Goal: Transaction & Acquisition: Purchase product/service

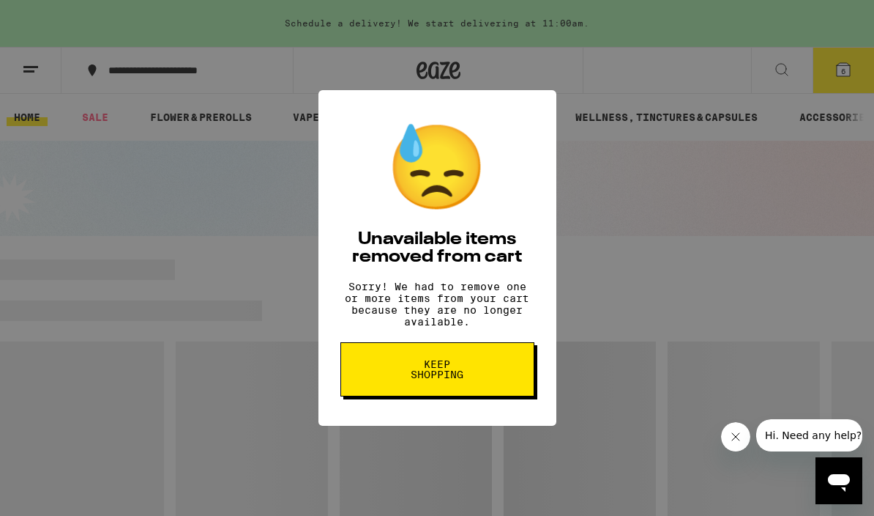
click at [390, 368] on button "Keep Shopping" at bounding box center [438, 369] width 194 height 54
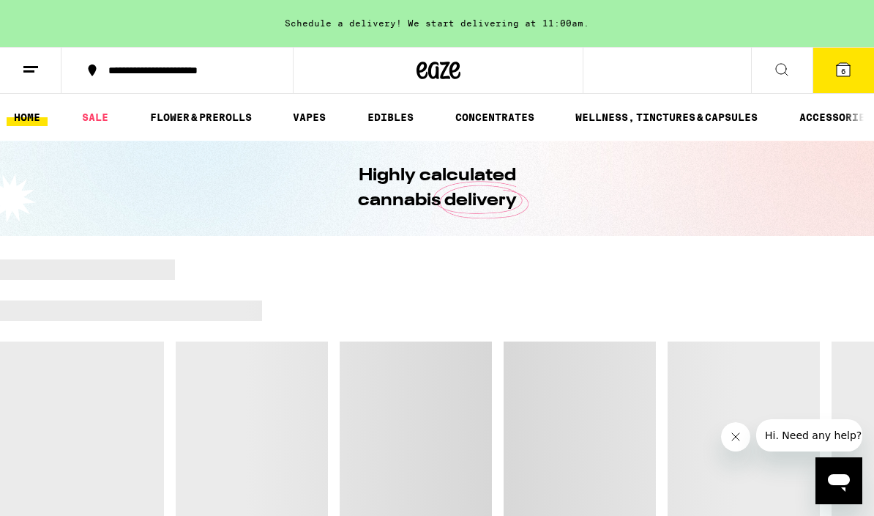
click at [832, 75] on button "6" at bounding box center [844, 70] width 62 height 45
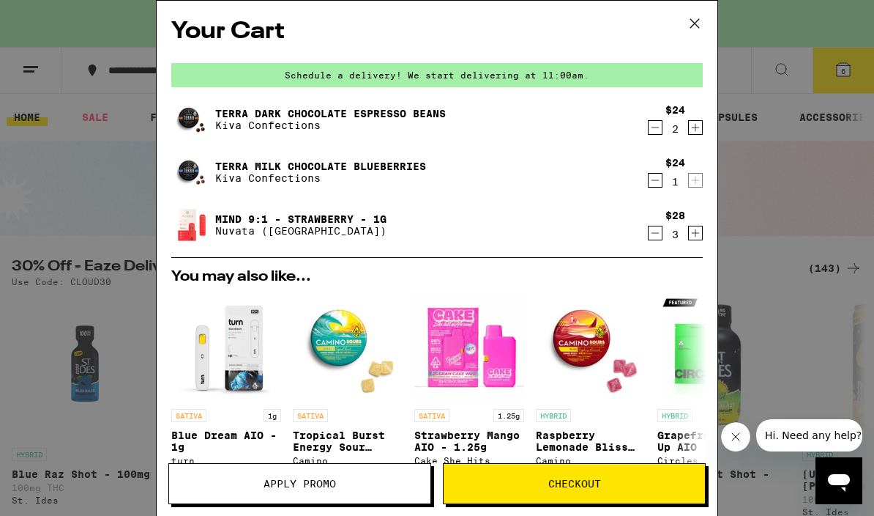
click at [661, 236] on icon "Decrement" at bounding box center [655, 233] width 13 height 18
click at [654, 237] on icon "Decrement" at bounding box center [655, 233] width 13 height 18
click at [657, 237] on icon "Decrement" at bounding box center [655, 234] width 13 height 18
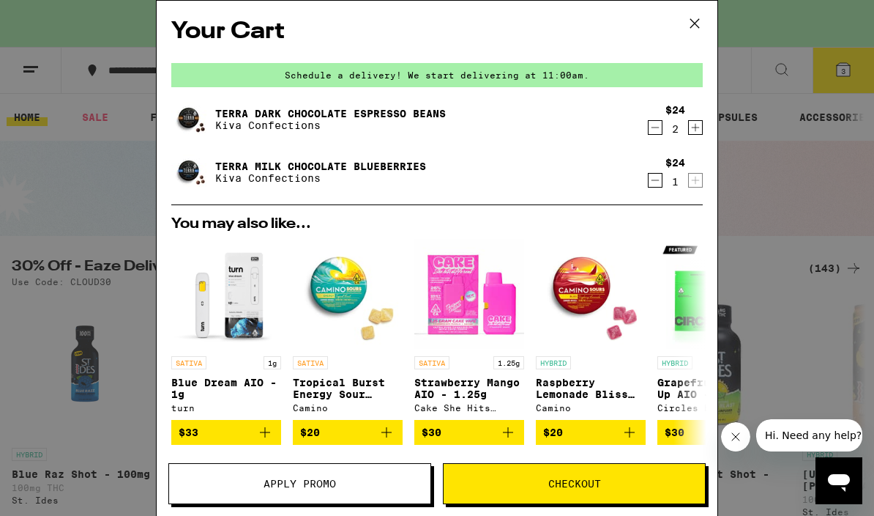
click at [662, 177] on button "Decrement" at bounding box center [655, 180] width 15 height 15
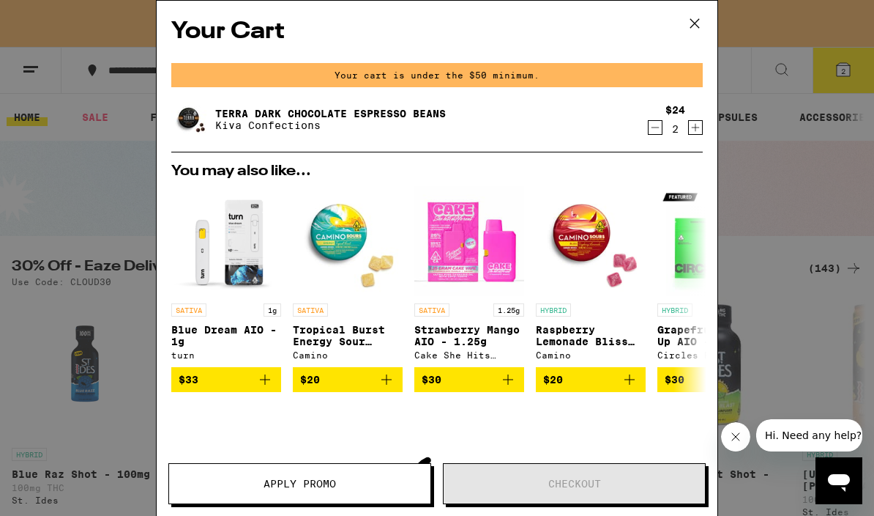
click at [662, 127] on button "Decrement" at bounding box center [655, 127] width 15 height 15
click at [658, 134] on icon "Decrement" at bounding box center [655, 128] width 13 height 18
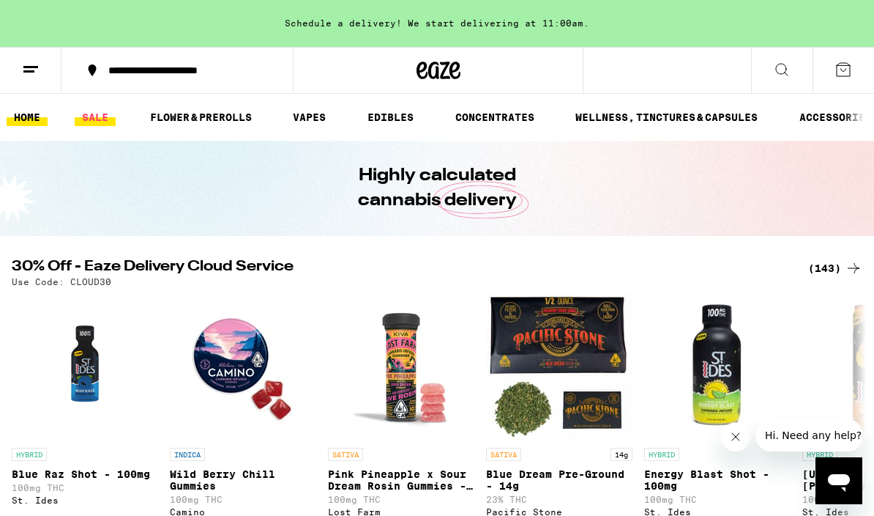
click at [100, 119] on link "SALE" at bounding box center [95, 117] width 41 height 18
click at [91, 118] on link "SALE" at bounding box center [95, 117] width 41 height 18
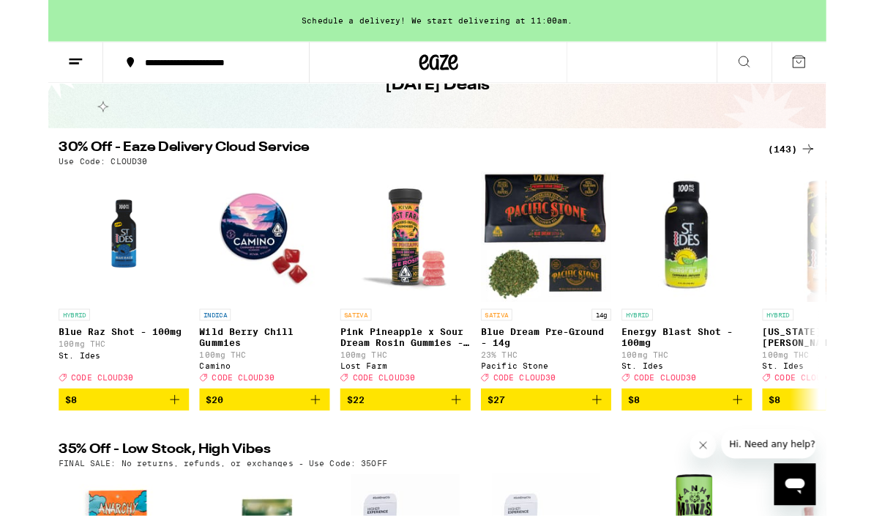
click at [836, 166] on div "(143)" at bounding box center [836, 168] width 54 height 18
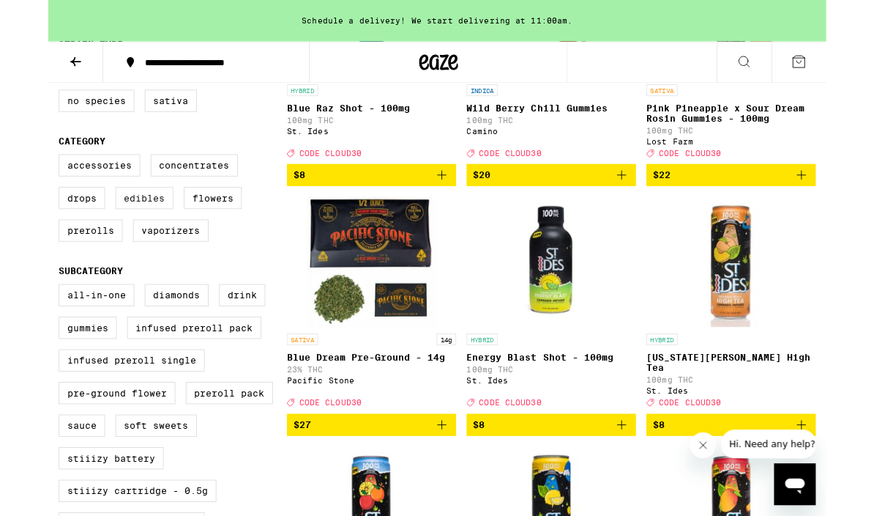
scroll to position [318, 0]
click at [99, 234] on label "Edibles" at bounding box center [107, 221] width 65 height 25
click at [15, 176] on input "Edibles" at bounding box center [15, 175] width 1 height 1
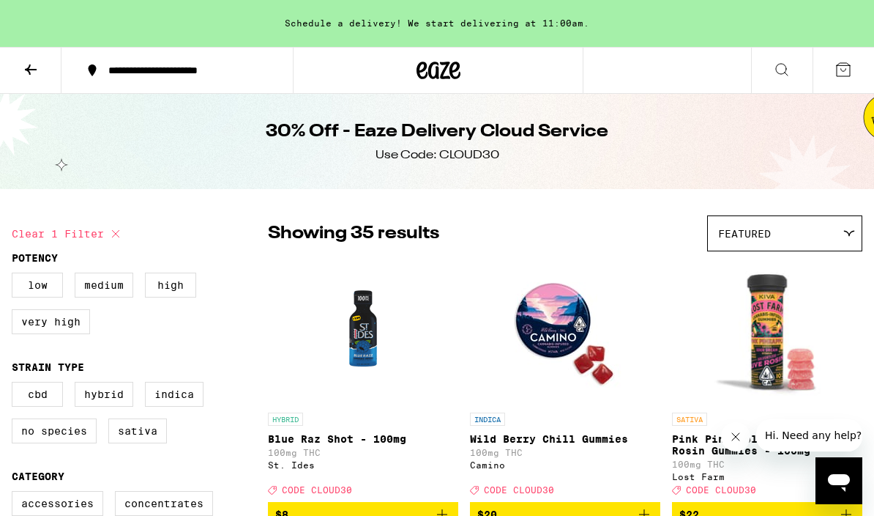
checkbox input "false"
click at [23, 70] on icon at bounding box center [31, 70] width 18 height 18
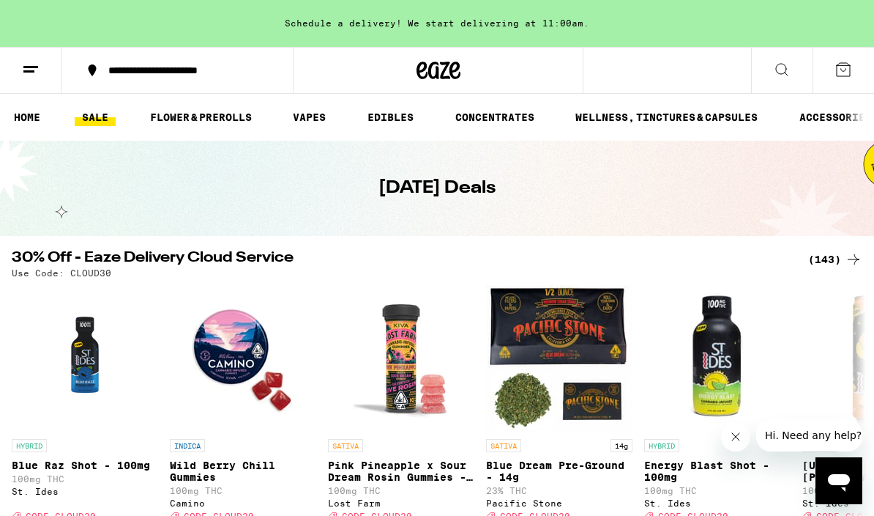
click at [96, 120] on link "SALE" at bounding box center [95, 117] width 41 height 18
click at [99, 110] on link "SALE" at bounding box center [95, 117] width 41 height 18
click at [103, 115] on link "SALE" at bounding box center [95, 117] width 41 height 18
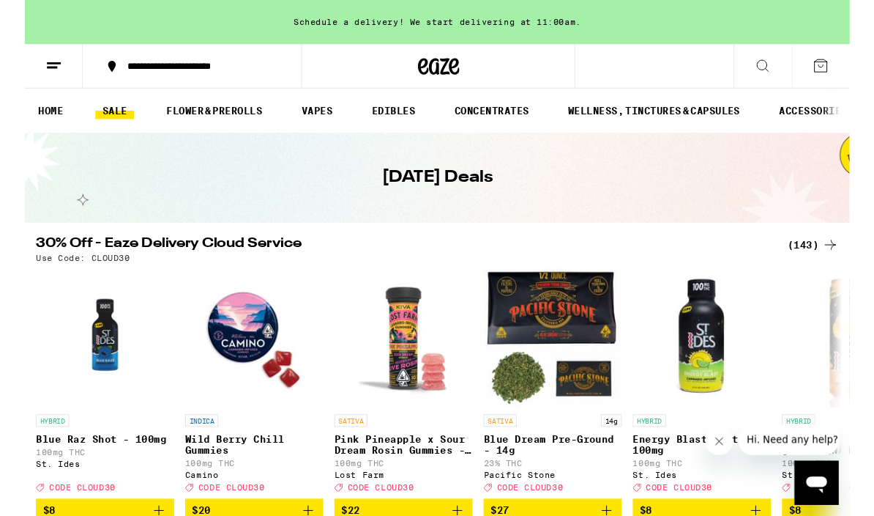
scroll to position [31, 0]
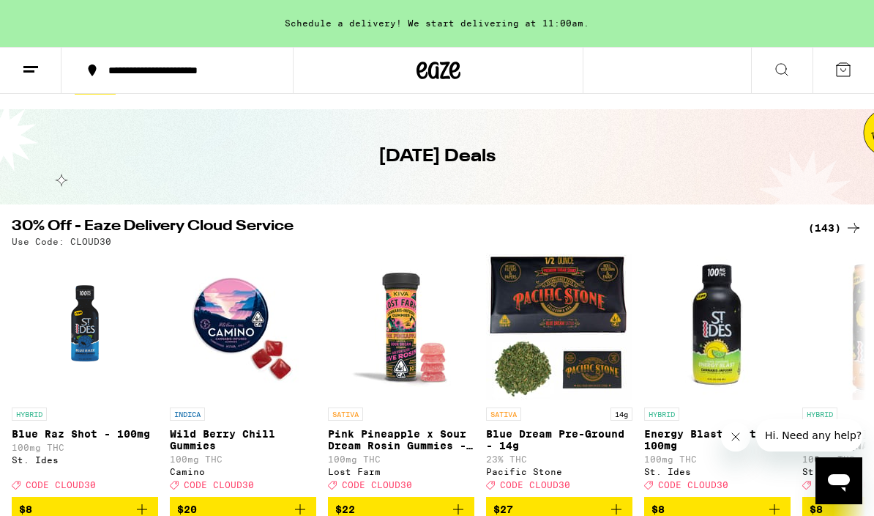
click at [834, 235] on div "(143)" at bounding box center [836, 228] width 54 height 18
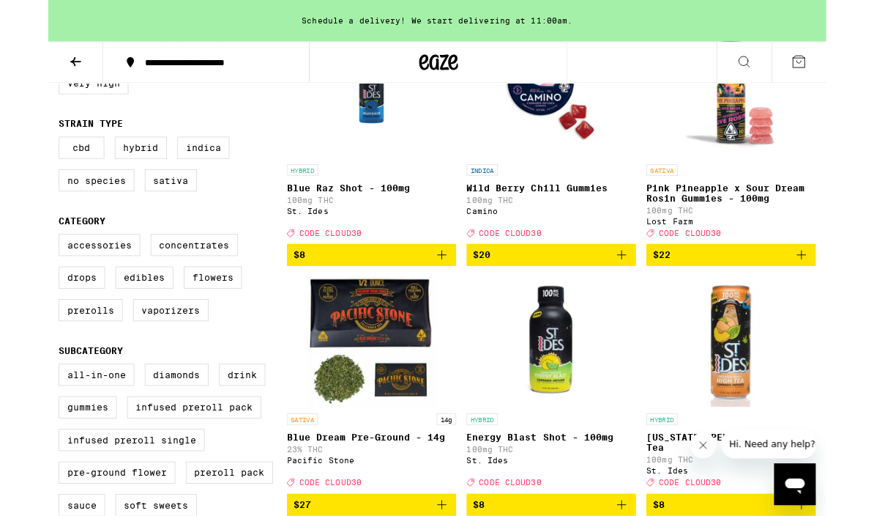
scroll to position [230, 0]
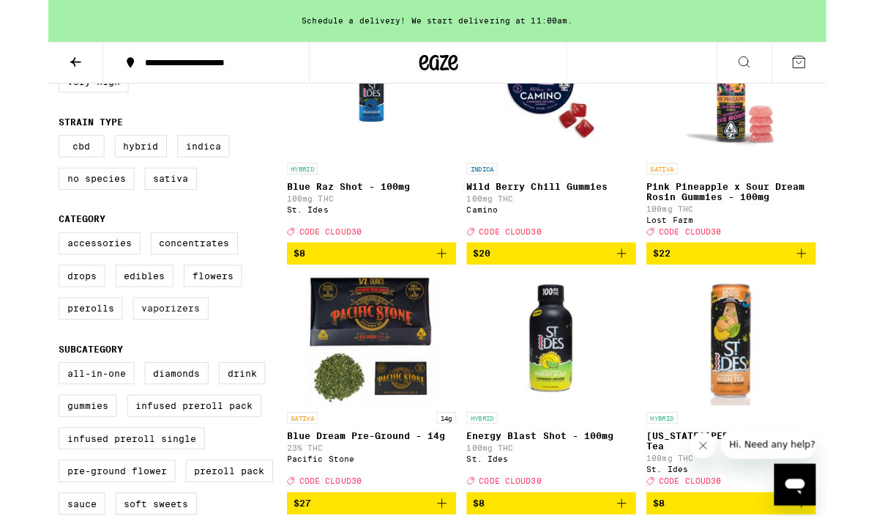
click at [147, 359] on label "Vaporizers" at bounding box center [137, 346] width 85 height 25
click at [15, 264] on input "Vaporizers" at bounding box center [15, 263] width 1 height 1
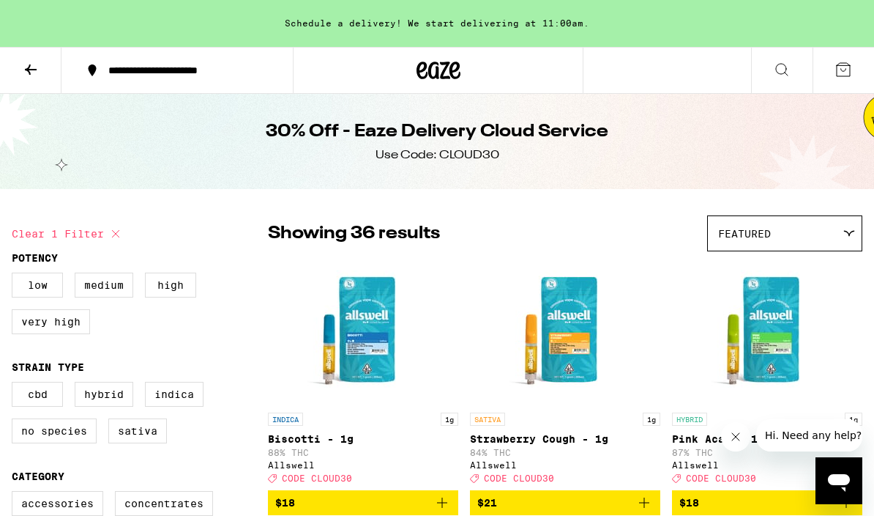
click at [121, 234] on icon at bounding box center [116, 234] width 18 height 18
checkbox input "false"
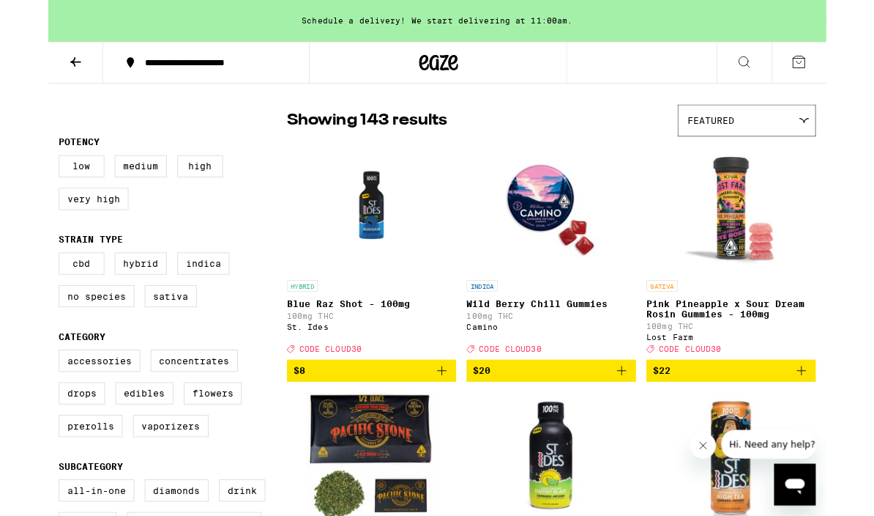
scroll to position [84, 0]
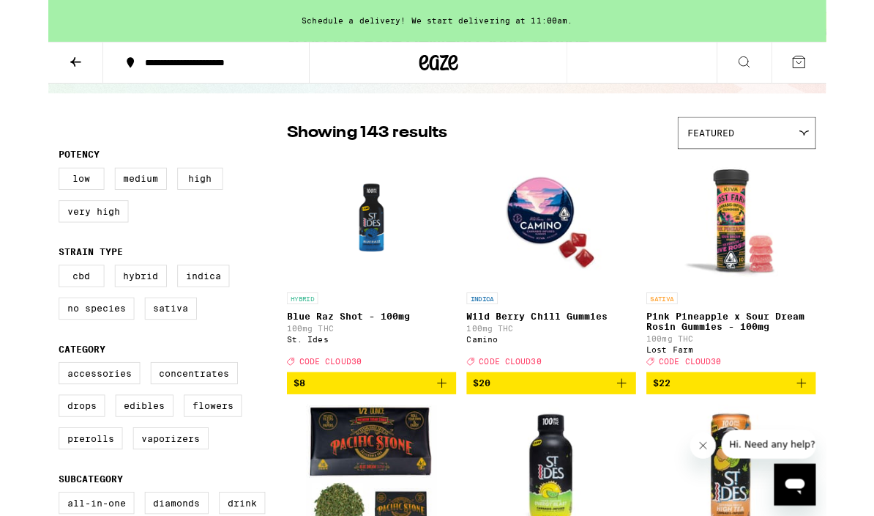
click at [861, 143] on div "Featured" at bounding box center [785, 149] width 154 height 34
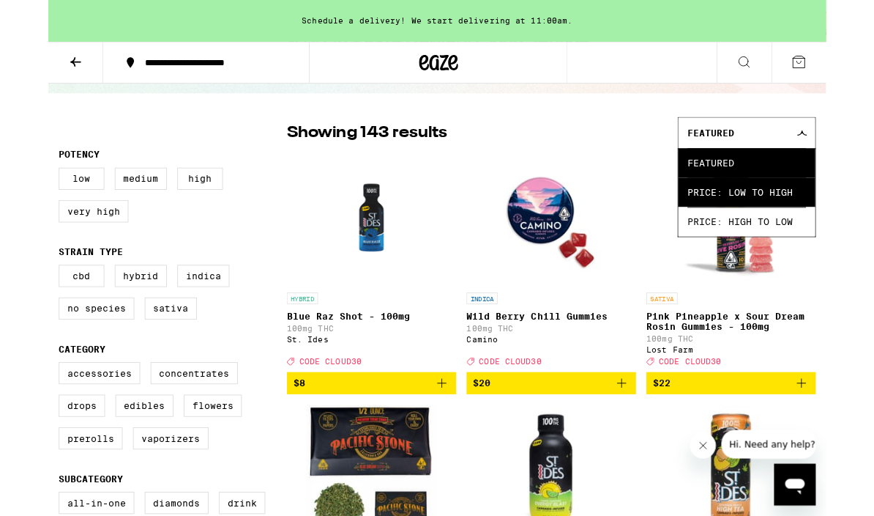
click at [833, 219] on span "Price: Low to High" at bounding box center [784, 215] width 133 height 33
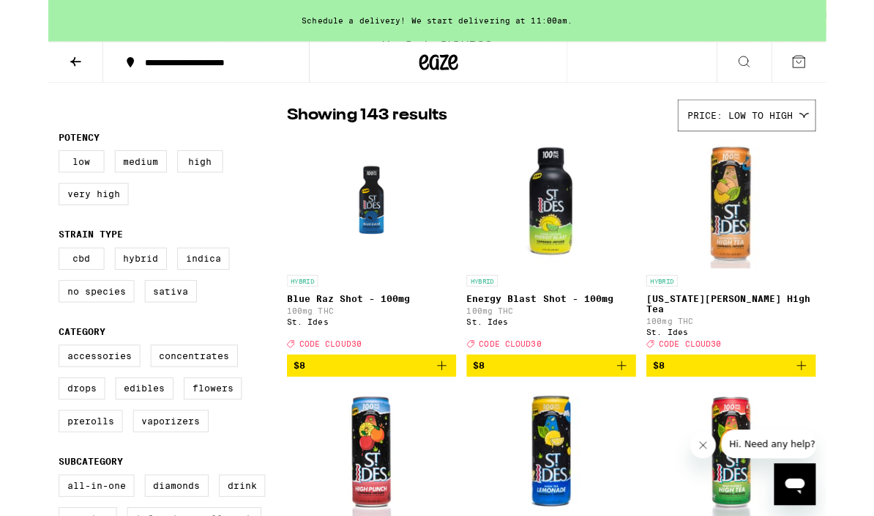
scroll to position [105, 0]
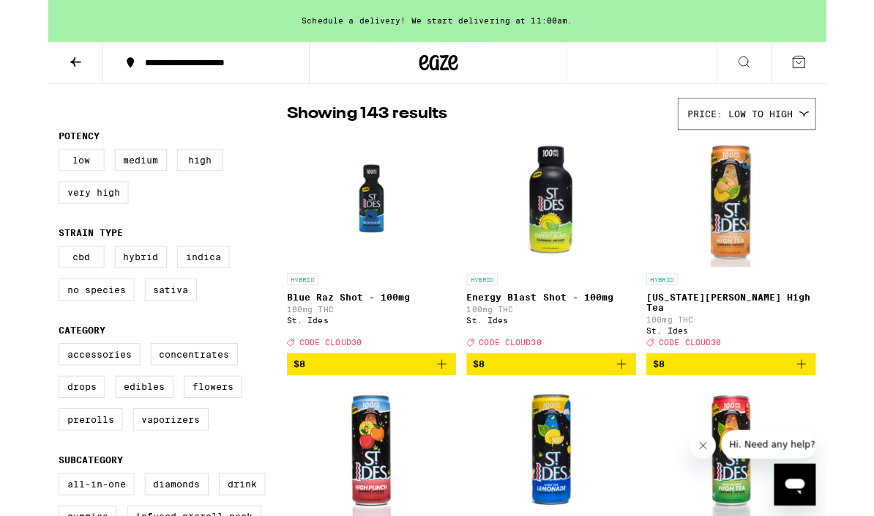
click at [847, 415] on icon "Add to bag" at bounding box center [847, 409] width 18 height 18
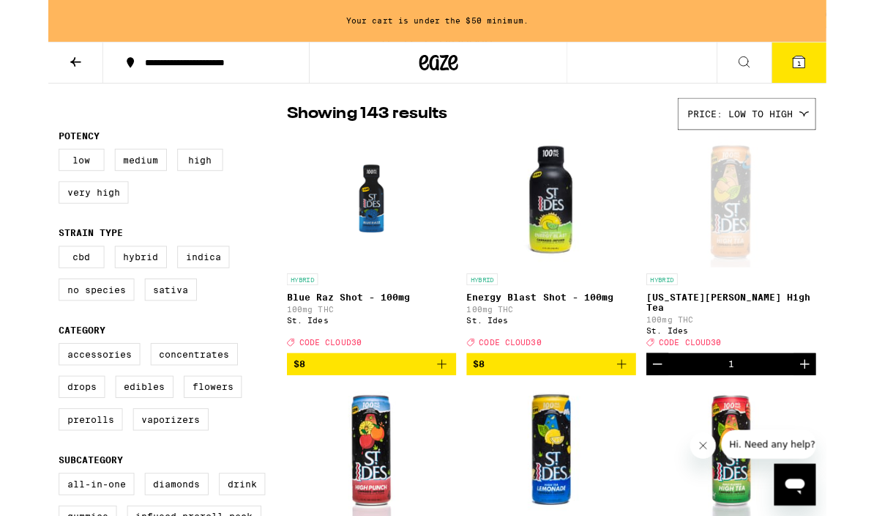
click at [851, 412] on icon "Increment" at bounding box center [851, 409] width 18 height 18
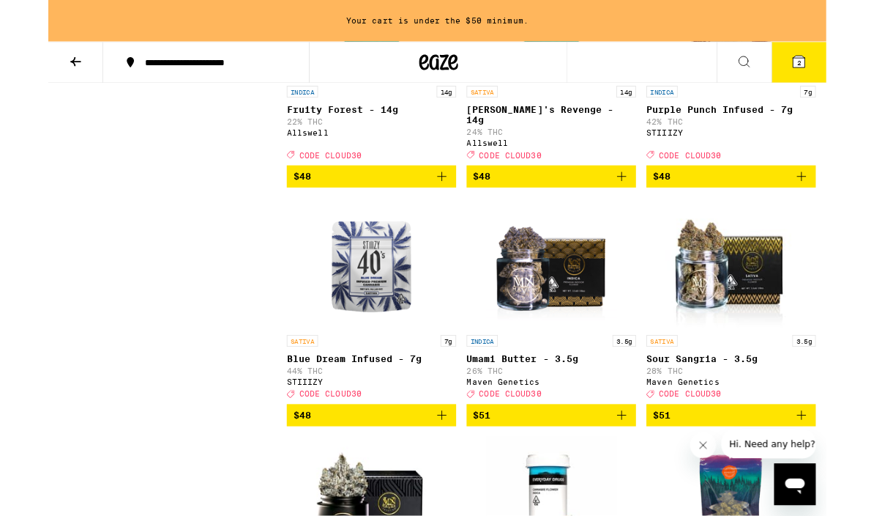
scroll to position [12460, 0]
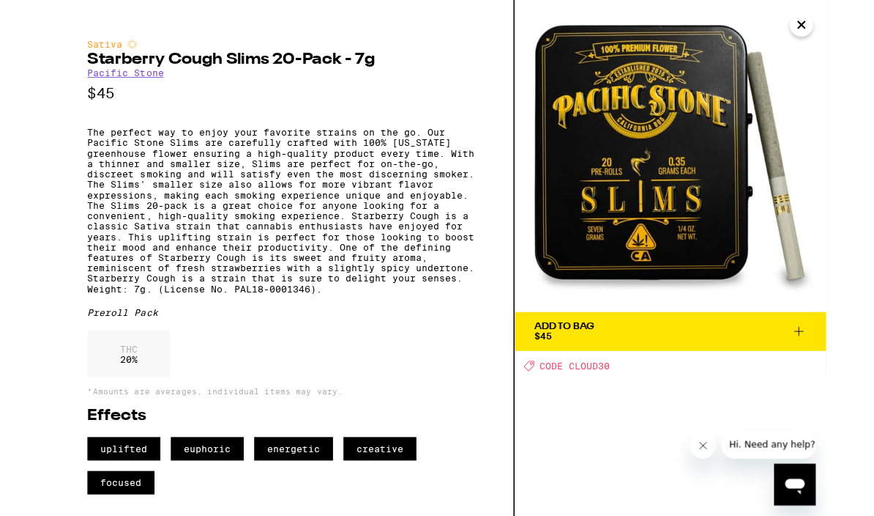
scroll to position [12419, 0]
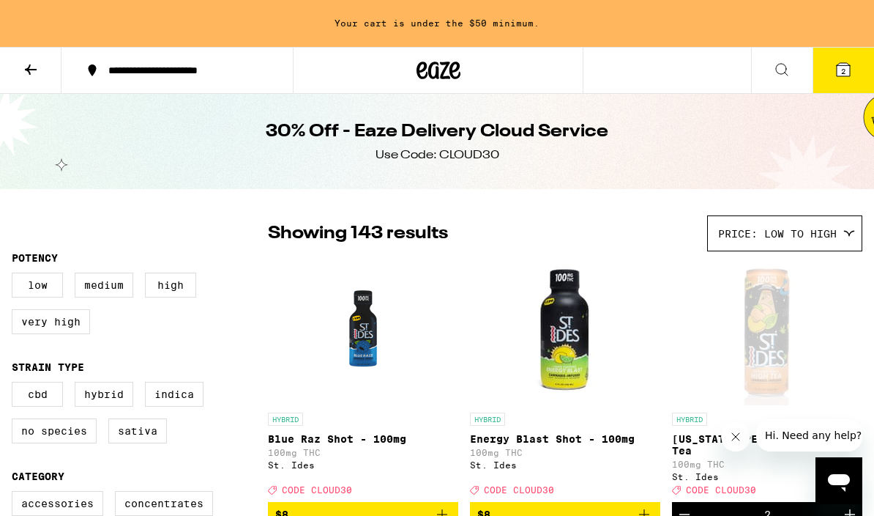
click at [42, 70] on button at bounding box center [31, 71] width 62 height 46
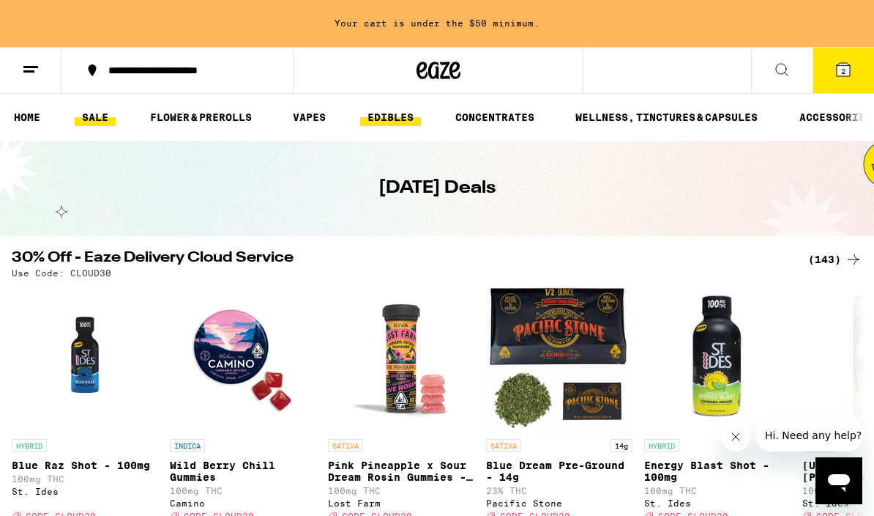
click at [386, 121] on link "EDIBLES" at bounding box center [390, 117] width 61 height 18
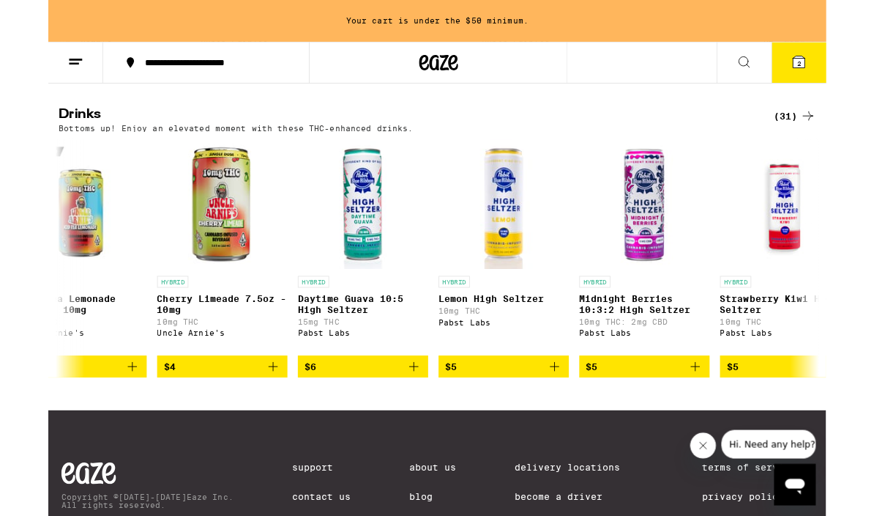
scroll to position [0, 48]
click at [348, 246] on img "Open page for Daytime Guava 10:5 High Seltzer from Pabst Labs" at bounding box center [353, 229] width 146 height 146
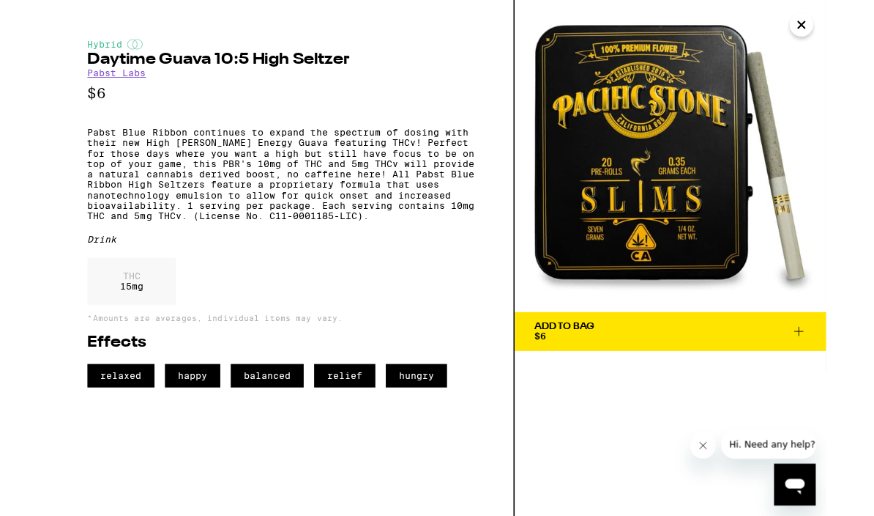
click at [75, 205] on p "Pabst Blue Ribbon continues to expand the spectrum of dosing with their new Hig…" at bounding box center [261, 195] width 435 height 105
click at [844, 37] on icon "Close" at bounding box center [847, 28] width 18 height 22
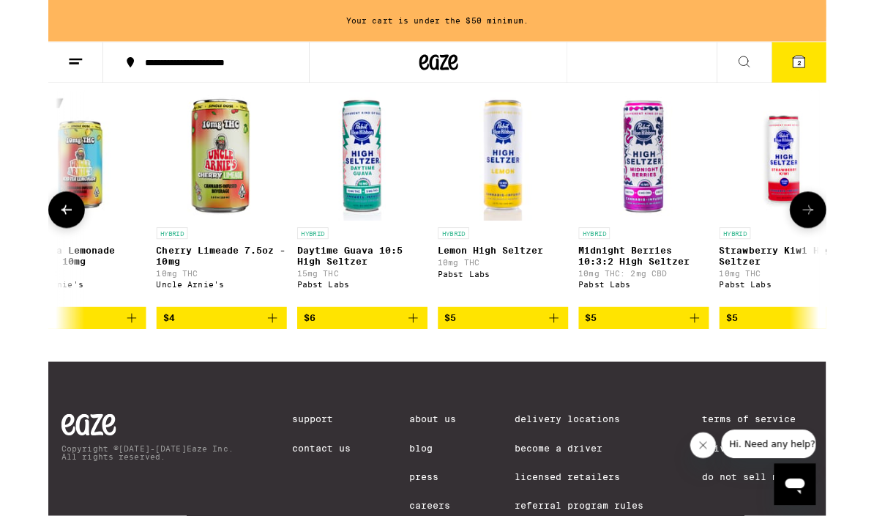
scroll to position [836, 0]
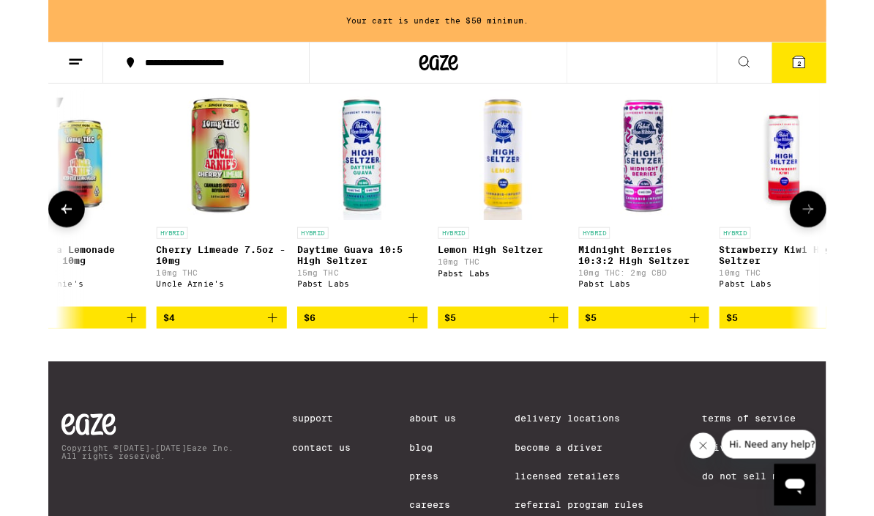
click at [361, 221] on img "Open page for Daytime Guava 10:5 High Seltzer from Pabst Labs" at bounding box center [353, 174] width 146 height 146
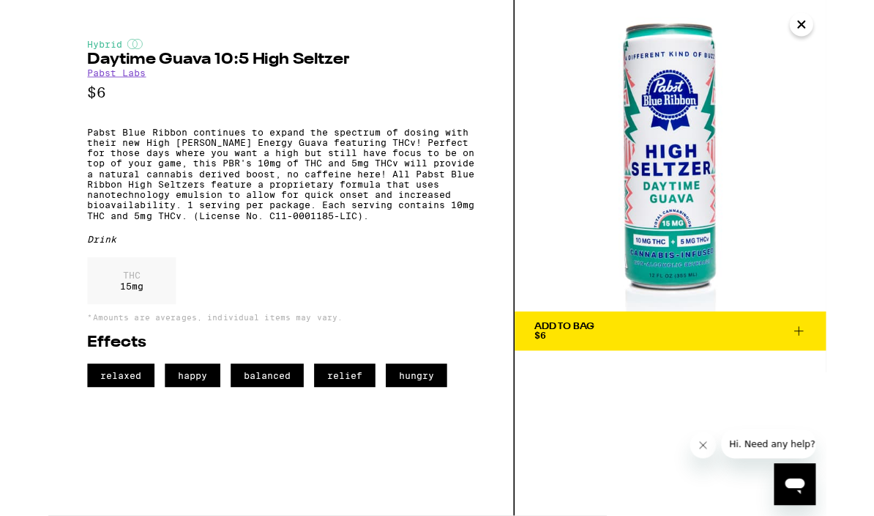
scroll to position [821, 0]
click at [722, 229] on img at bounding box center [699, 175] width 350 height 350
click at [844, 24] on icon "Close" at bounding box center [846, 27] width 7 height 7
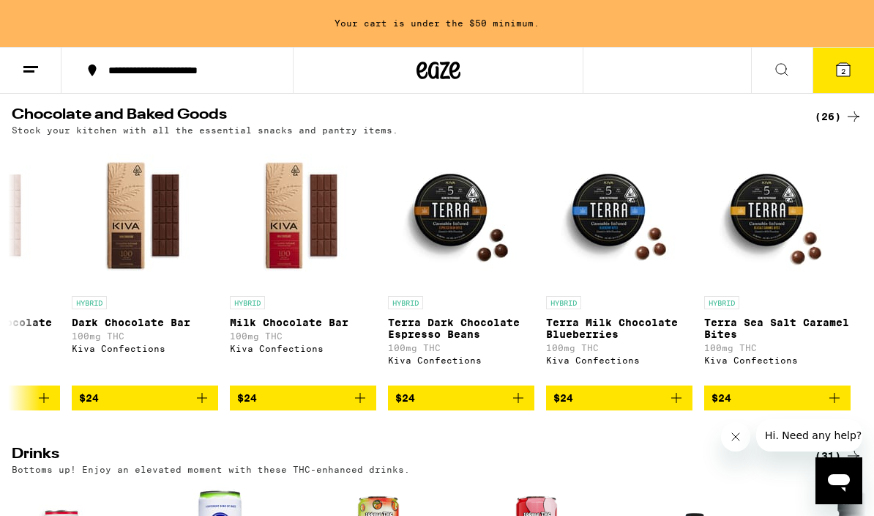
scroll to position [0, 3262]
click at [520, 406] on icon "Add to bag" at bounding box center [519, 398] width 18 height 18
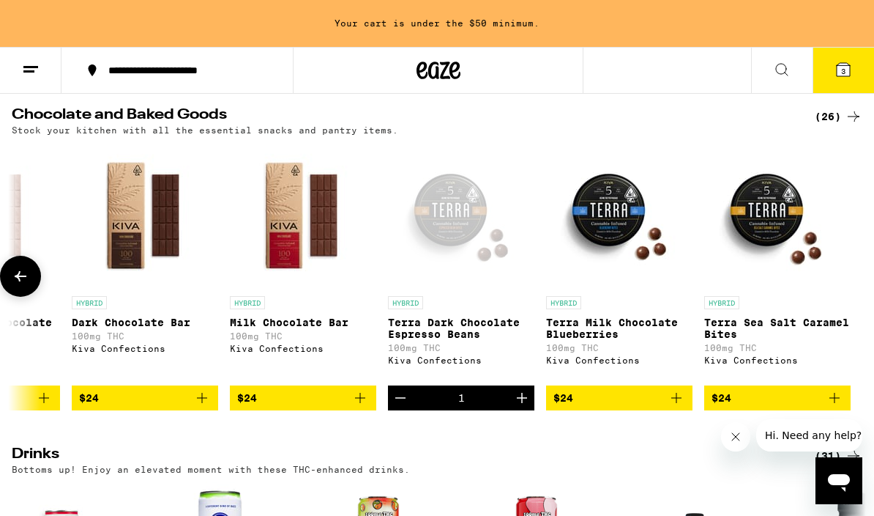
click at [682, 406] on icon "Add to bag" at bounding box center [677, 398] width 18 height 18
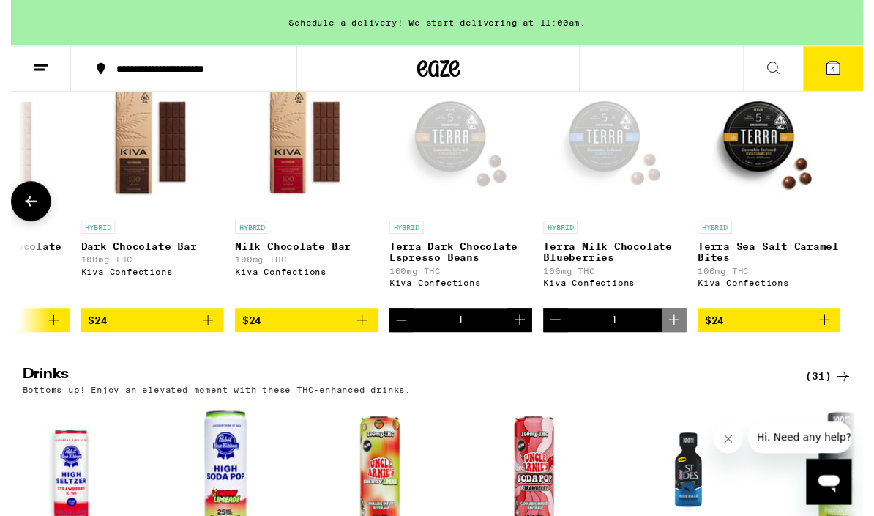
scroll to position [488, 0]
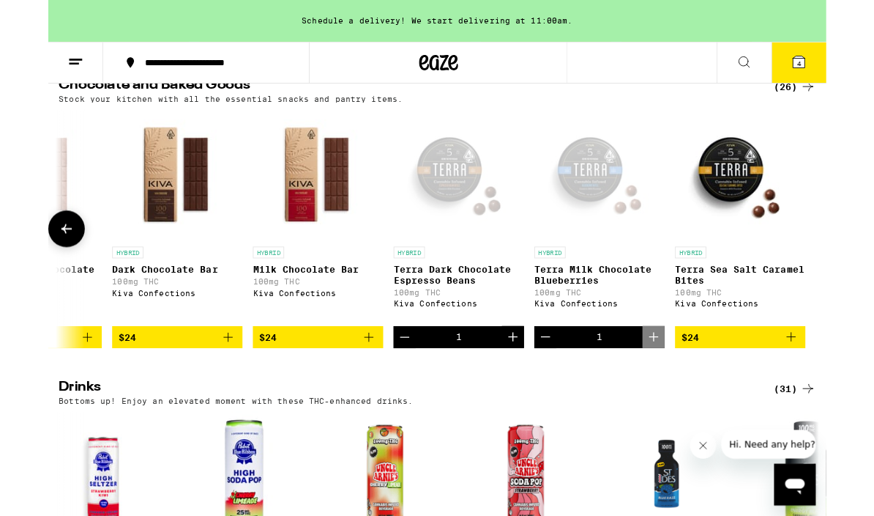
click at [642, 321] on p "Terra Milk Chocolate Blueberries" at bounding box center [619, 308] width 146 height 23
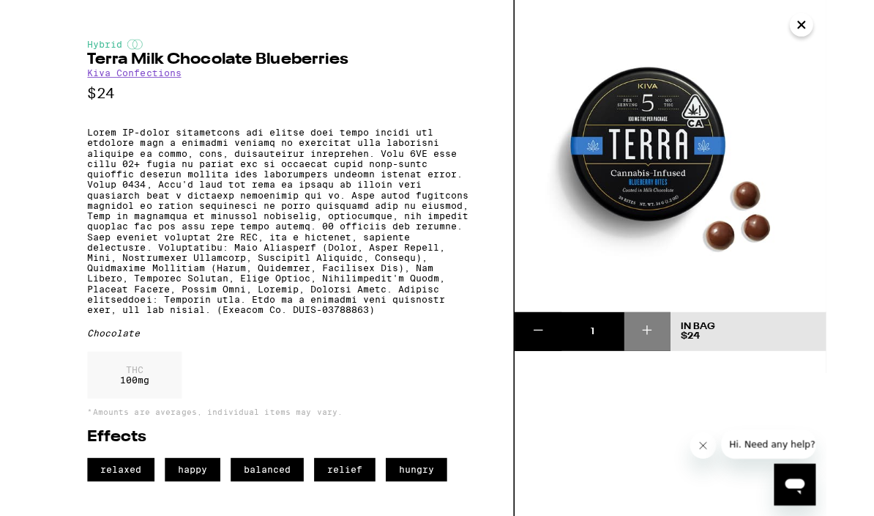
click at [842, 28] on icon "Close" at bounding box center [847, 28] width 18 height 22
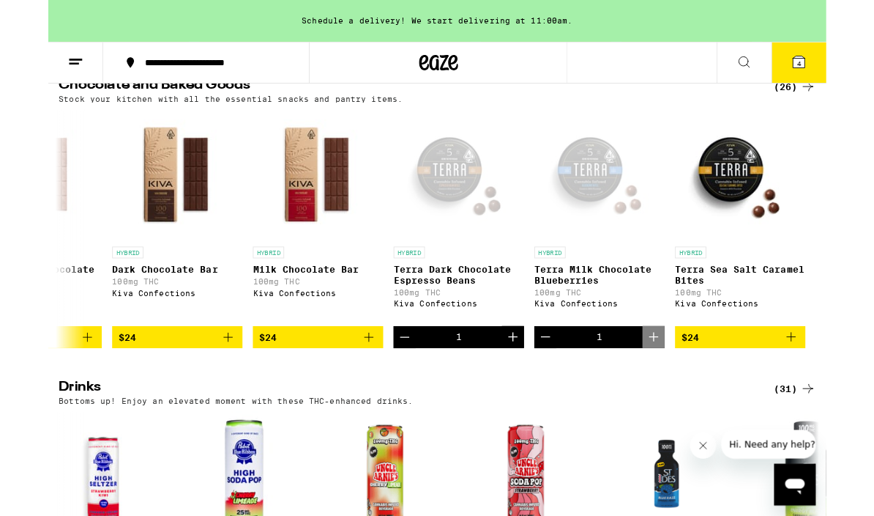
click at [527, 384] on icon "Increment" at bounding box center [522, 379] width 10 height 10
click at [519, 387] on icon "Increment" at bounding box center [522, 379] width 18 height 18
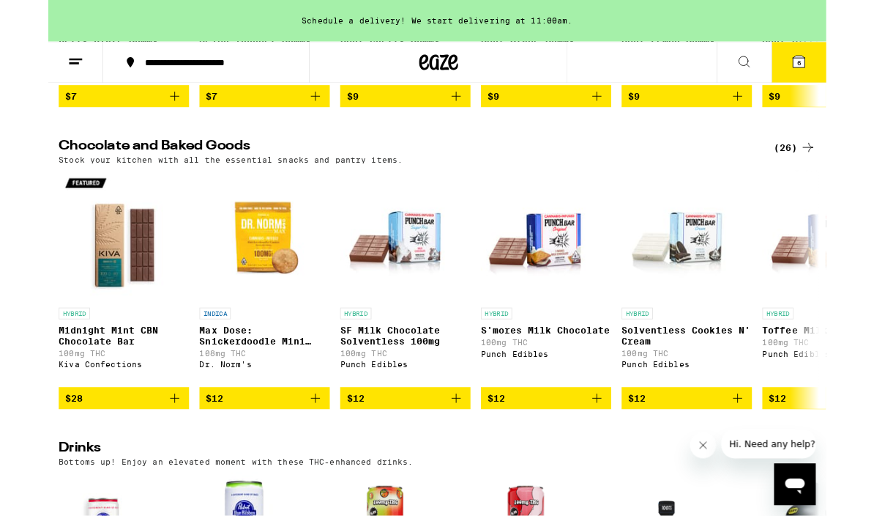
scroll to position [420, 0]
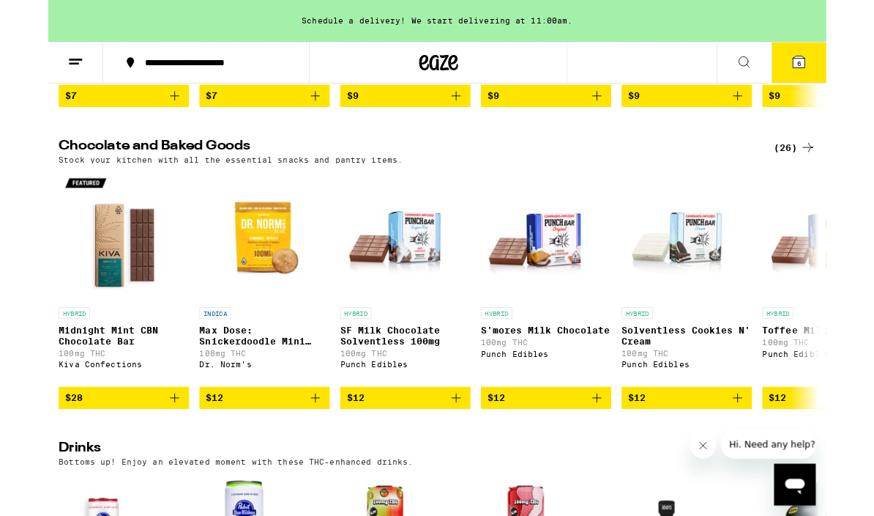
click at [838, 174] on div "(26)" at bounding box center [839, 166] width 48 height 18
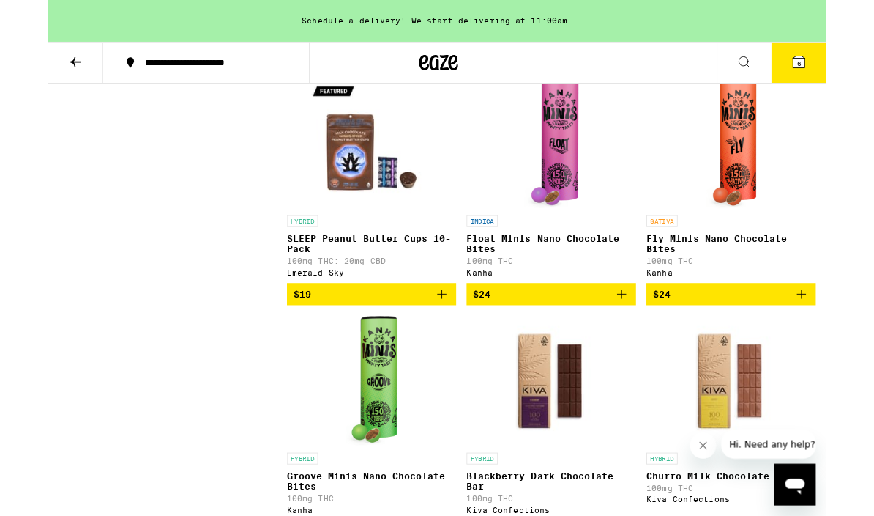
scroll to position [1491, 0]
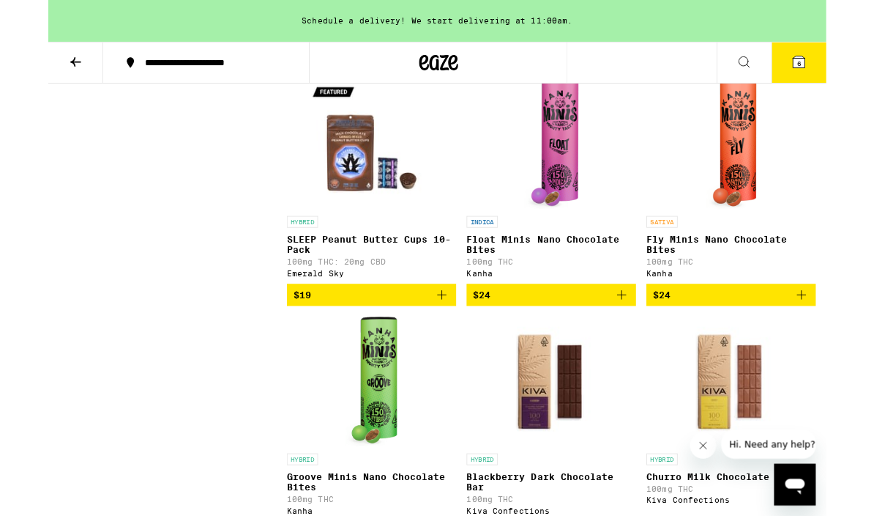
click at [760, 235] on img "Open page for Fly Minis Nano Chocolate Bites from Kanha" at bounding box center [767, 162] width 57 height 146
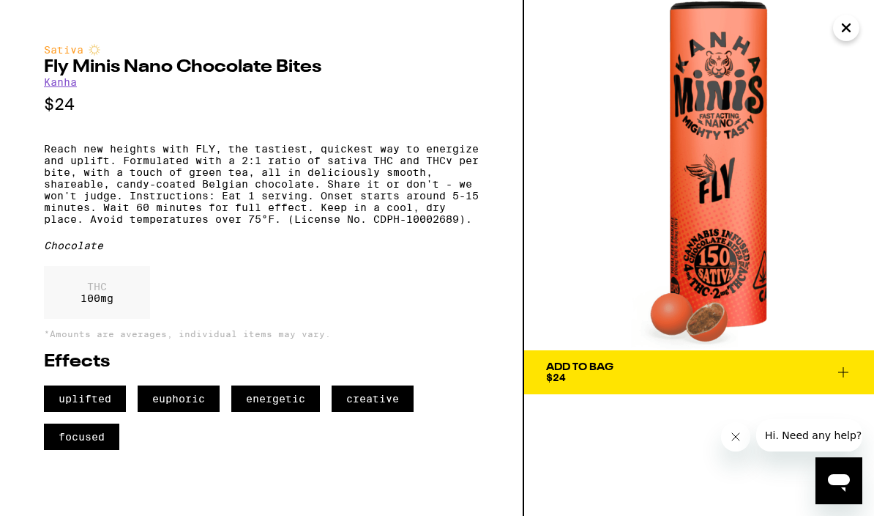
scroll to position [1161, 0]
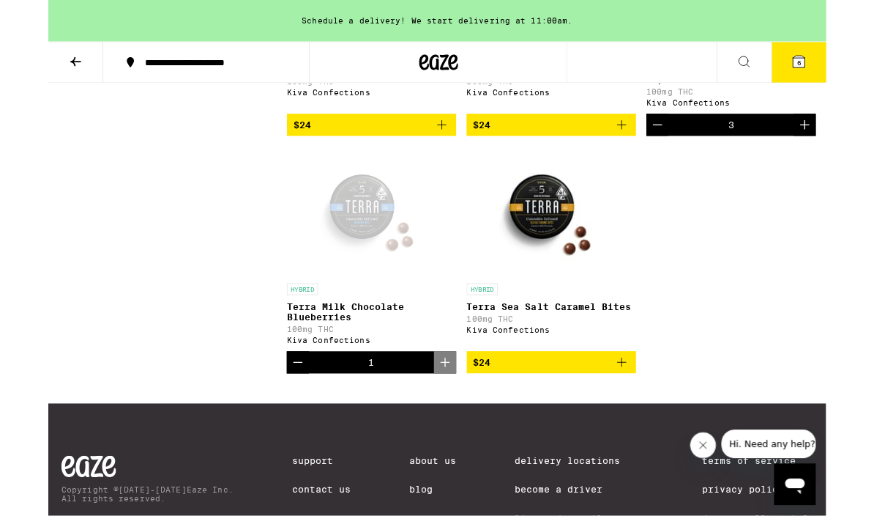
scroll to position [2229, 0]
click at [538, 308] on img "Open page for Terra Sea Salt Caramel Bites from Kiva Confections" at bounding box center [565, 237] width 146 height 146
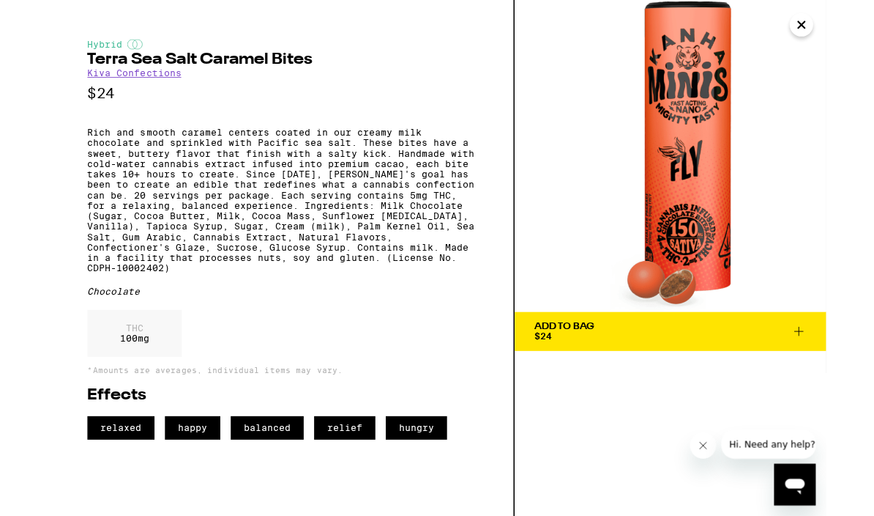
click at [857, 27] on button "Close" at bounding box center [846, 28] width 26 height 26
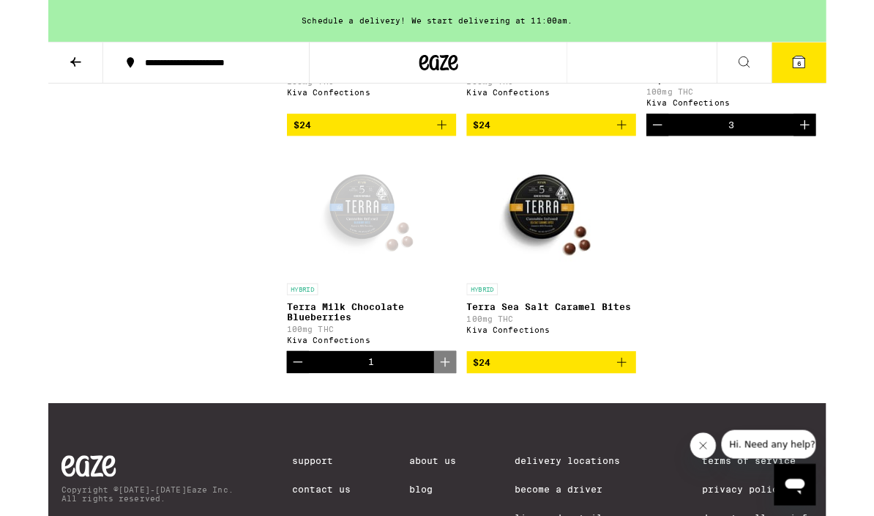
click at [557, 311] on img "Open page for Terra Sea Salt Caramel Bites from Kiva Confections" at bounding box center [565, 237] width 146 height 146
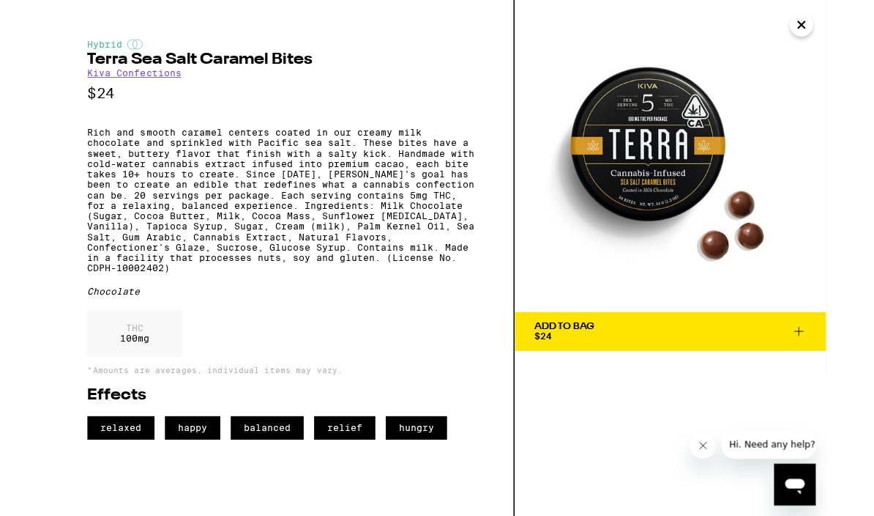
scroll to position [2158, 0]
click at [851, 36] on icon "Close" at bounding box center [847, 28] width 18 height 22
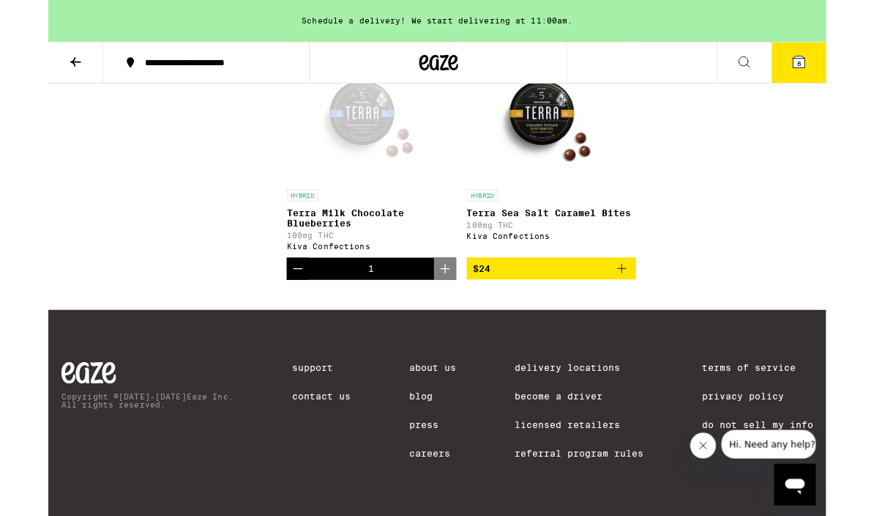
scroll to position [2355, 0]
click at [647, 311] on icon "Add to bag" at bounding box center [645, 302] width 18 height 18
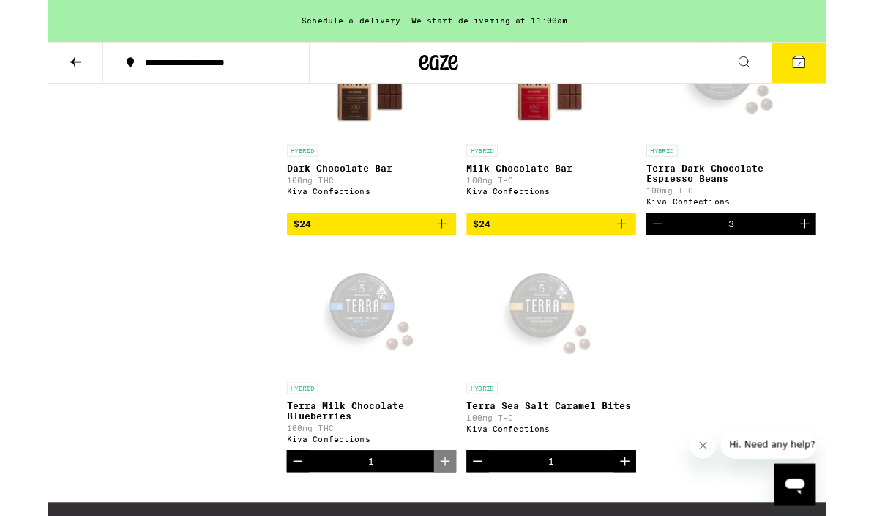
scroll to position [2117, 0]
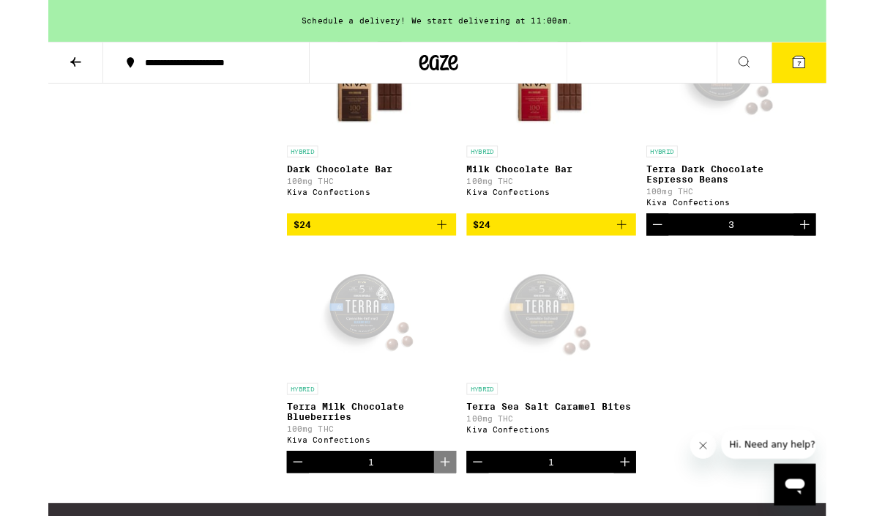
click at [759, 156] on div "Open page for Terra Dark Chocolate Espresso Beans from Kiva Confections" at bounding box center [767, 83] width 146 height 146
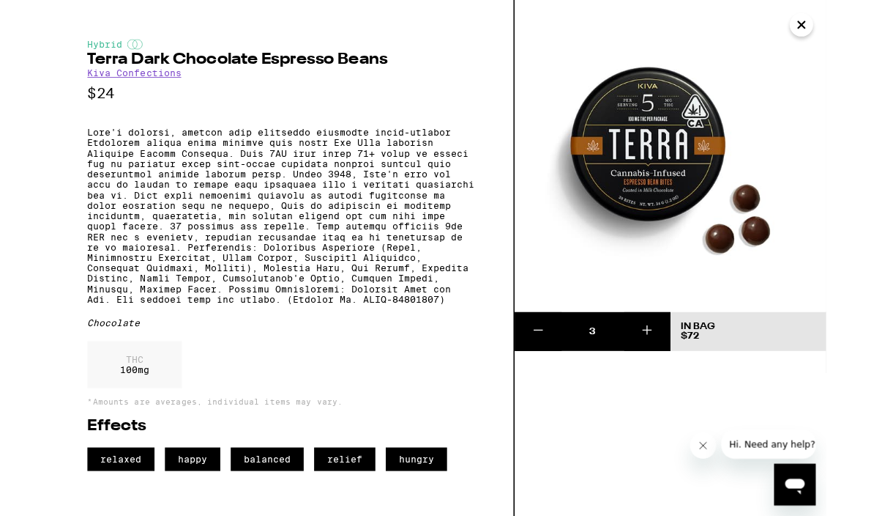
click at [855, 22] on icon "Close" at bounding box center [847, 28] width 18 height 22
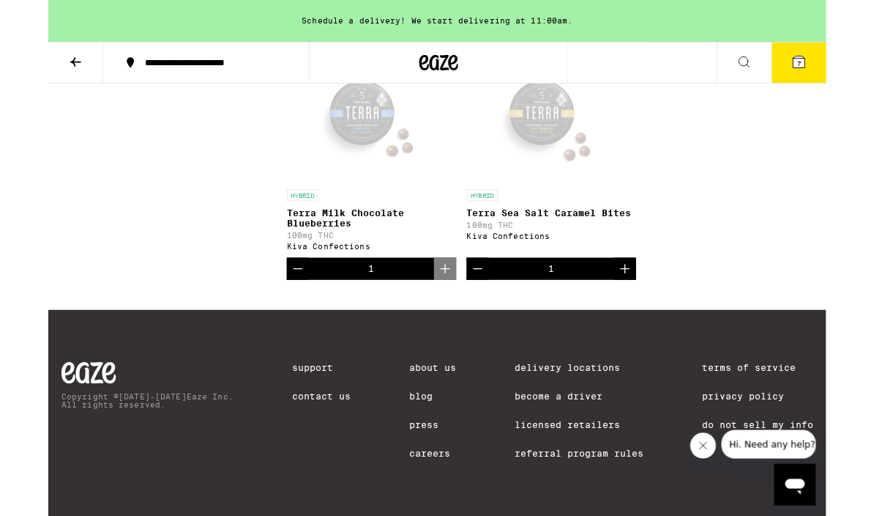
scroll to position [2346, 0]
click at [487, 302] on icon "Decrement" at bounding box center [483, 302] width 10 height 0
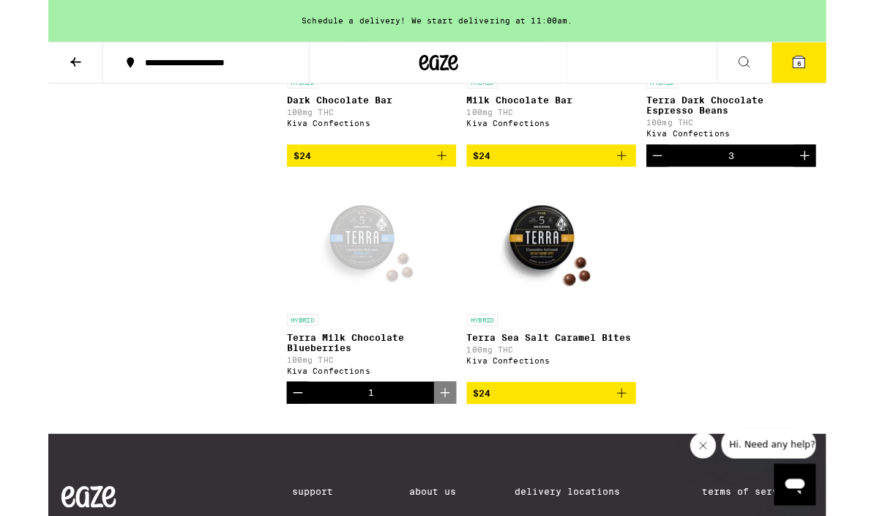
scroll to position [2194, 0]
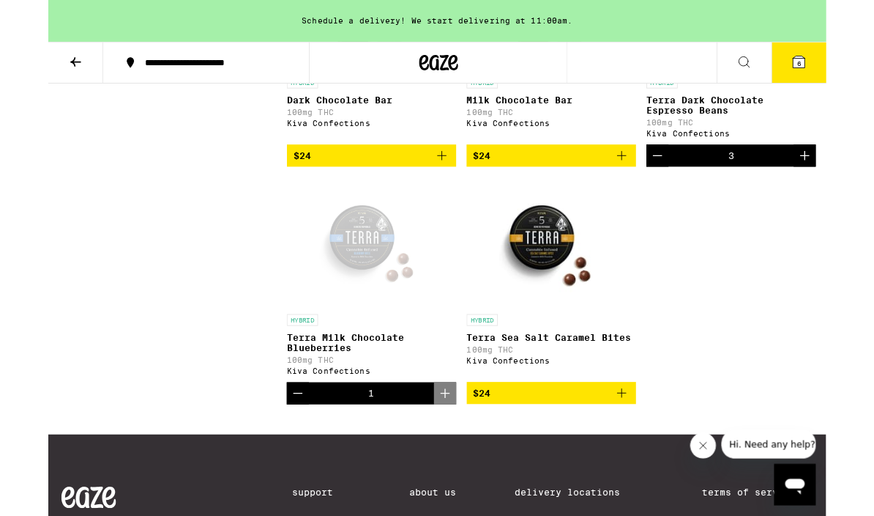
click at [843, 184] on icon "Increment" at bounding box center [851, 175] width 18 height 18
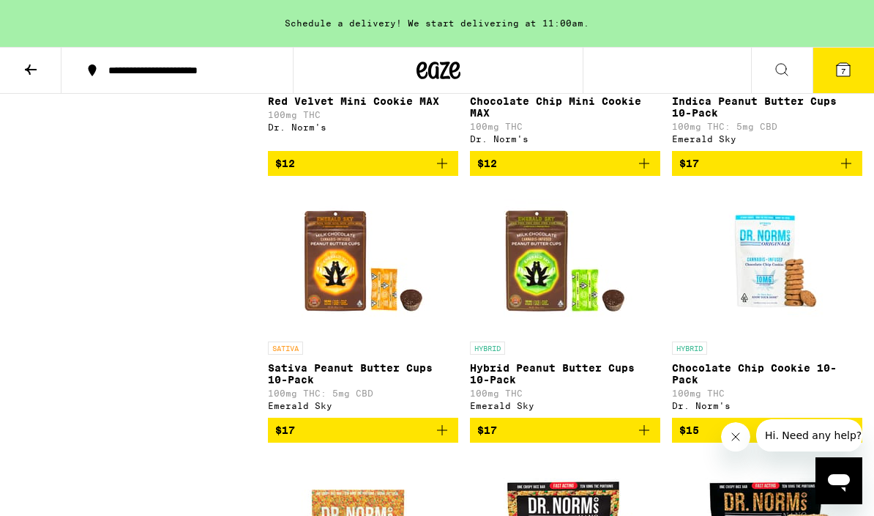
scroll to position [857, 0]
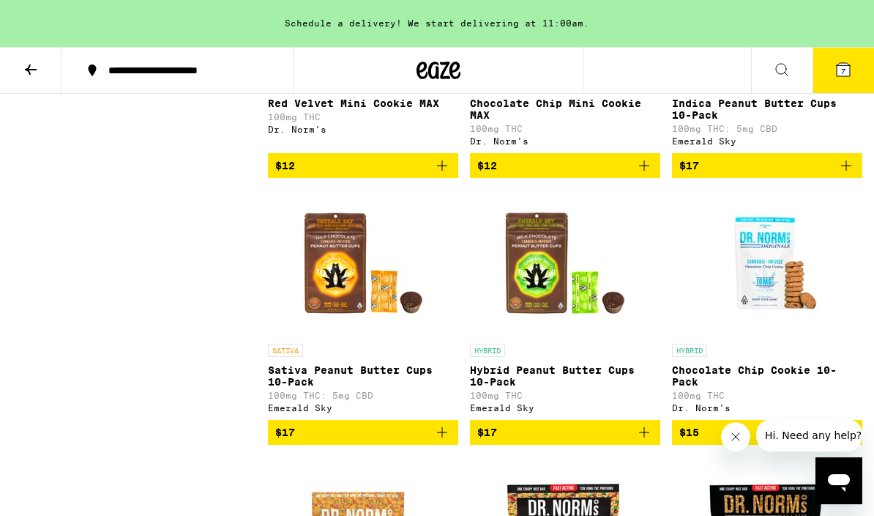
click at [530, 274] on img "Open page for Hybrid Peanut Butter Cups 10-Pack from Emerald Sky" at bounding box center [565, 263] width 146 height 146
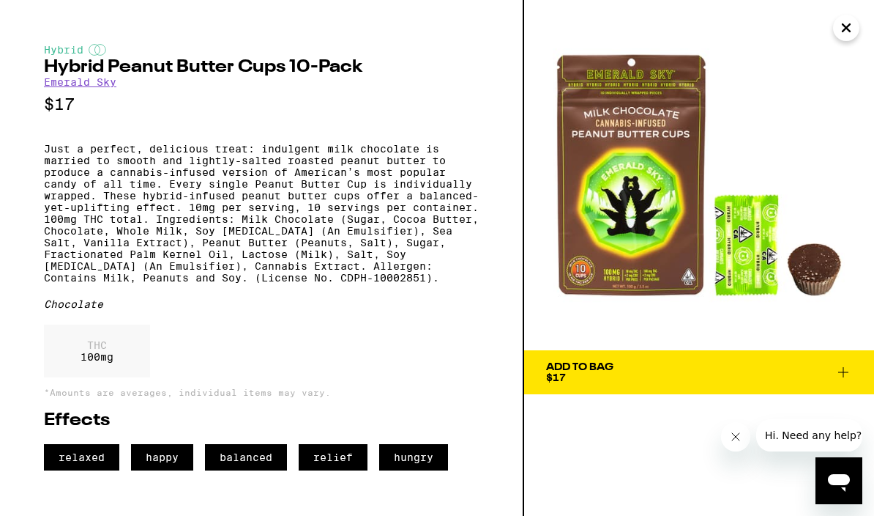
click at [694, 218] on img at bounding box center [699, 175] width 350 height 350
click at [64, 133] on div "Hybrid Hybrid Peanut Butter Cups 10-Pack Emerald Sky $17 Just a perfect, delici…" at bounding box center [261, 257] width 435 height 426
click at [849, 29] on icon "Close" at bounding box center [846, 27] width 7 height 7
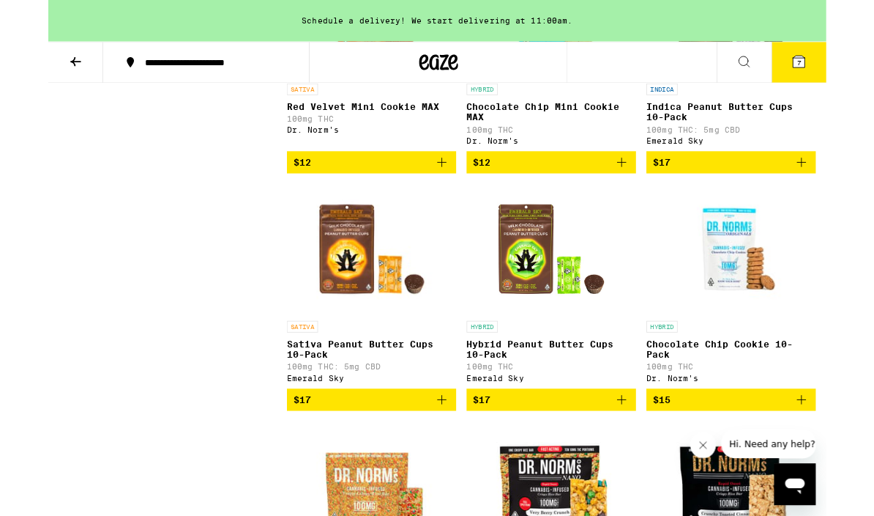
scroll to position [842, 0]
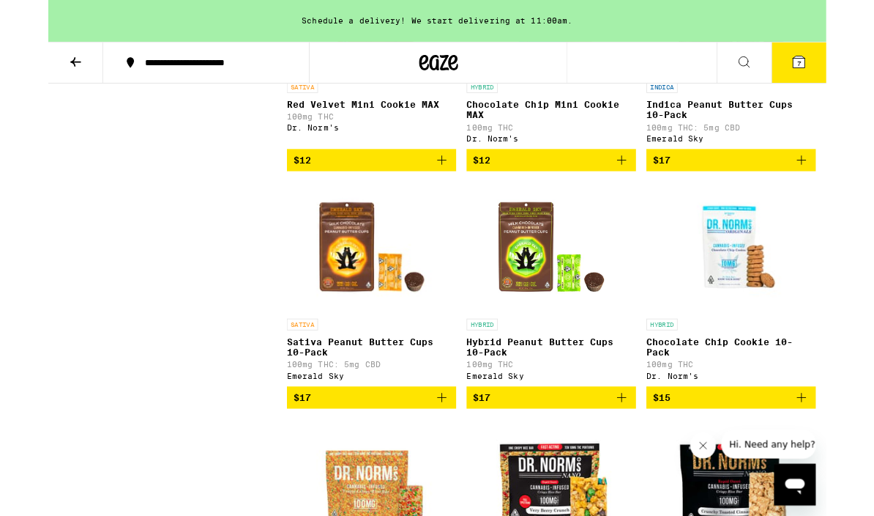
click at [431, 459] on button "$17" at bounding box center [363, 446] width 190 height 25
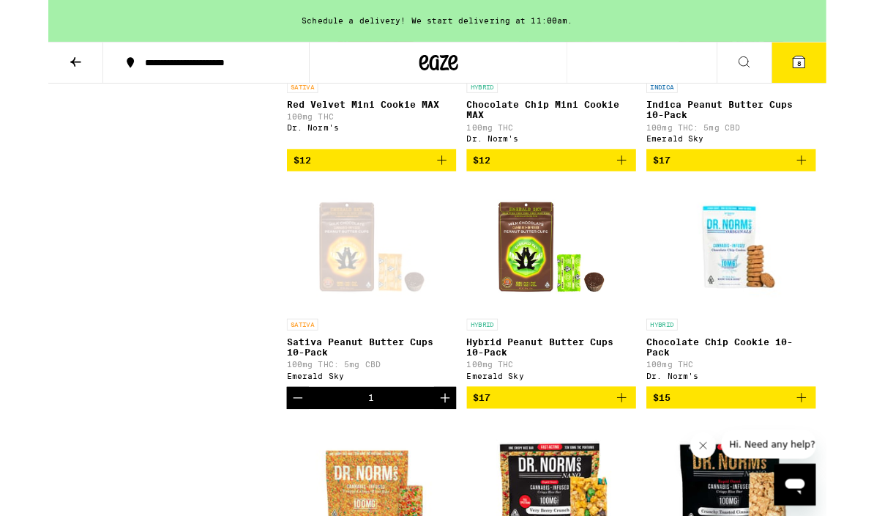
click at [439, 456] on icon "Increment" at bounding box center [446, 447] width 18 height 18
click at [655, 459] on button "$17" at bounding box center [565, 446] width 190 height 25
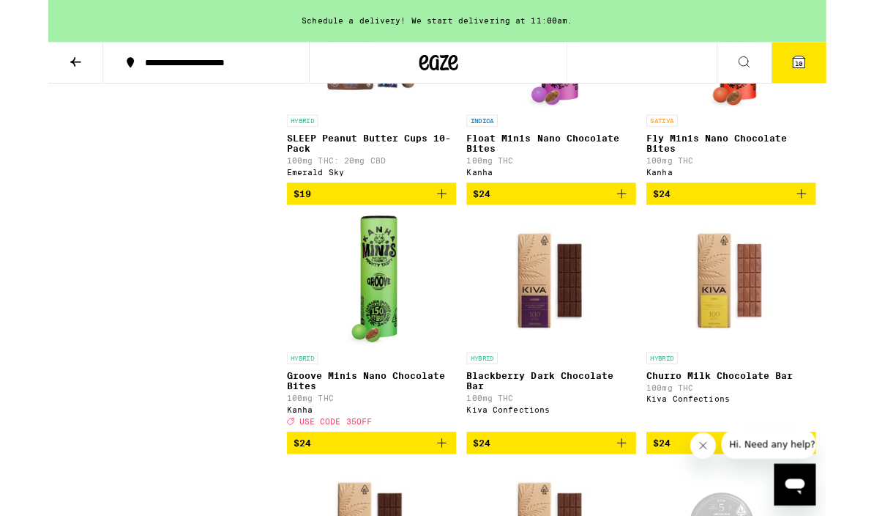
scroll to position [1602, 0]
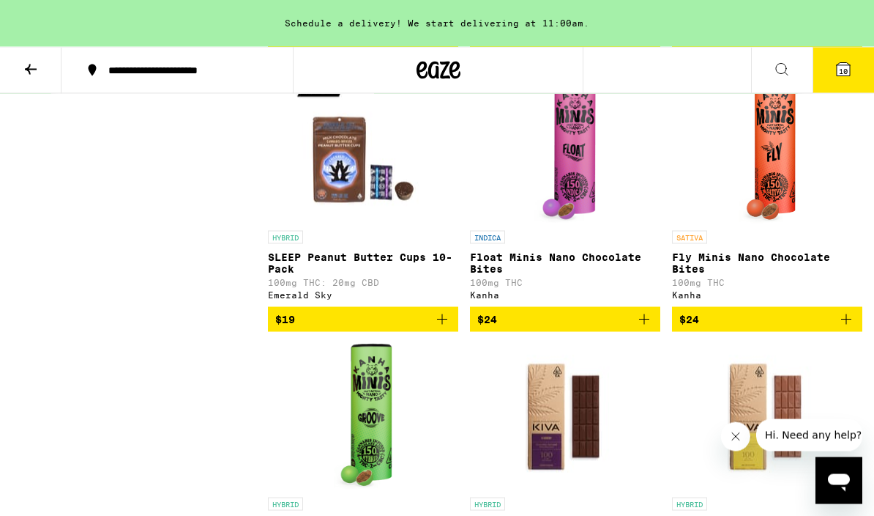
click at [779, 223] on img "Open page for Fly Minis Nano Chocolate Bites from Kanha" at bounding box center [767, 150] width 57 height 146
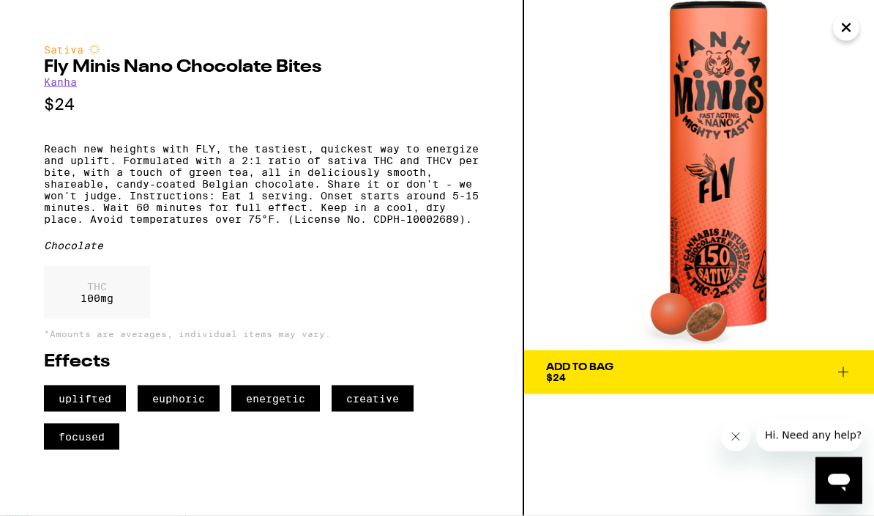
scroll to position [1504, 0]
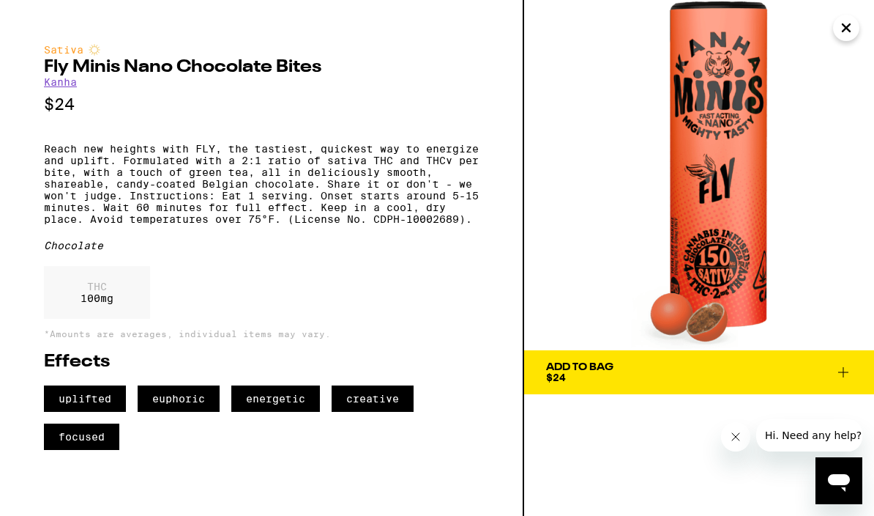
click at [761, 270] on img at bounding box center [699, 175] width 350 height 350
click at [848, 369] on icon at bounding box center [844, 372] width 18 height 18
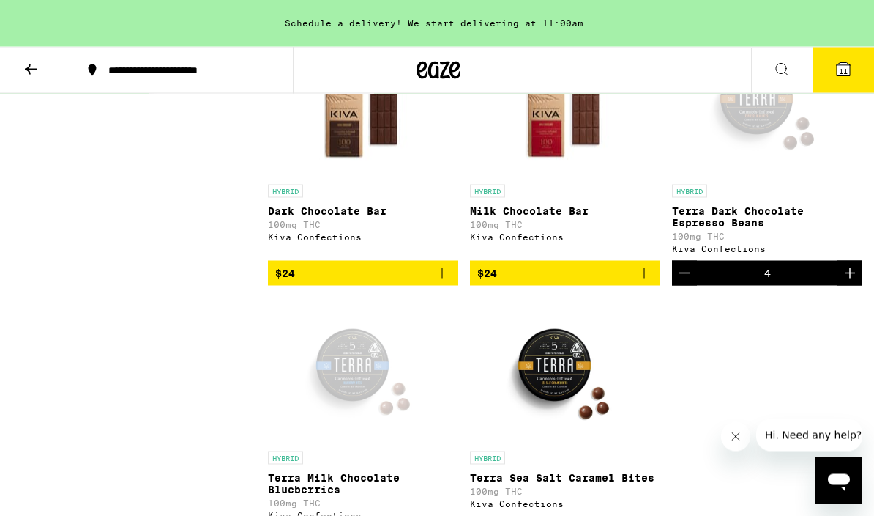
scroll to position [2078, 0]
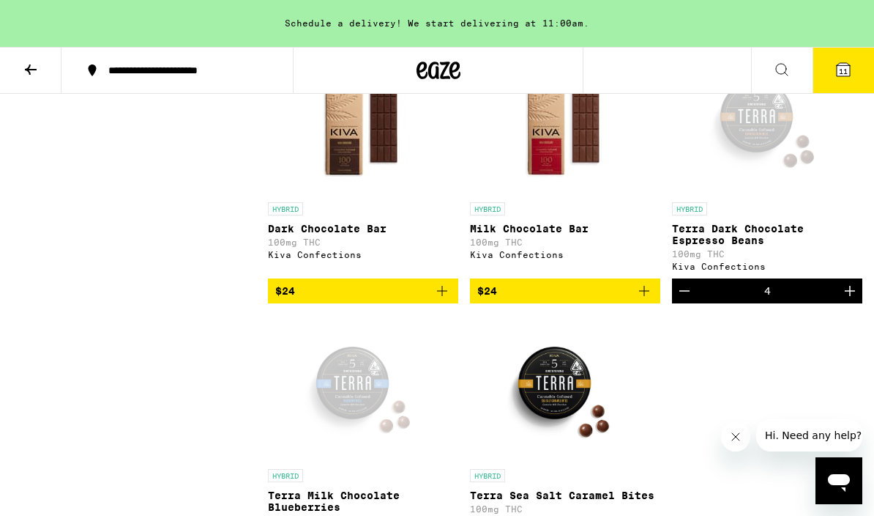
click at [690, 300] on icon "Decrement" at bounding box center [685, 291] width 18 height 18
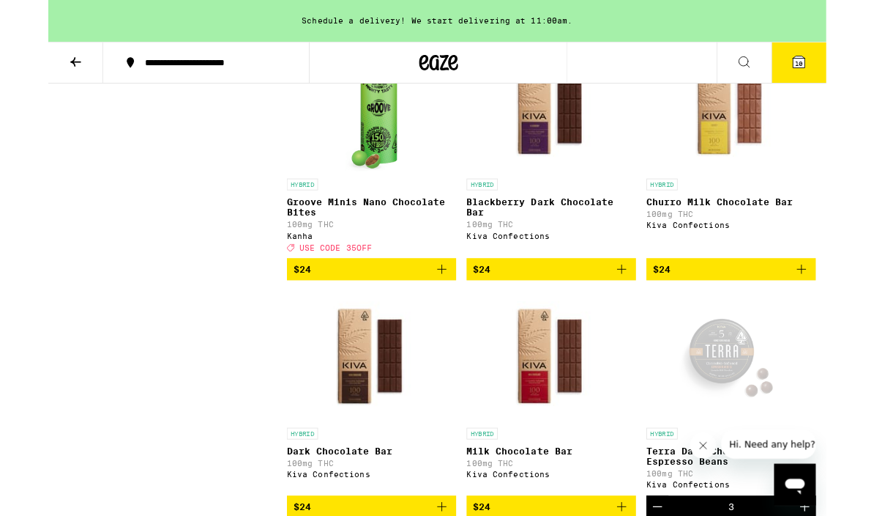
scroll to position [1799, 0]
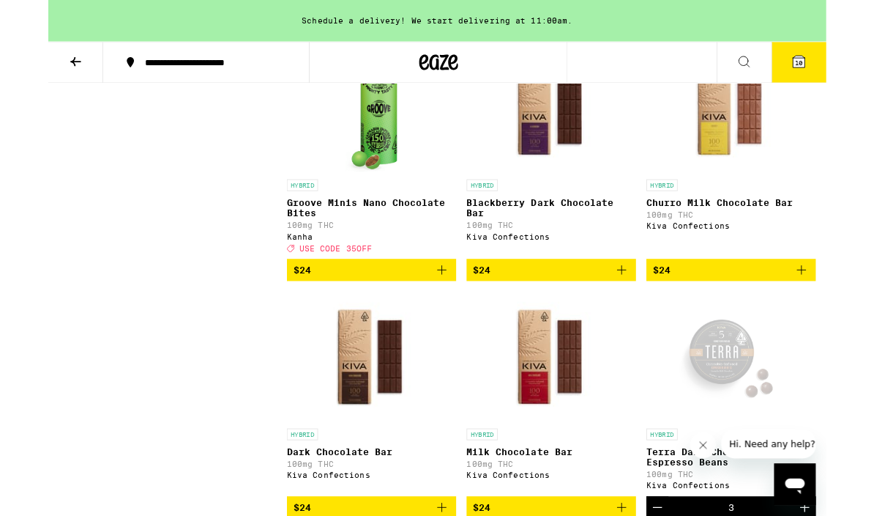
click at [782, 194] on img "Open page for Churro Milk Chocolate Bar from Kiva Confections" at bounding box center [767, 121] width 146 height 146
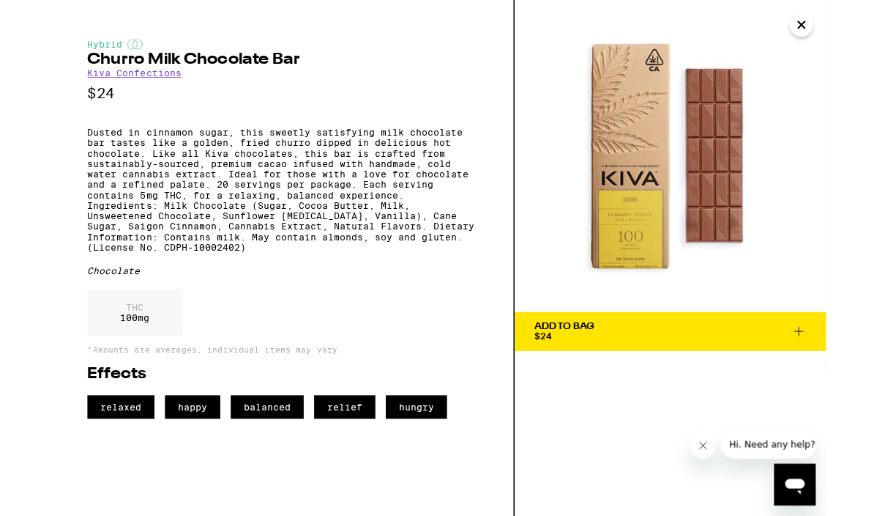
click at [734, 256] on img at bounding box center [699, 175] width 350 height 350
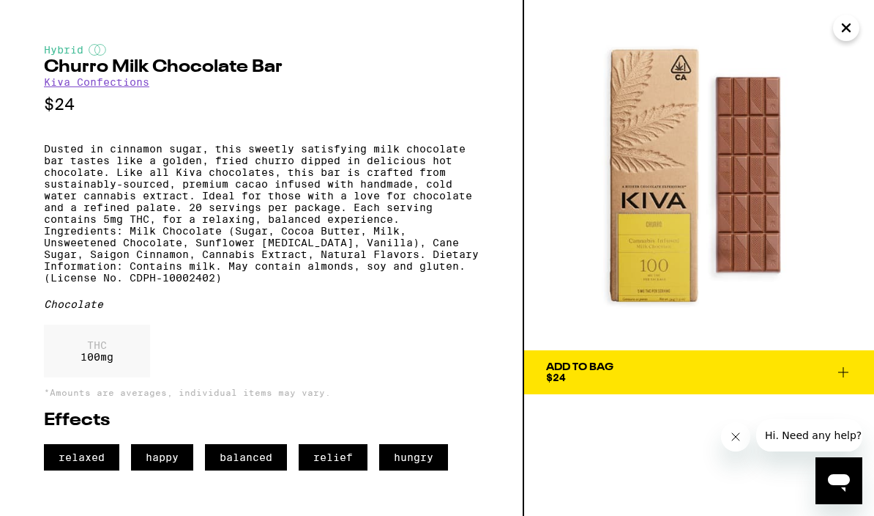
scroll to position [1605, 0]
click at [843, 31] on icon "Close" at bounding box center [846, 27] width 7 height 7
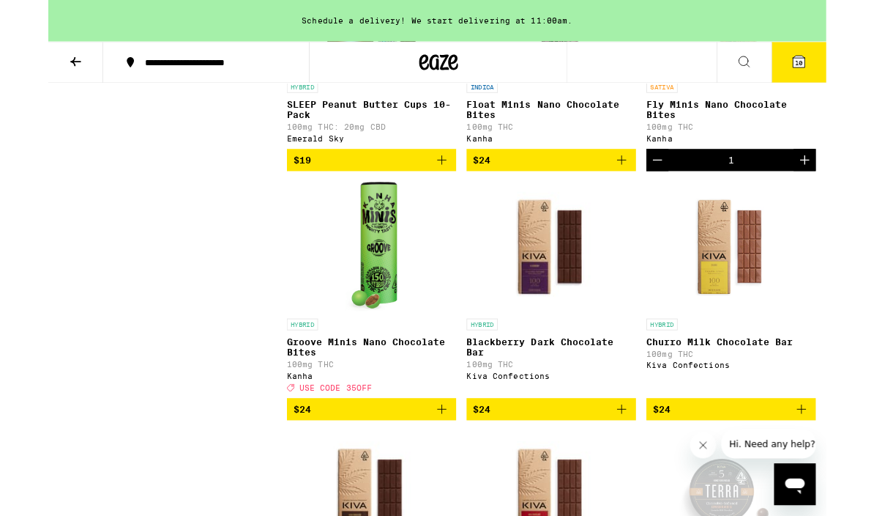
scroll to position [1810, 0]
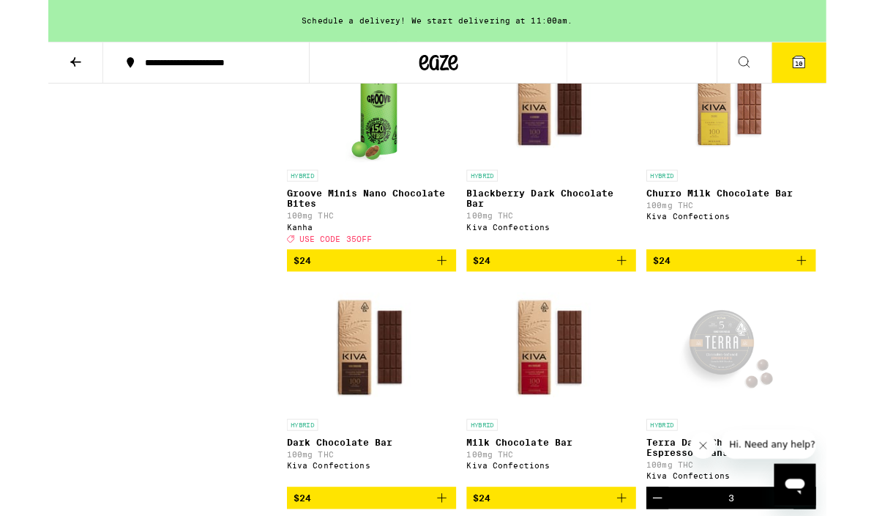
click at [443, 301] on icon "Add to bag" at bounding box center [443, 292] width 18 height 18
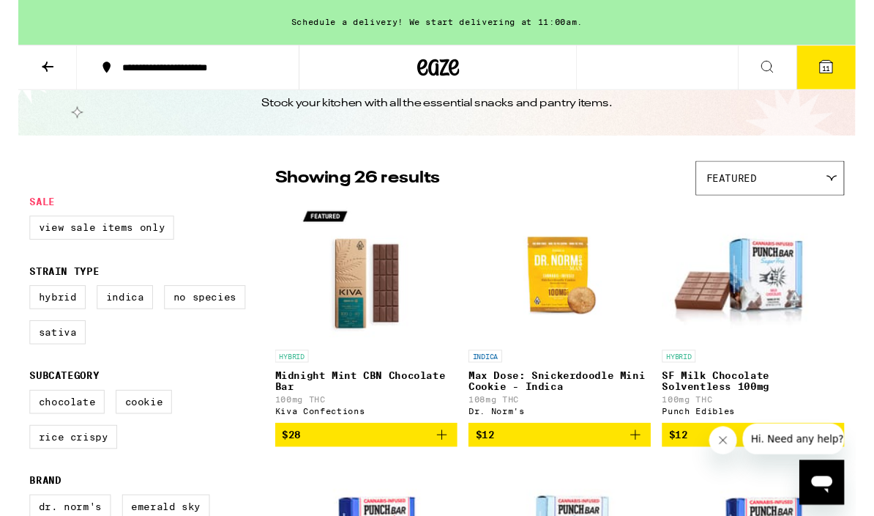
scroll to position [0, 0]
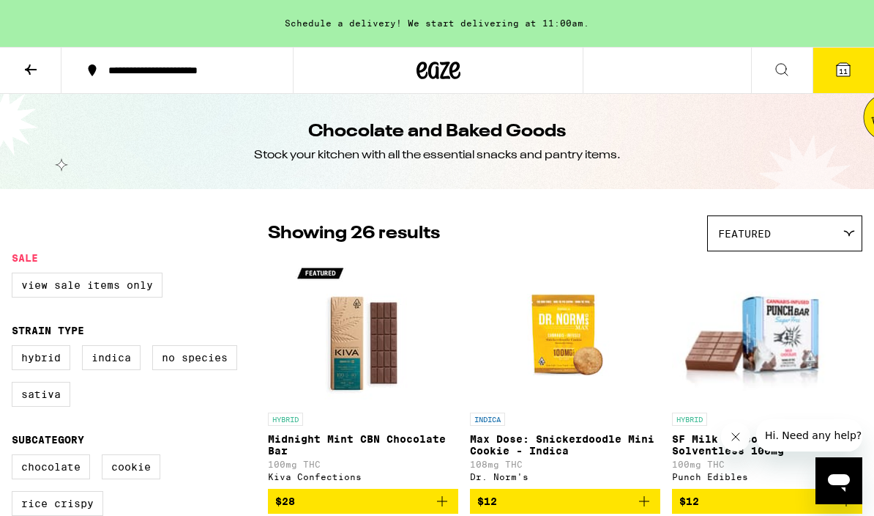
click at [849, 64] on icon at bounding box center [843, 69] width 13 height 13
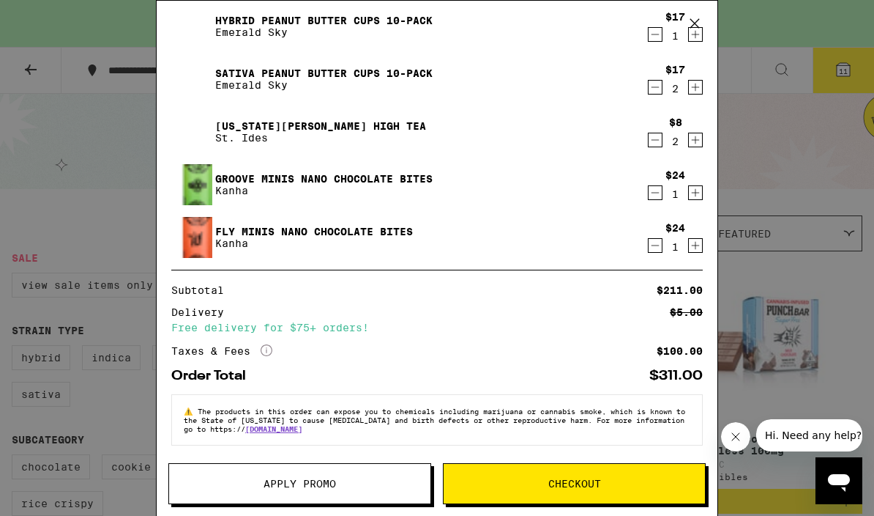
scroll to position [207, 0]
click at [351, 483] on span "Apply Promo" at bounding box center [299, 483] width 261 height 10
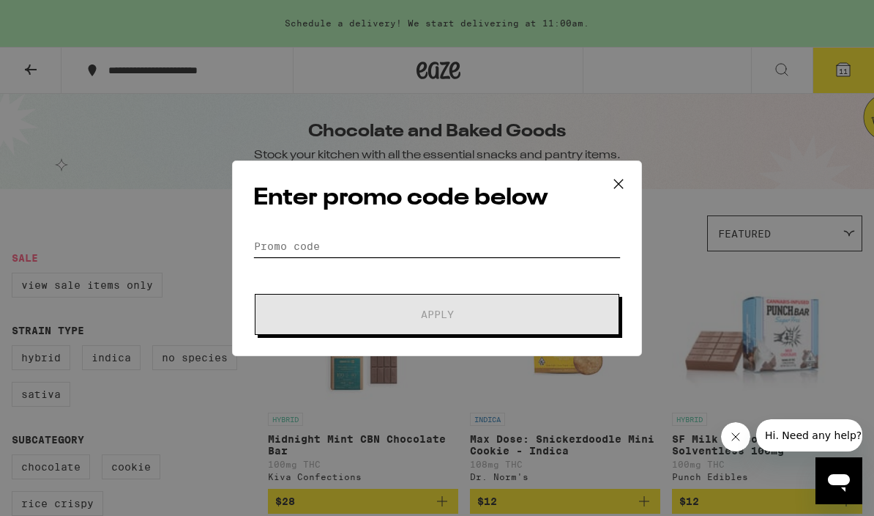
click at [473, 247] on input "Promo Code" at bounding box center [437, 246] width 368 height 22
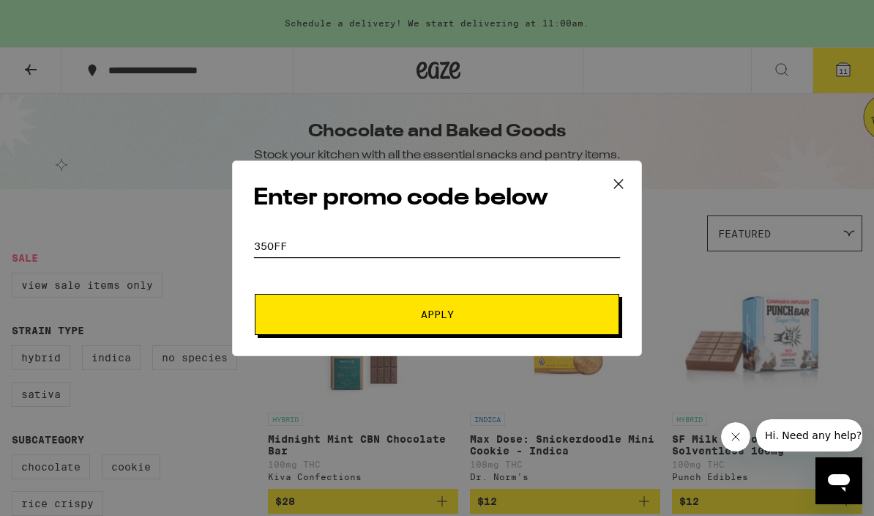
type input "35OFF"
click at [496, 317] on span "Apply" at bounding box center [437, 314] width 264 height 10
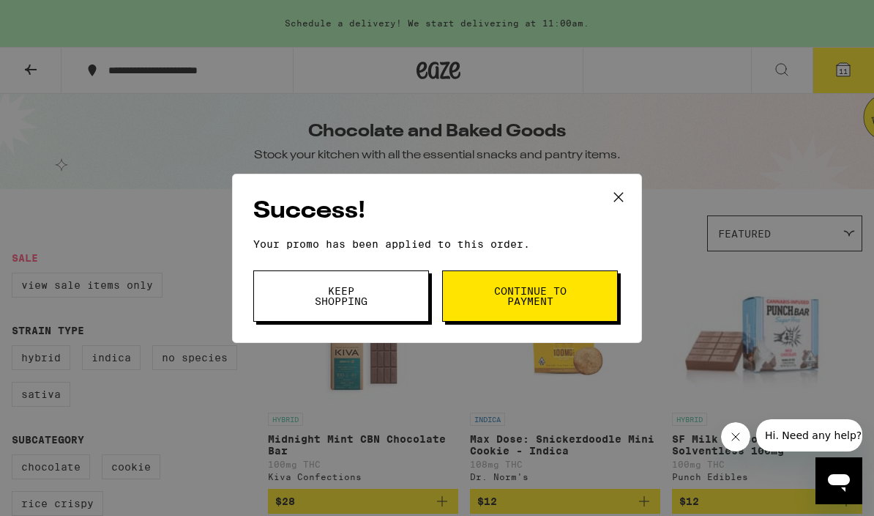
click at [296, 297] on button "Keep Shopping" at bounding box center [341, 295] width 176 height 51
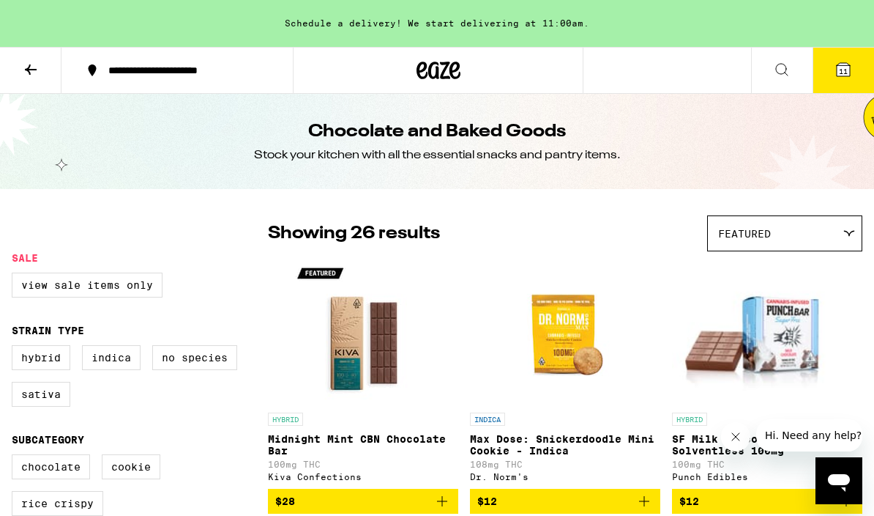
click at [840, 51] on button "11" at bounding box center [844, 70] width 62 height 45
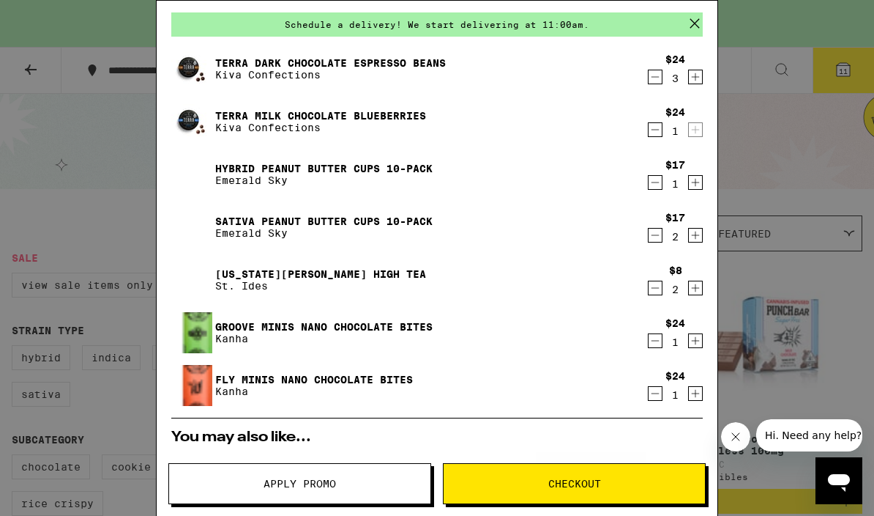
scroll to position [37, 0]
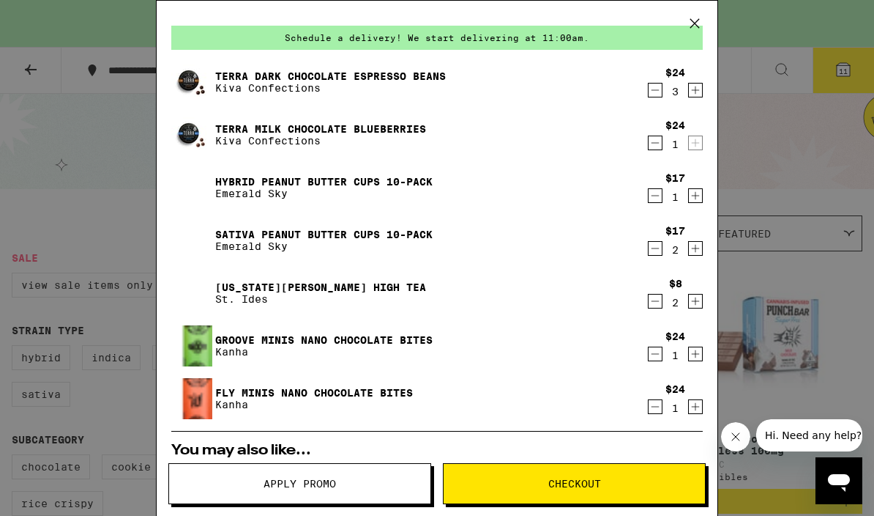
click at [658, 92] on icon "Decrement" at bounding box center [655, 90] width 13 height 18
click at [660, 89] on icon "Decrement" at bounding box center [655, 90] width 13 height 18
click at [657, 92] on icon "Decrement" at bounding box center [655, 90] width 13 height 18
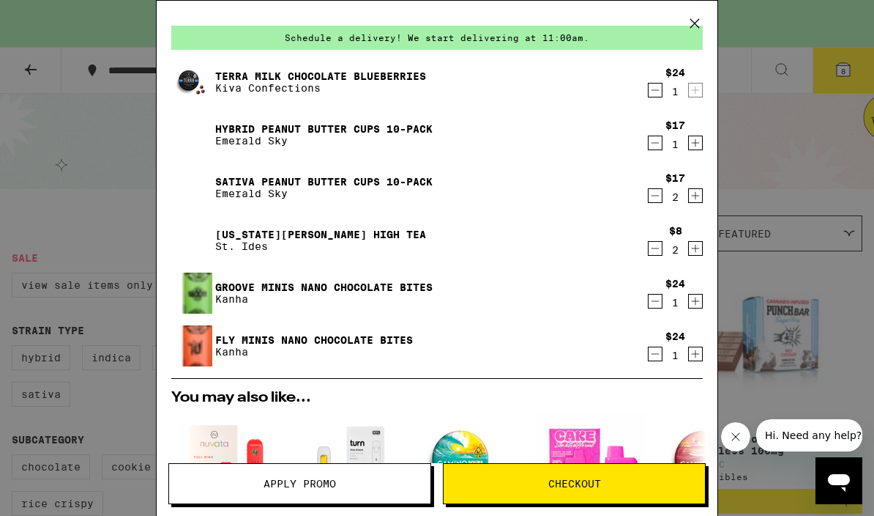
click at [656, 90] on icon "Decrement" at bounding box center [656, 90] width 8 height 0
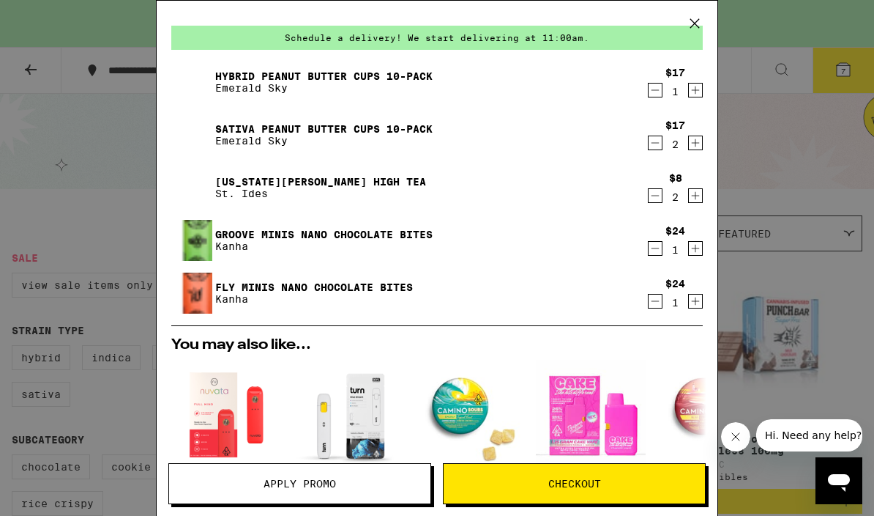
click at [659, 96] on icon "Decrement" at bounding box center [655, 90] width 13 height 18
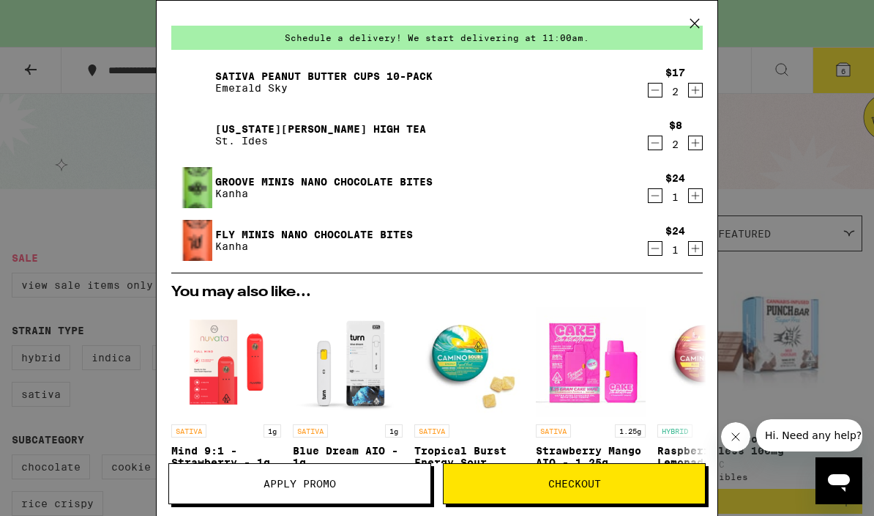
click at [660, 96] on icon "Decrement" at bounding box center [655, 90] width 13 height 18
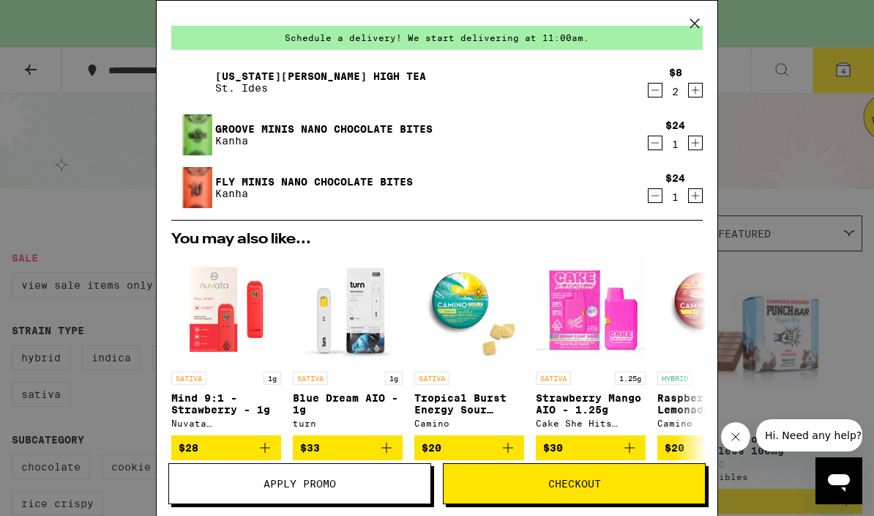
click at [655, 92] on icon "Decrement" at bounding box center [655, 90] width 13 height 18
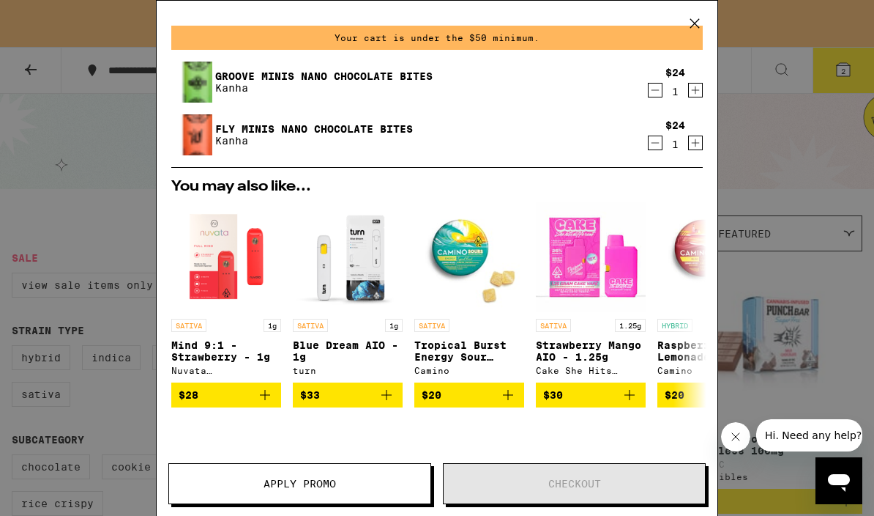
click at [657, 98] on icon "Decrement" at bounding box center [655, 90] width 13 height 18
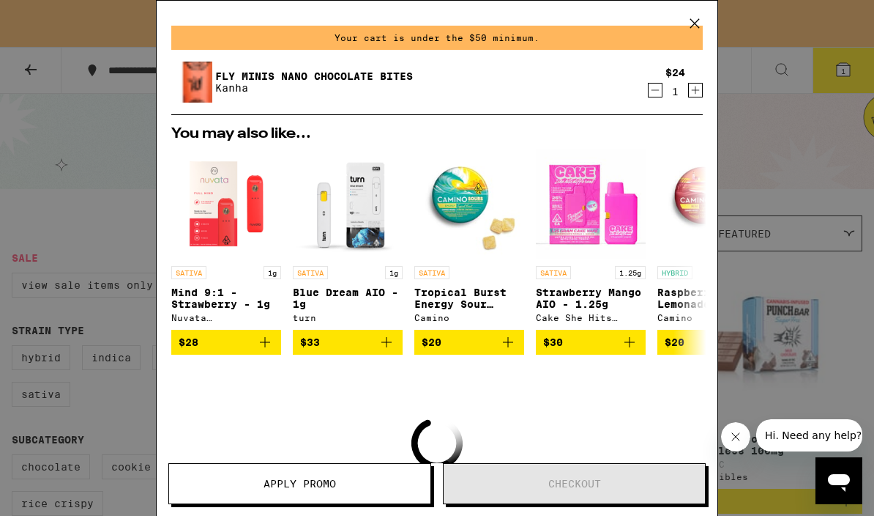
click at [655, 97] on icon "Decrement" at bounding box center [655, 90] width 13 height 18
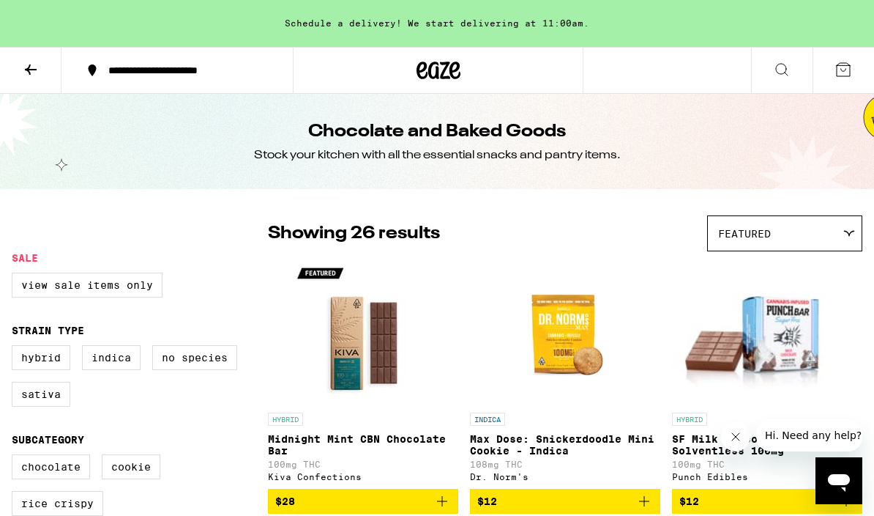
click at [458, 64] on icon at bounding box center [439, 70] width 44 height 26
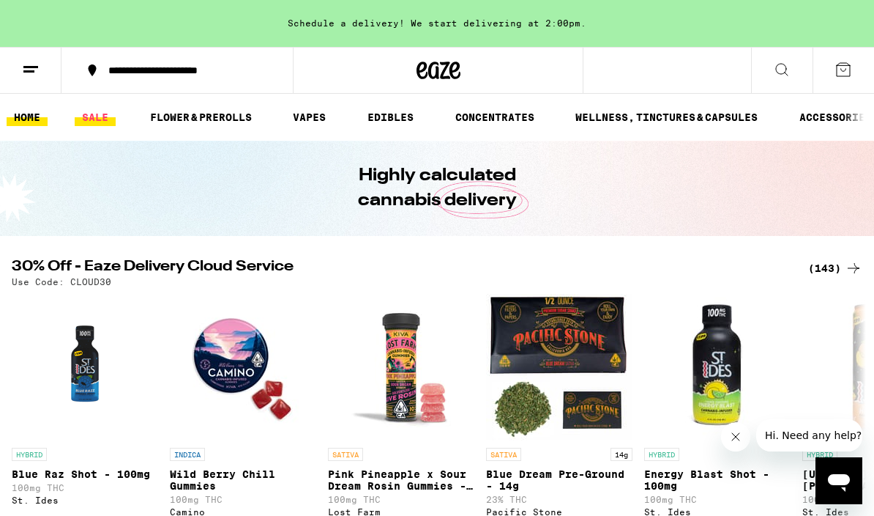
click at [91, 118] on link "SALE" at bounding box center [95, 117] width 41 height 18
click at [91, 120] on link "SALE" at bounding box center [95, 117] width 41 height 18
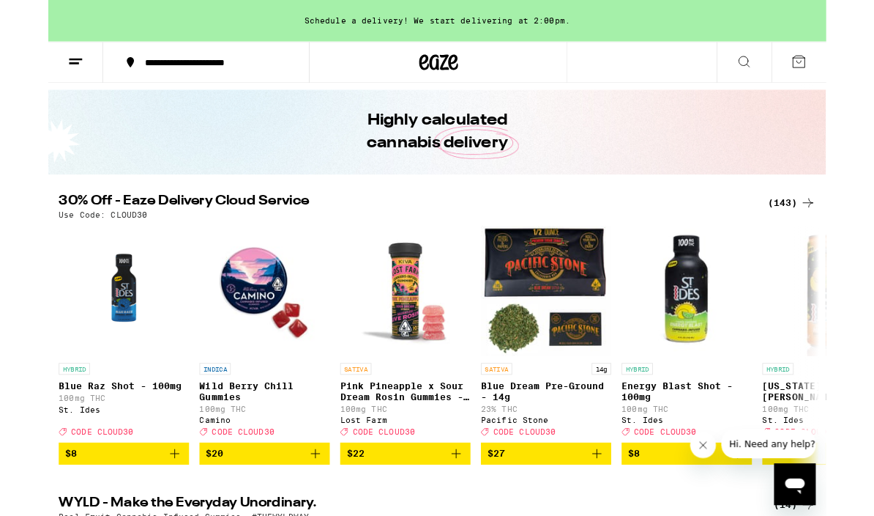
scroll to position [55, 0]
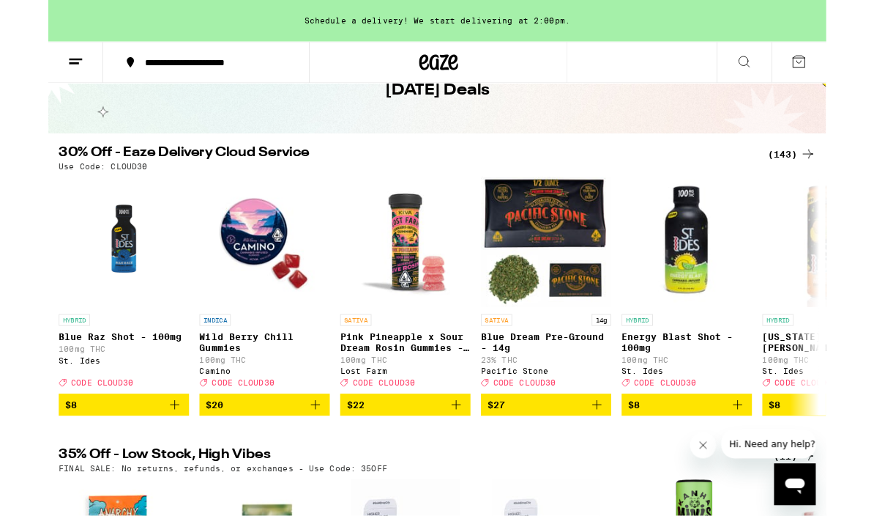
click at [836, 173] on div "(143)" at bounding box center [836, 174] width 54 height 18
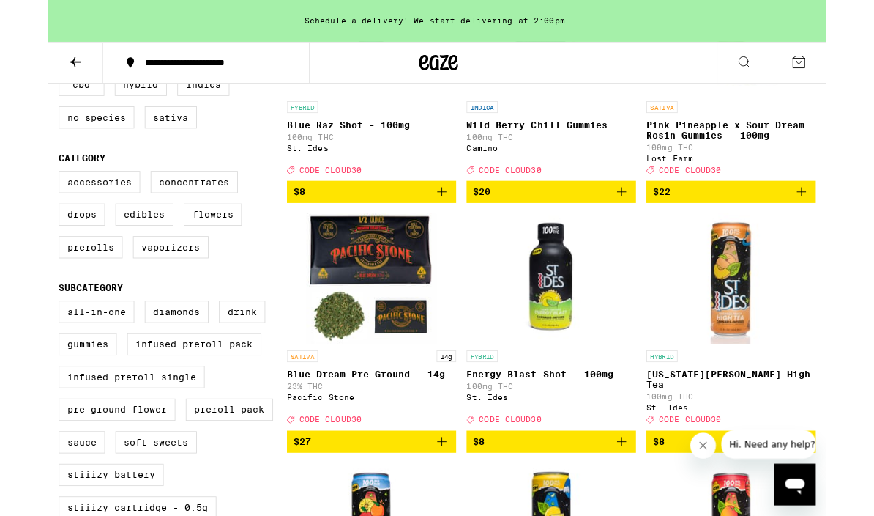
scroll to position [358, 0]
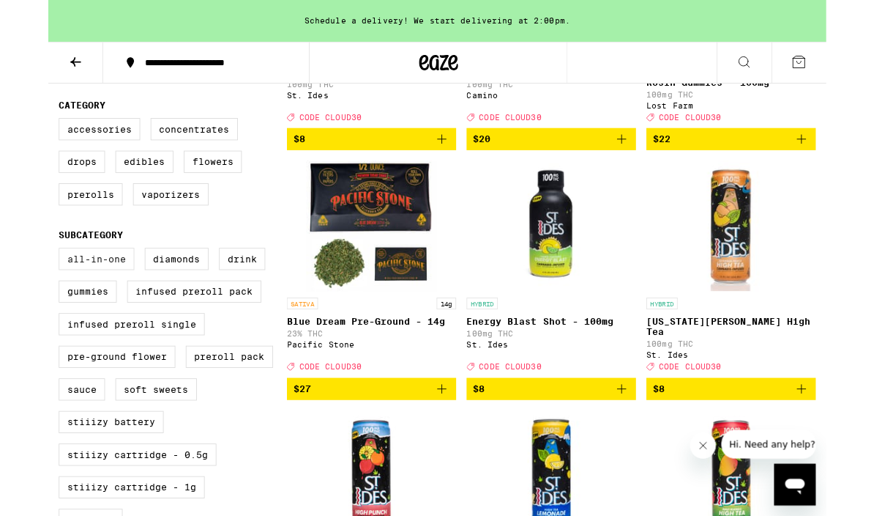
click at [51, 303] on label "All-In-One" at bounding box center [54, 290] width 85 height 25
click at [15, 281] on input "All-In-One" at bounding box center [15, 281] width 1 height 1
checkbox input "true"
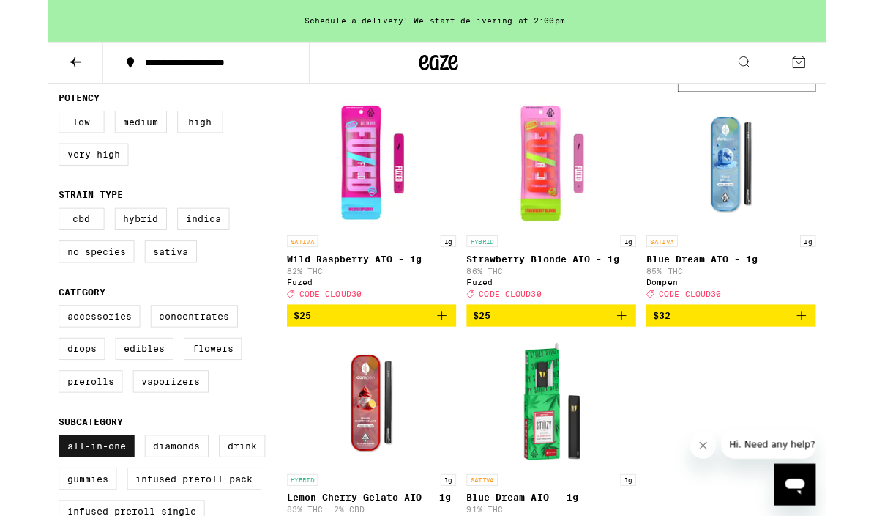
scroll to position [149, 0]
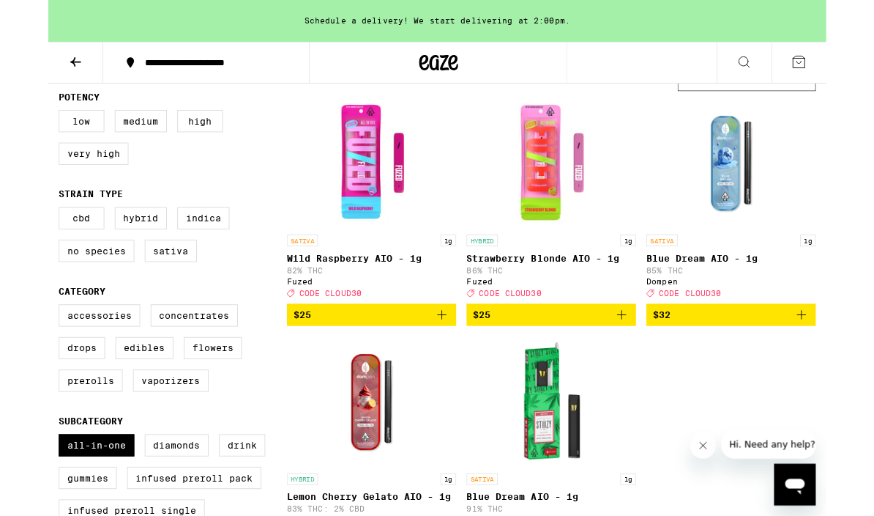
click at [439, 362] on icon "Add to bag" at bounding box center [443, 354] width 18 height 18
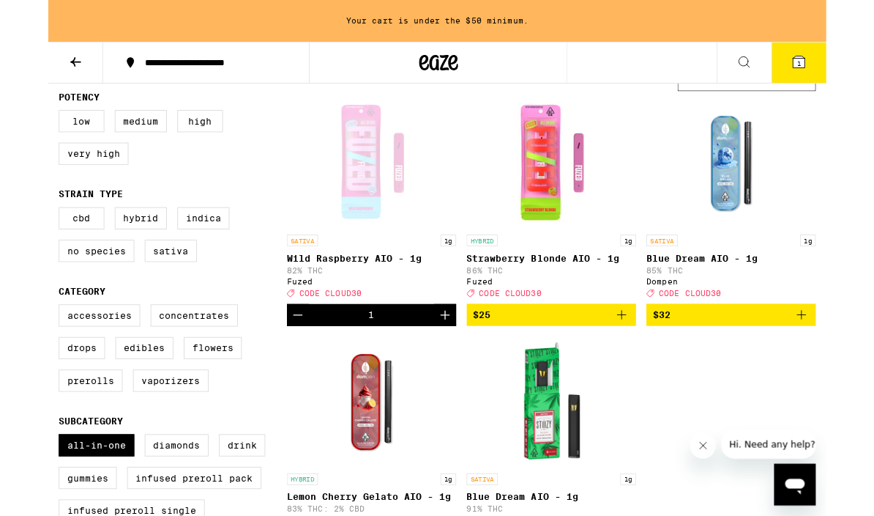
click at [276, 362] on icon "Decrement" at bounding box center [281, 354] width 18 height 18
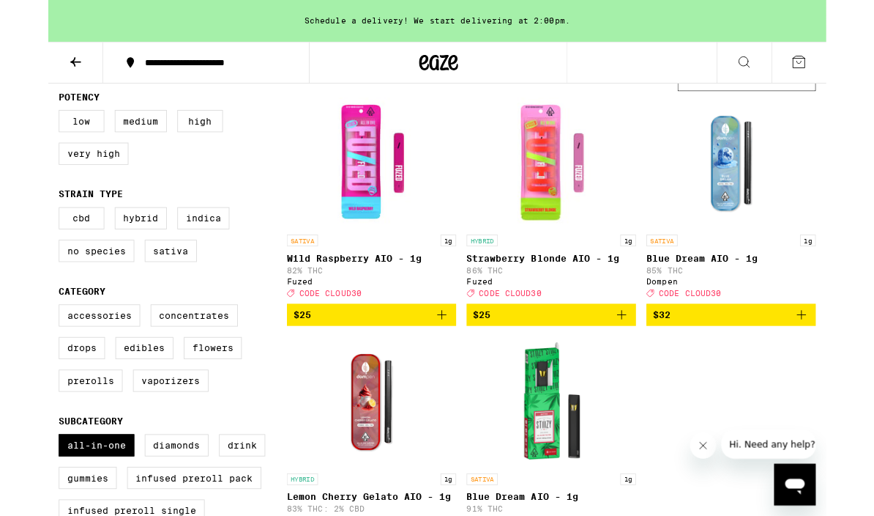
click at [441, 359] on icon "Add to bag" at bounding box center [442, 354] width 10 height 10
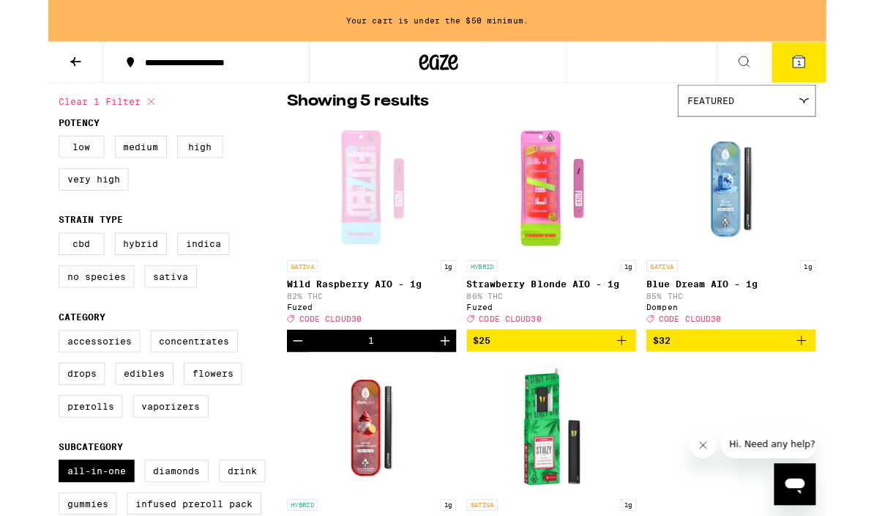
scroll to position [119, 0]
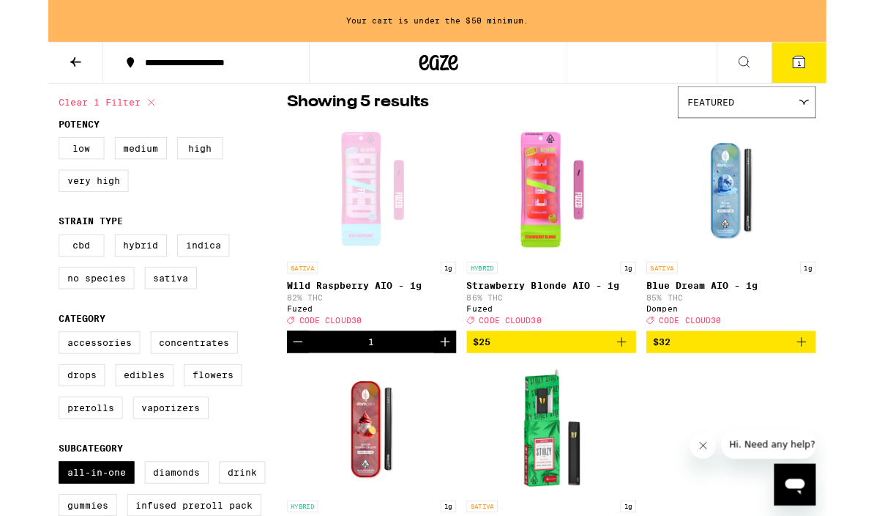
click at [850, 73] on icon at bounding box center [843, 69] width 13 height 13
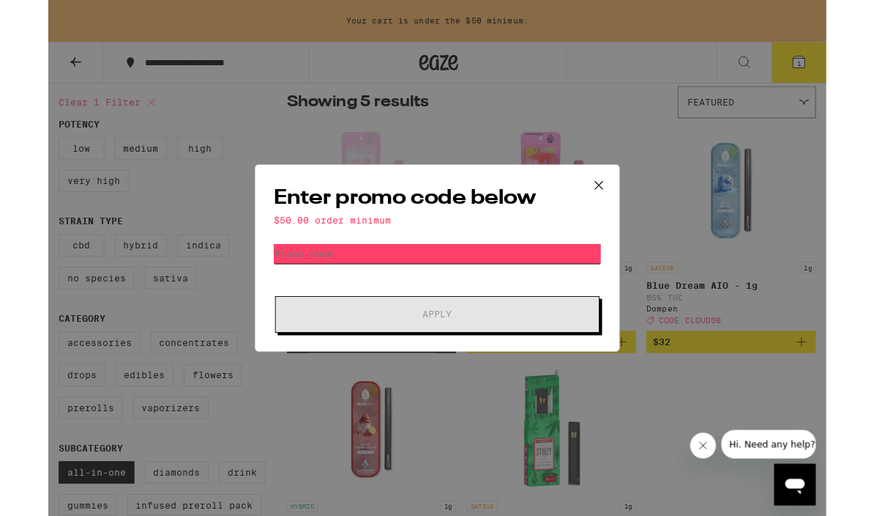
click at [465, 275] on input "Promo Code" at bounding box center [437, 285] width 368 height 22
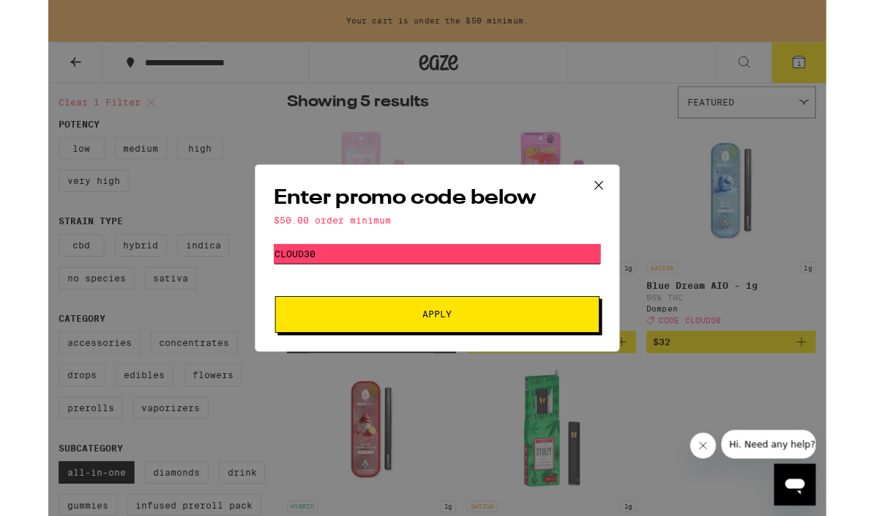
type input "Cloud30"
click at [479, 353] on span "Apply" at bounding box center [437, 353] width 264 height 10
click at [345, 347] on button "Apply" at bounding box center [437, 353] width 365 height 41
click at [118, 281] on div "Enter promo code below $50.00 order minimum Promo Code Cloud30 Apply" at bounding box center [437, 289] width 874 height 579
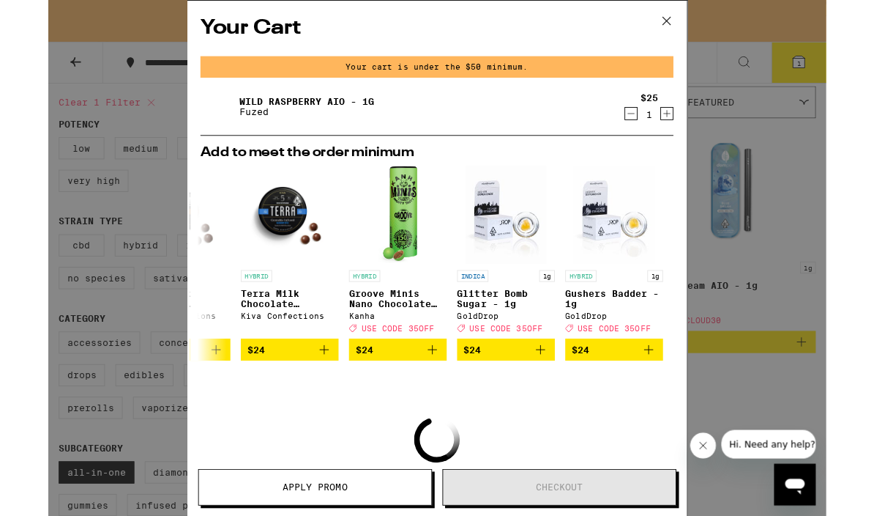
scroll to position [0, 684]
click at [432, 397] on icon "Add to bag" at bounding box center [432, 393] width 18 height 18
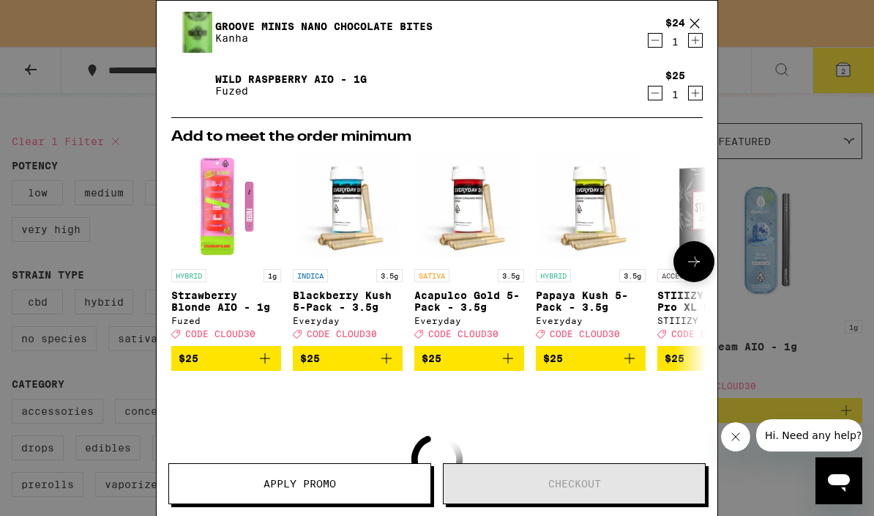
scroll to position [0, 0]
click at [85, 174] on div "Your Cart Your cart is under the $50 minimum. Groove Minis Nano Chocolate Bites…" at bounding box center [437, 258] width 874 height 516
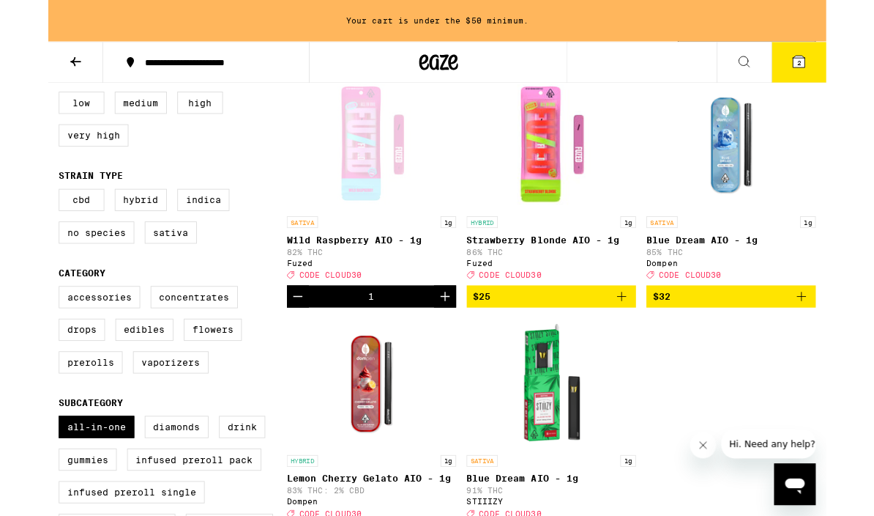
scroll to position [170, 0]
click at [761, 204] on img "Open page for Blue Dream AIO - 1g from Dompen" at bounding box center [767, 162] width 146 height 146
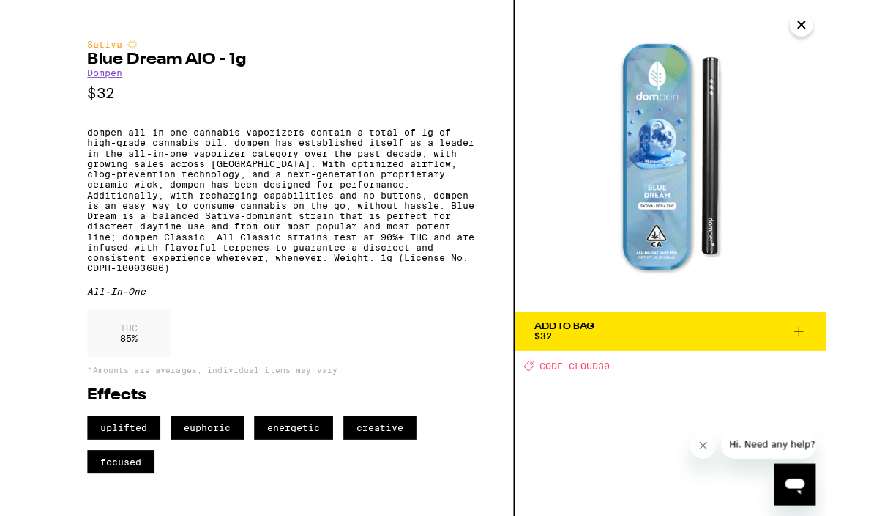
scroll to position [4, 0]
click at [849, 371] on icon at bounding box center [844, 372] width 18 height 18
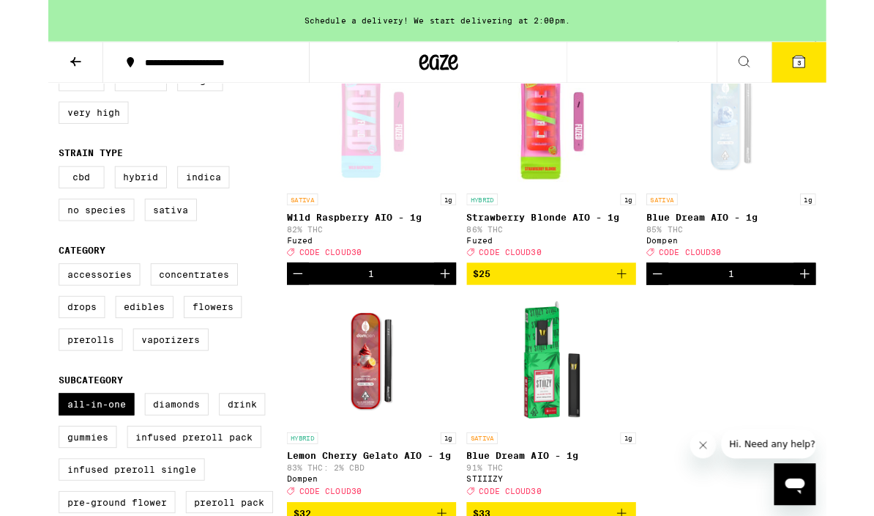
scroll to position [186, 0]
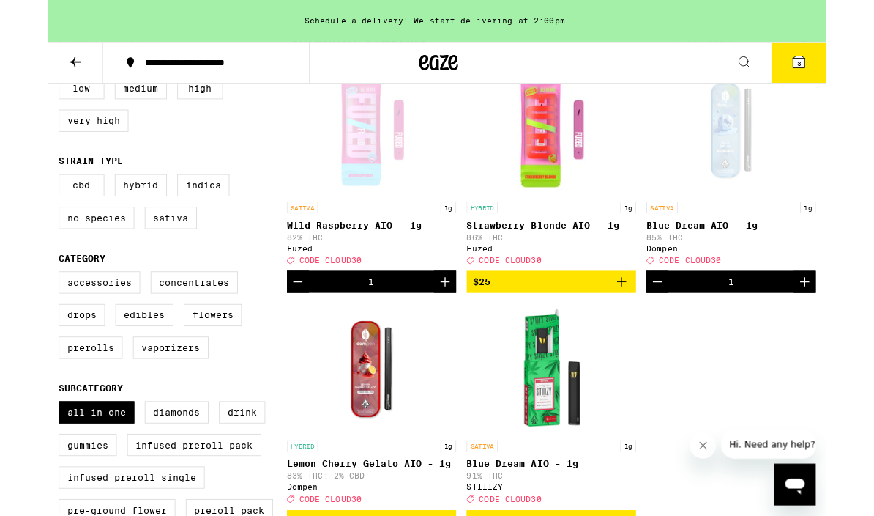
click at [713, 266] on p "85% THC" at bounding box center [767, 266] width 190 height 10
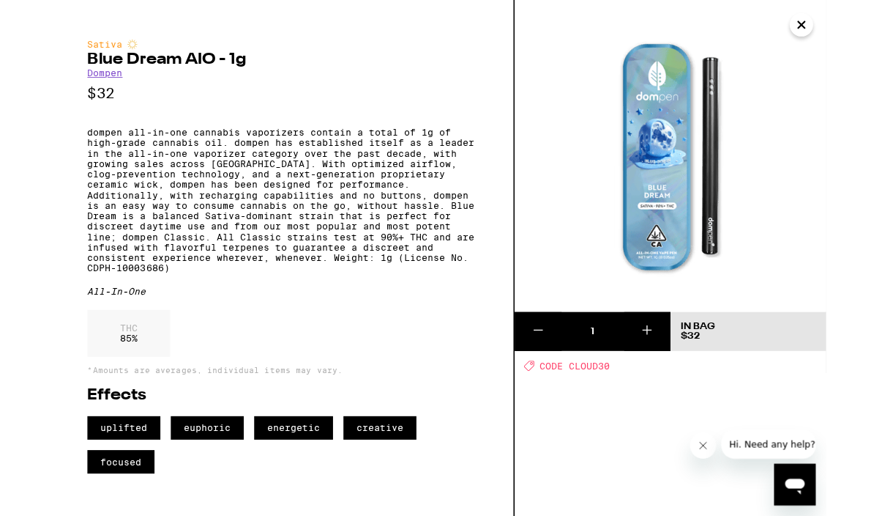
click at [843, 29] on icon "Close" at bounding box center [847, 28] width 18 height 22
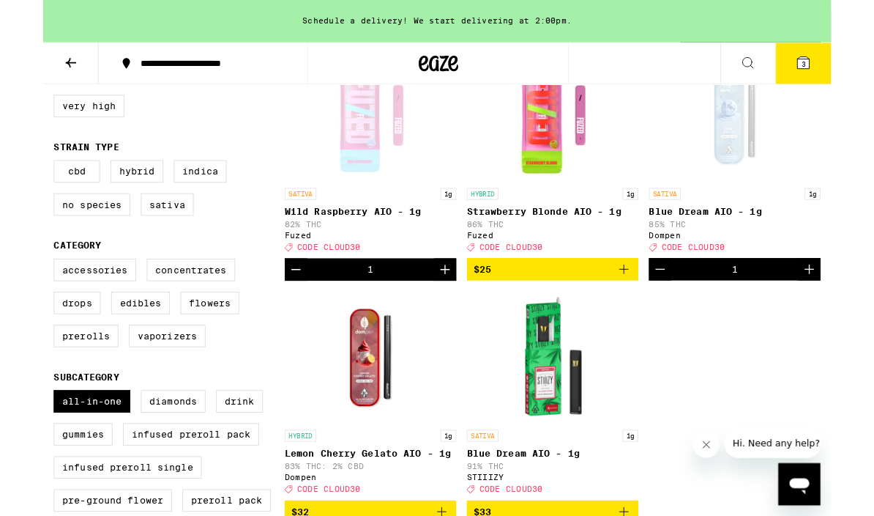
scroll to position [196, 0]
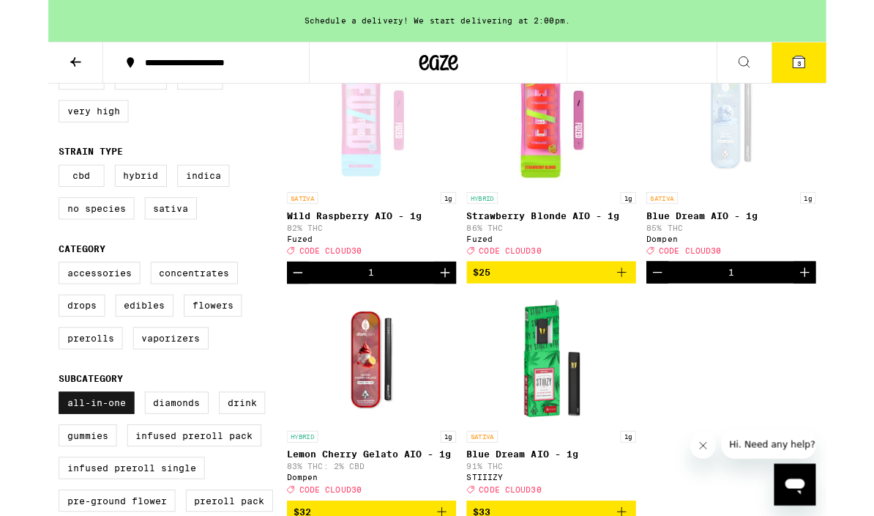
click at [32, 465] on label "All-In-One" at bounding box center [54, 452] width 85 height 25
click at [15, 443] on input "All-In-One" at bounding box center [15, 442] width 1 height 1
checkbox input "false"
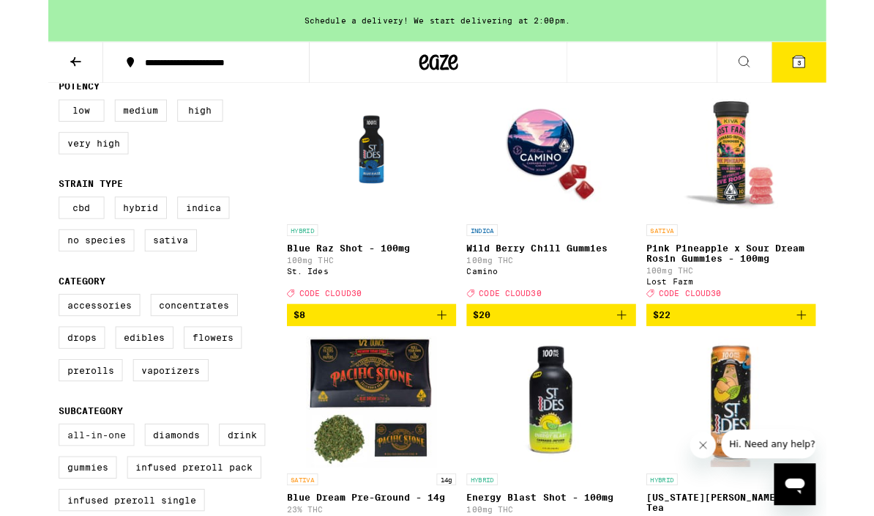
scroll to position [118, 0]
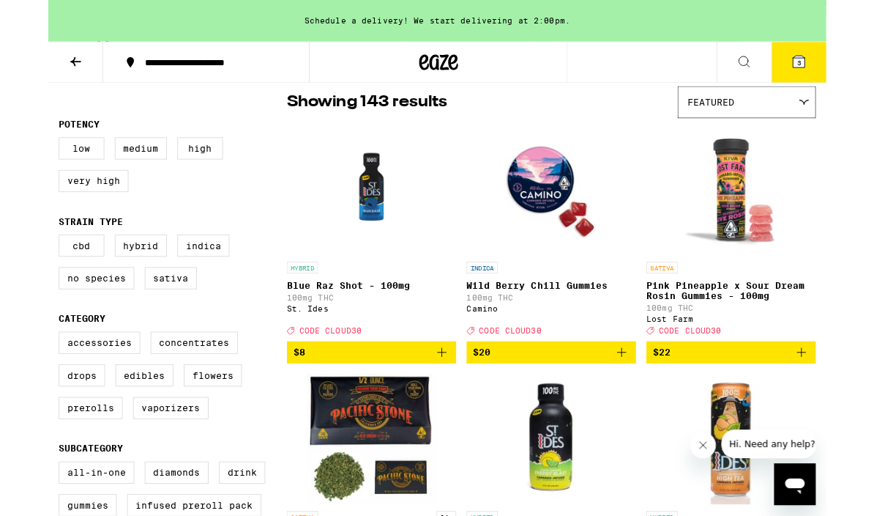
click at [852, 114] on icon at bounding box center [849, 115] width 10 height 5
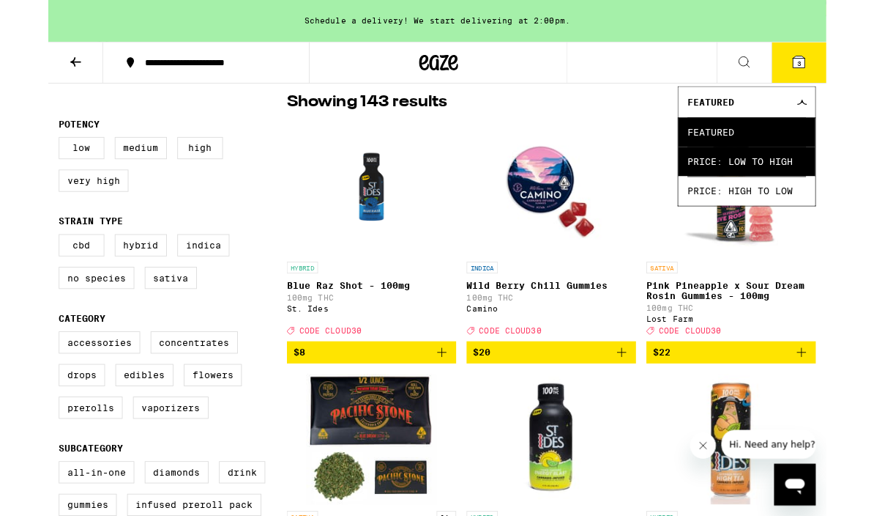
click at [825, 187] on span "Price: Low to High" at bounding box center [784, 181] width 133 height 33
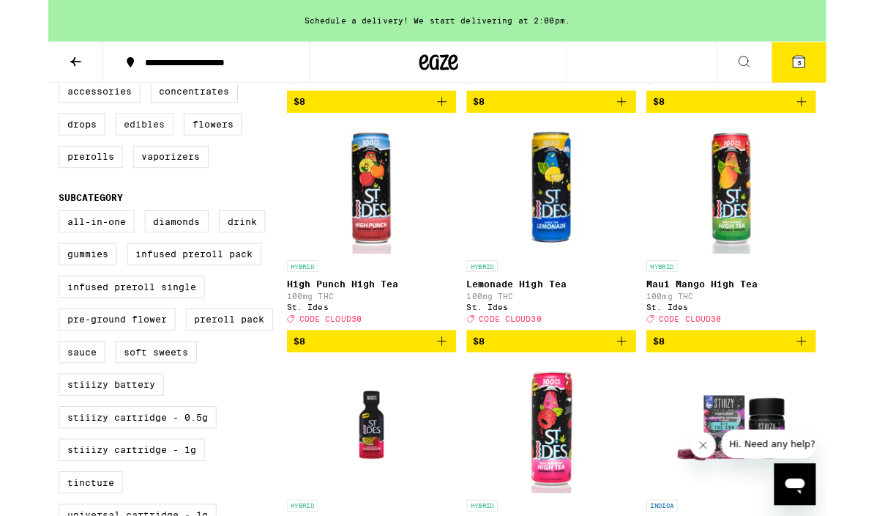
scroll to position [401, 0]
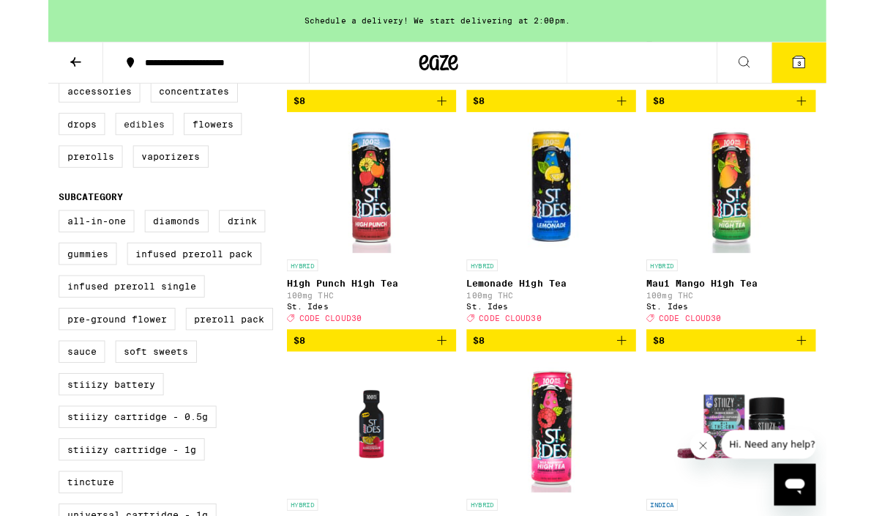
click at [112, 152] on label "Edibles" at bounding box center [107, 139] width 65 height 25
click at [15, 93] on input "Edibles" at bounding box center [15, 92] width 1 height 1
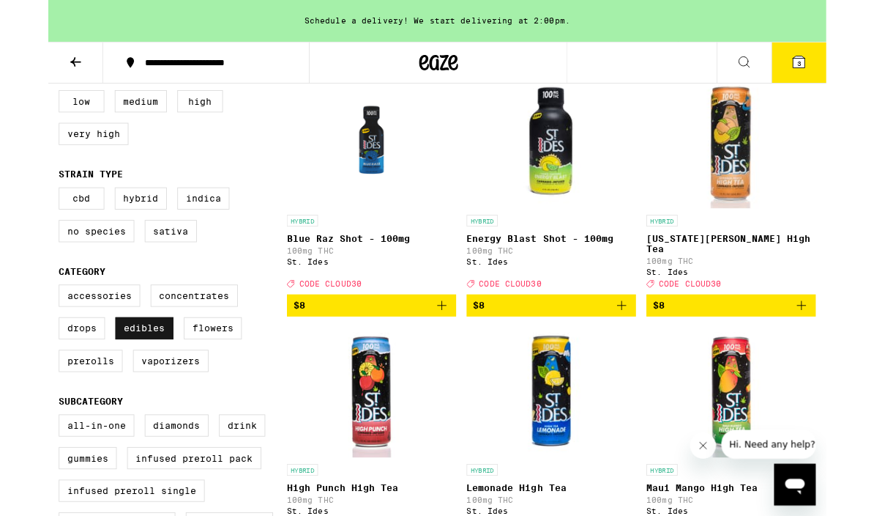
scroll to position [172, 0]
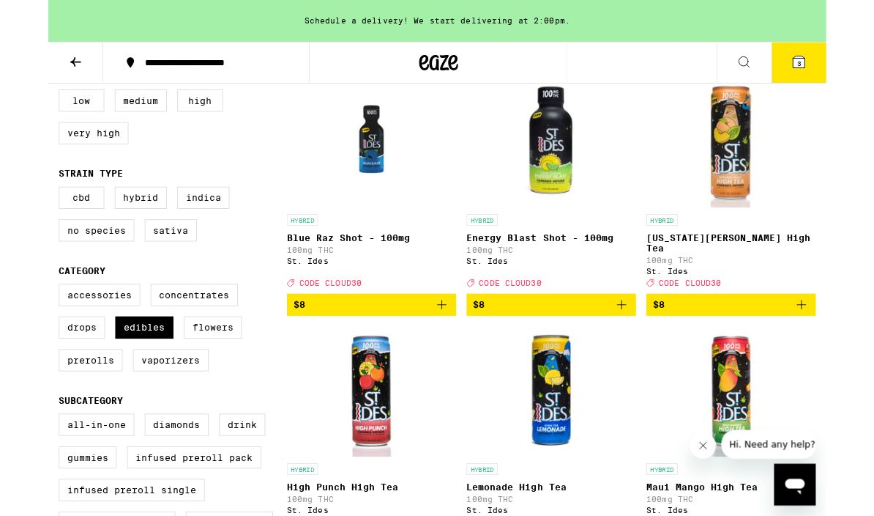
click at [847, 343] on icon "Add to bag" at bounding box center [847, 342] width 18 height 18
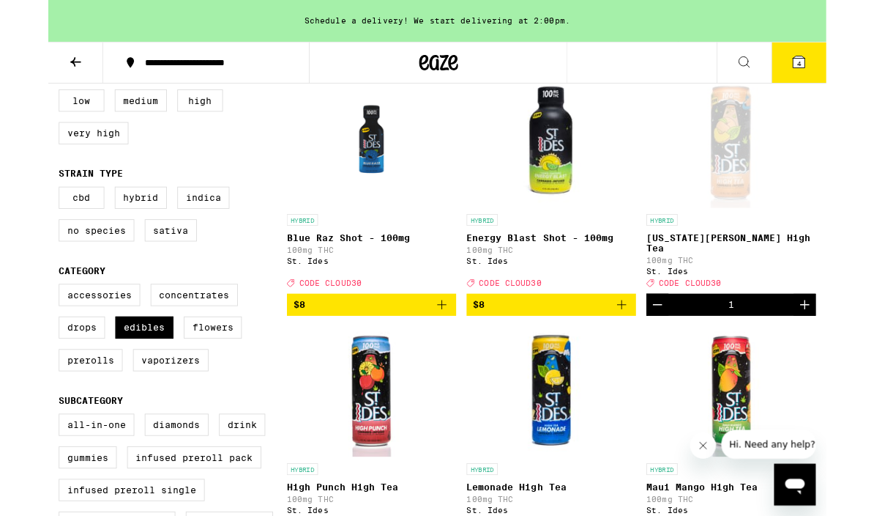
click at [844, 338] on icon "Increment" at bounding box center [851, 342] width 18 height 18
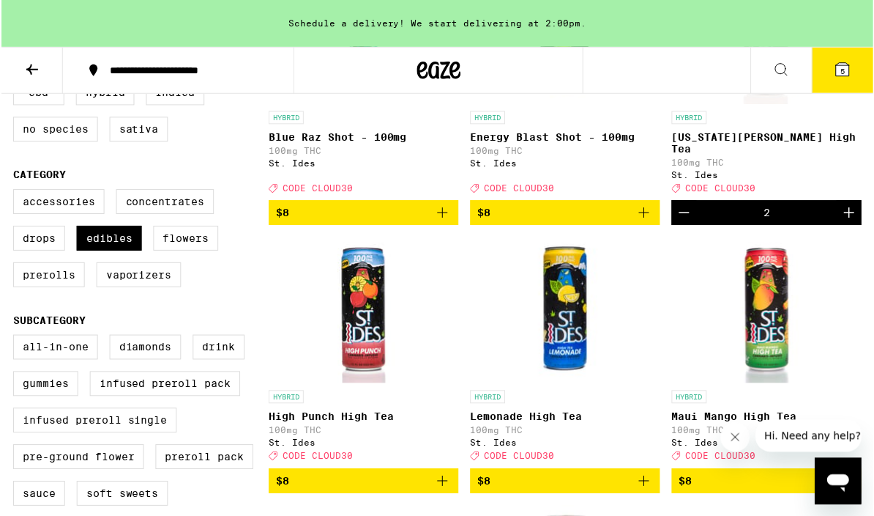
scroll to position [302, 0]
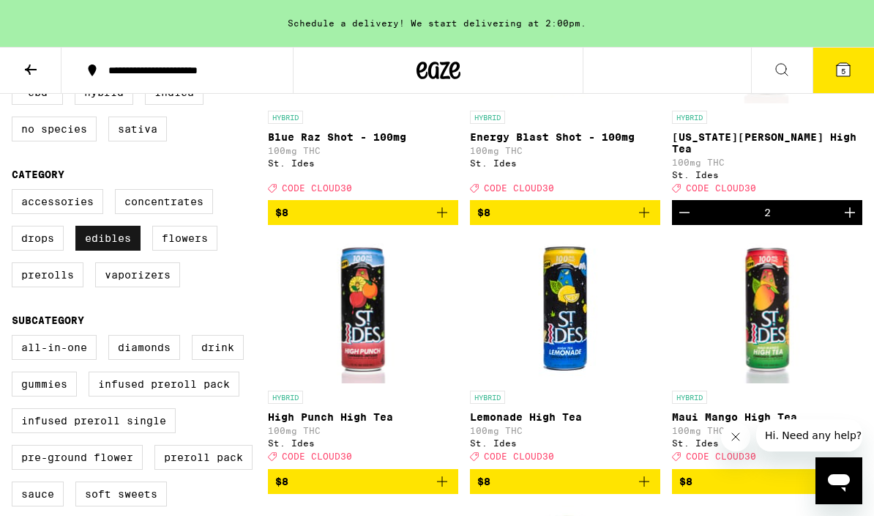
click at [94, 250] on label "Edibles" at bounding box center [107, 238] width 65 height 25
click at [15, 192] on input "Edibles" at bounding box center [15, 191] width 1 height 1
checkbox input "false"
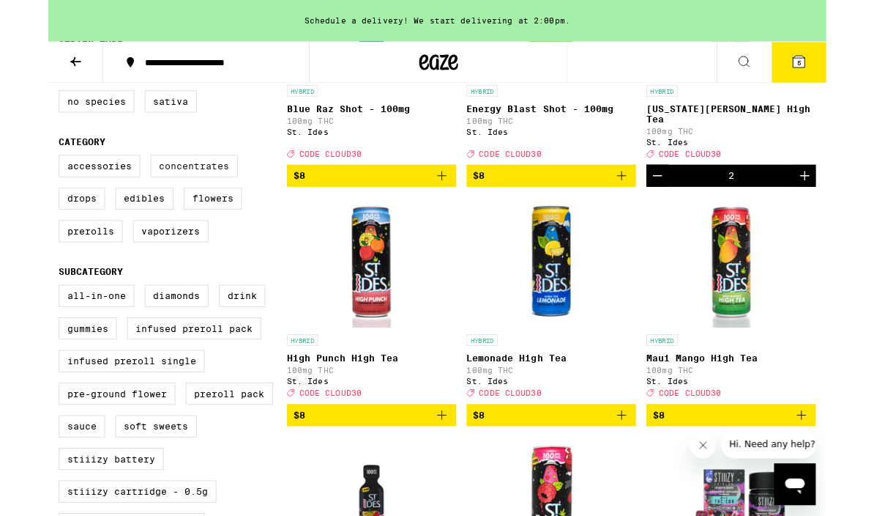
scroll to position [317, 0]
click at [152, 192] on label "Concentrates" at bounding box center [164, 186] width 98 height 25
click at [15, 177] on input "Concentrates" at bounding box center [15, 176] width 1 height 1
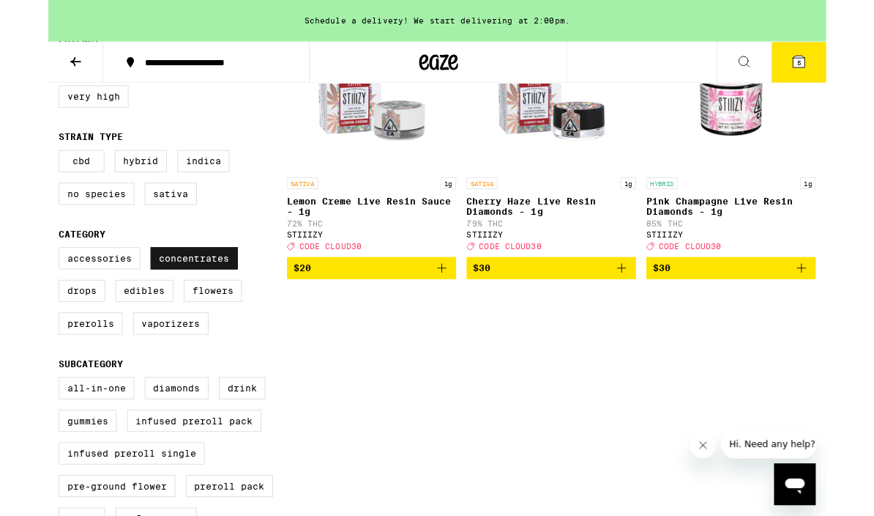
scroll to position [215, 0]
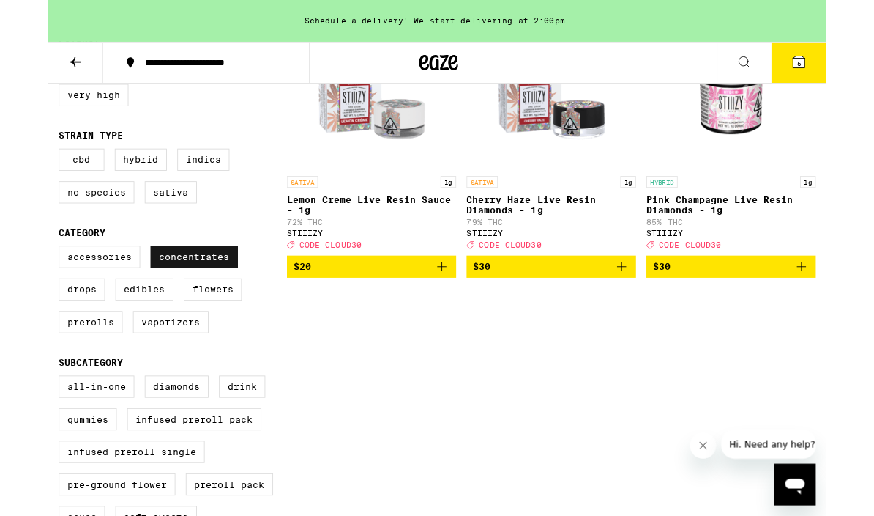
click at [148, 300] on label "Concentrates" at bounding box center [164, 288] width 98 height 25
click at [15, 279] on input "Concentrates" at bounding box center [15, 278] width 1 height 1
checkbox input "false"
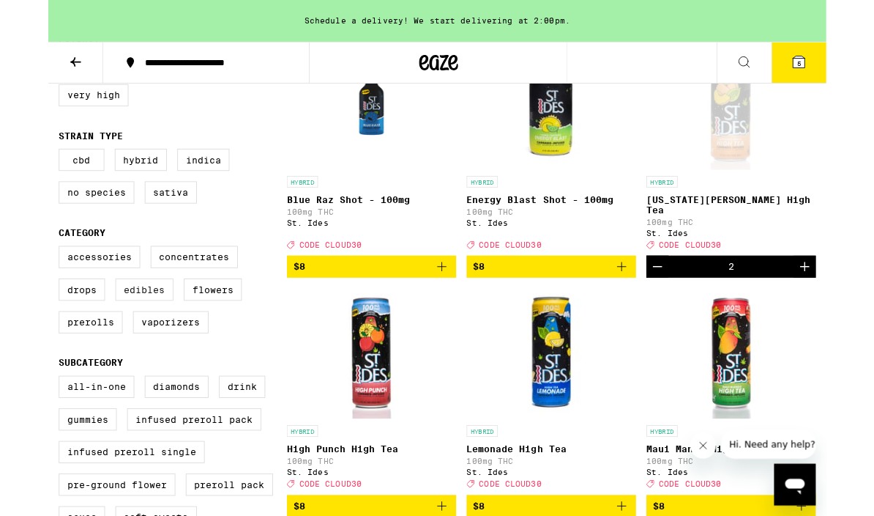
click at [98, 335] on label "Edibles" at bounding box center [107, 325] width 65 height 25
click at [15, 279] on input "Edibles" at bounding box center [15, 278] width 1 height 1
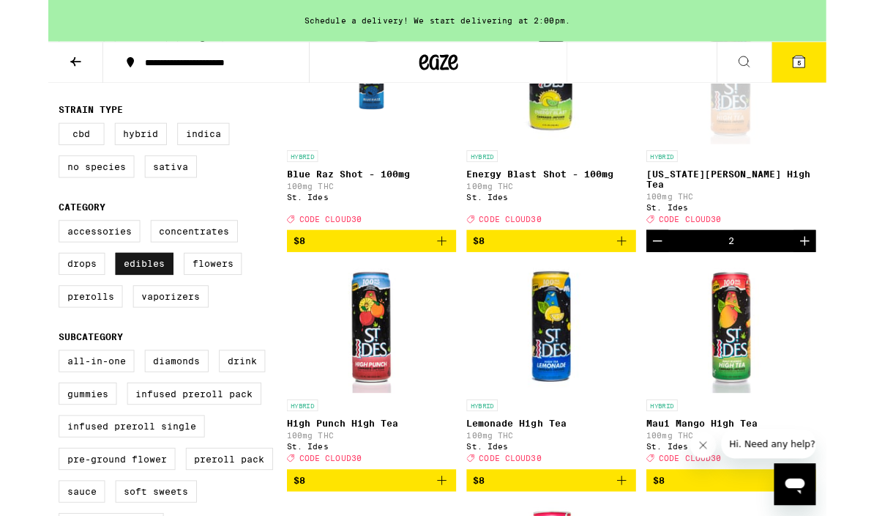
scroll to position [244, 0]
click at [102, 308] on label "Edibles" at bounding box center [107, 295] width 65 height 25
click at [15, 250] on input "Edibles" at bounding box center [15, 249] width 1 height 1
checkbox input "false"
click at [33, 305] on label "Drops" at bounding box center [38, 295] width 52 height 25
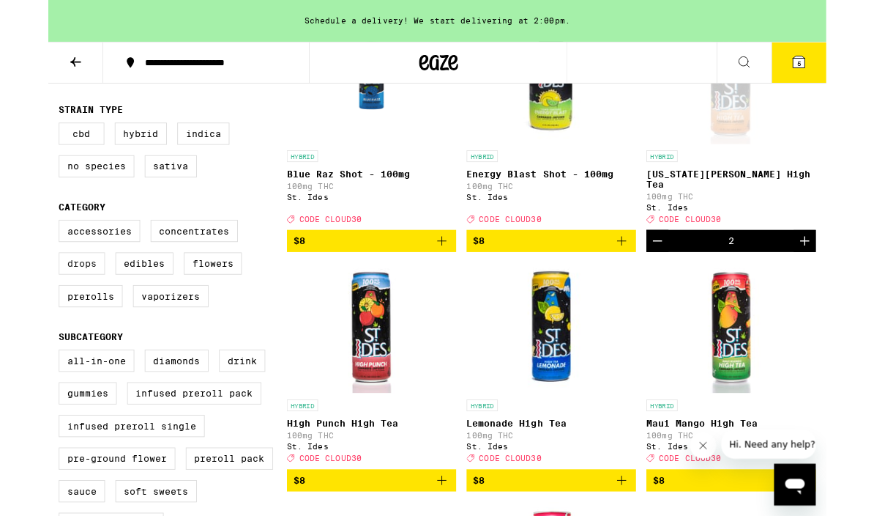
click at [15, 250] on input "Drops" at bounding box center [15, 249] width 1 height 1
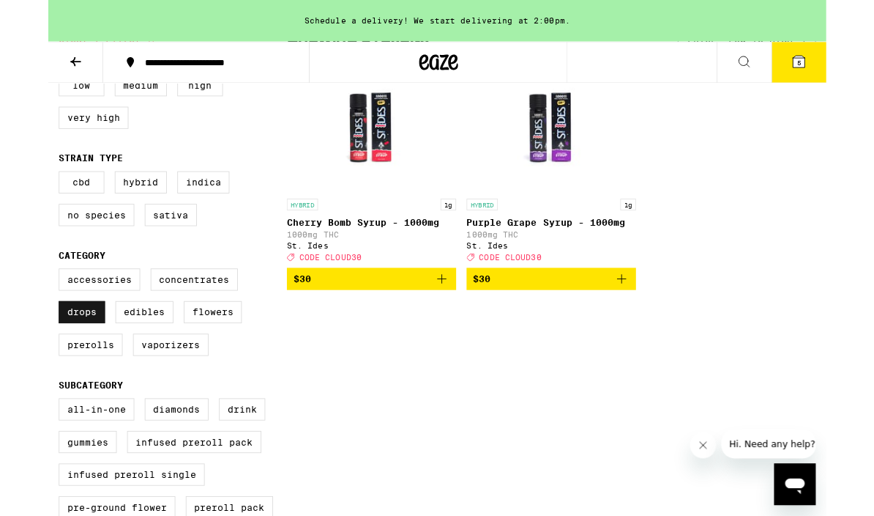
scroll to position [190, 0]
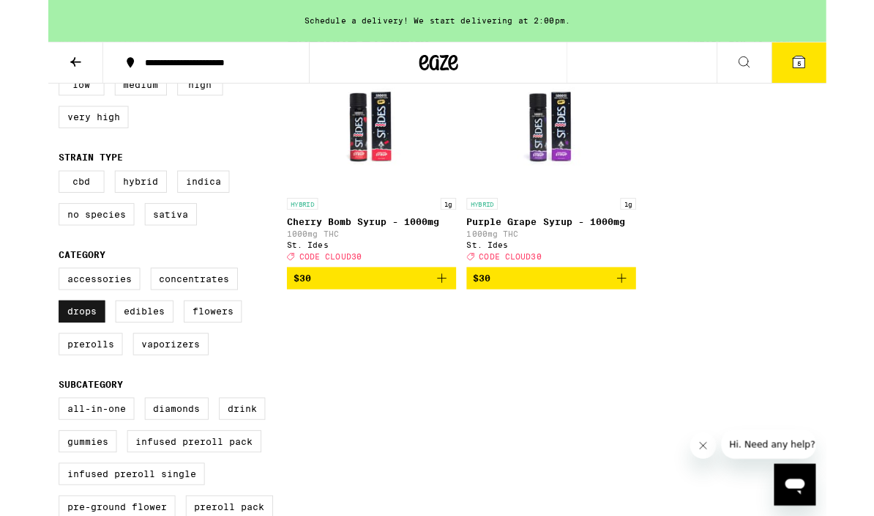
click at [22, 363] on label "Drops" at bounding box center [38, 350] width 52 height 25
click at [15, 304] on input "Drops" at bounding box center [15, 303] width 1 height 1
checkbox input "false"
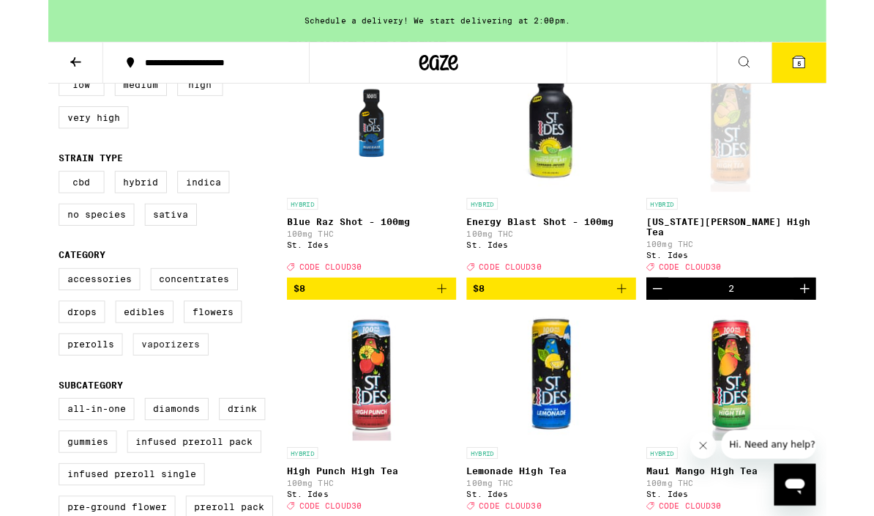
click at [129, 399] on label "Vaporizers" at bounding box center [137, 386] width 85 height 25
click at [15, 304] on input "Vaporizers" at bounding box center [15, 303] width 1 height 1
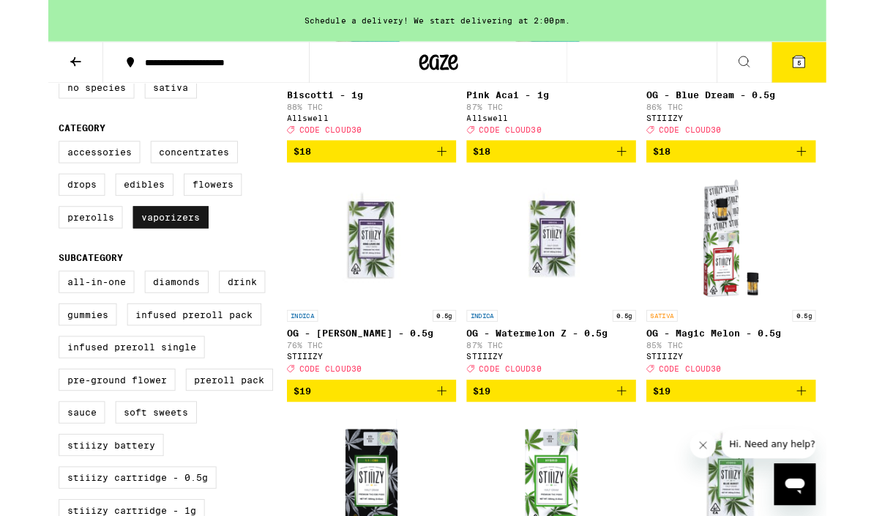
scroll to position [333, 0]
click at [119, 256] on label "Vaporizers" at bounding box center [137, 243] width 85 height 25
click at [15, 161] on input "Vaporizers" at bounding box center [15, 160] width 1 height 1
checkbox input "false"
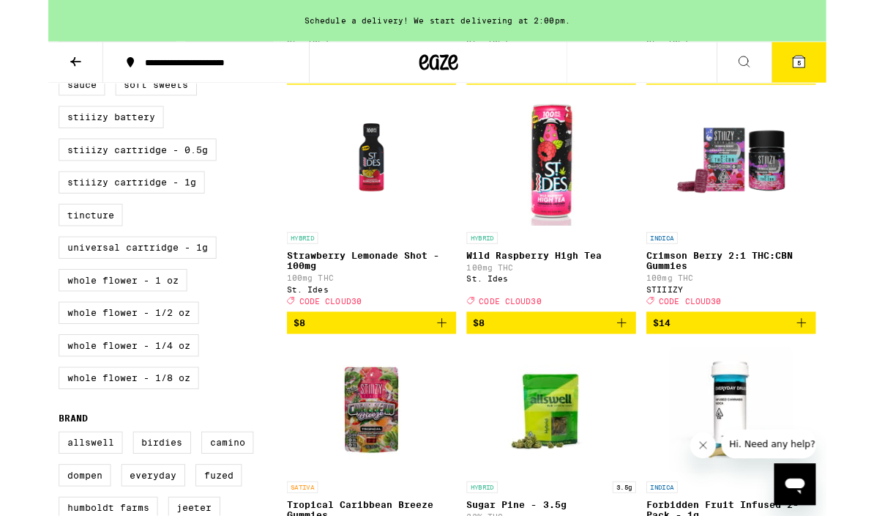
scroll to position [701, 0]
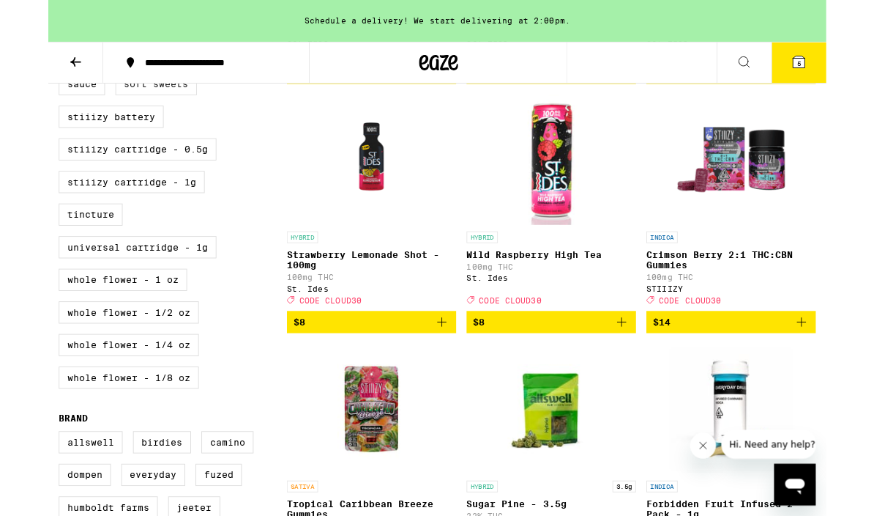
click at [127, 107] on label "Soft Sweets" at bounding box center [121, 94] width 92 height 25
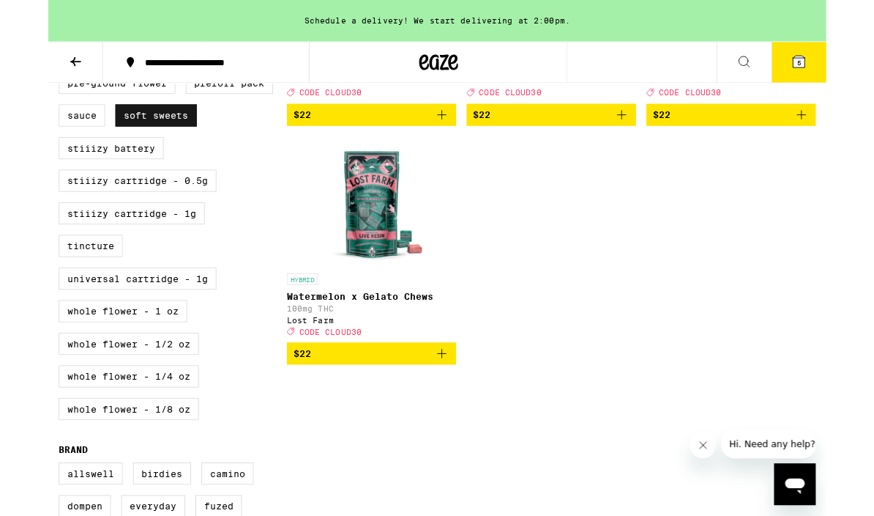
scroll to position [666, 0]
click at [105, 142] on label "Soft Sweets" at bounding box center [121, 129] width 92 height 25
checkbox input "false"
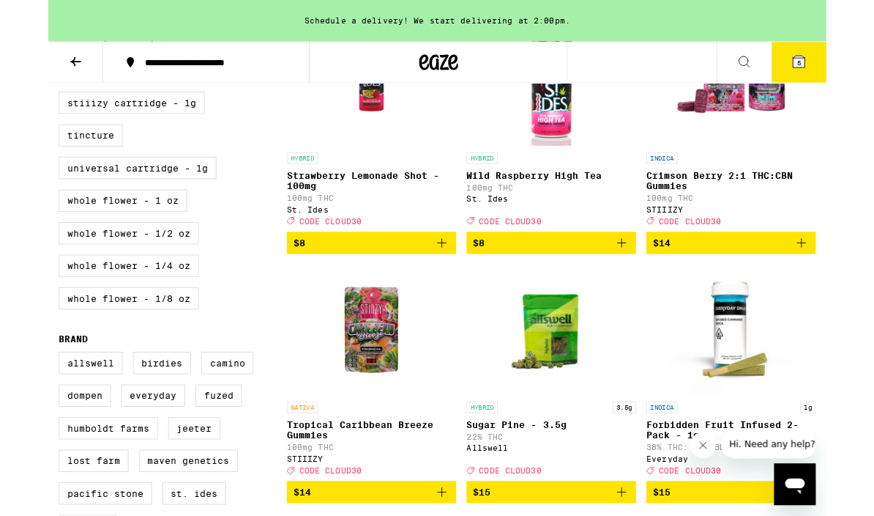
scroll to position [790, 0]
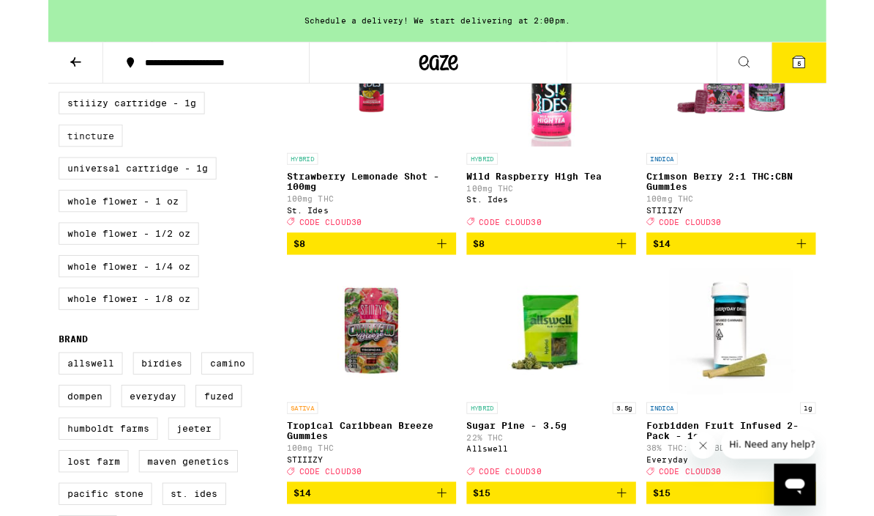
click at [38, 165] on label "Tincture" at bounding box center [48, 152] width 72 height 25
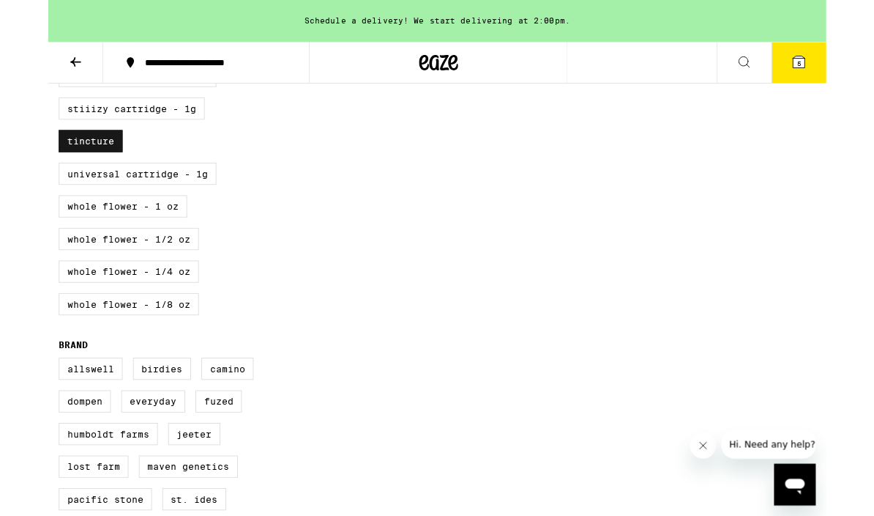
click at [45, 171] on label "Tincture" at bounding box center [48, 158] width 72 height 25
checkbox input "false"
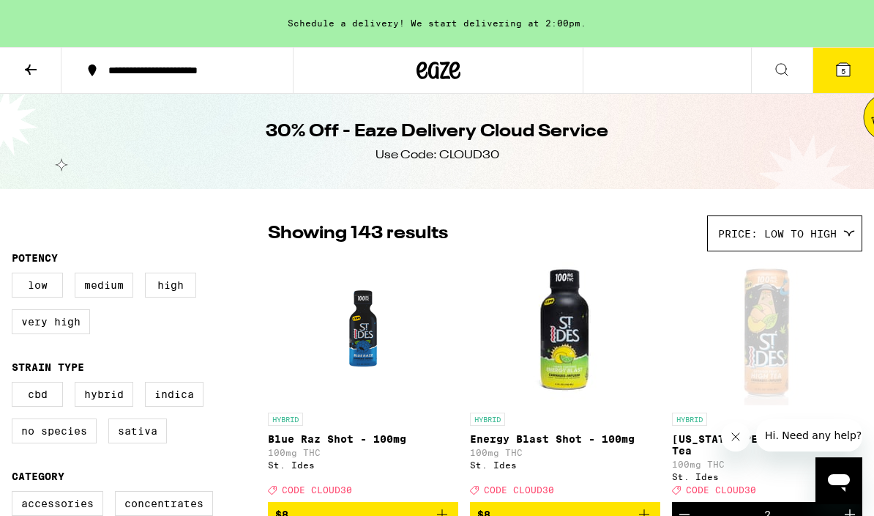
click at [383, 62] on div at bounding box center [438, 70] width 291 height 47
click at [411, 74] on div at bounding box center [438, 70] width 291 height 47
click at [433, 68] on icon at bounding box center [439, 70] width 44 height 26
click at [432, 68] on icon at bounding box center [439, 70] width 44 height 26
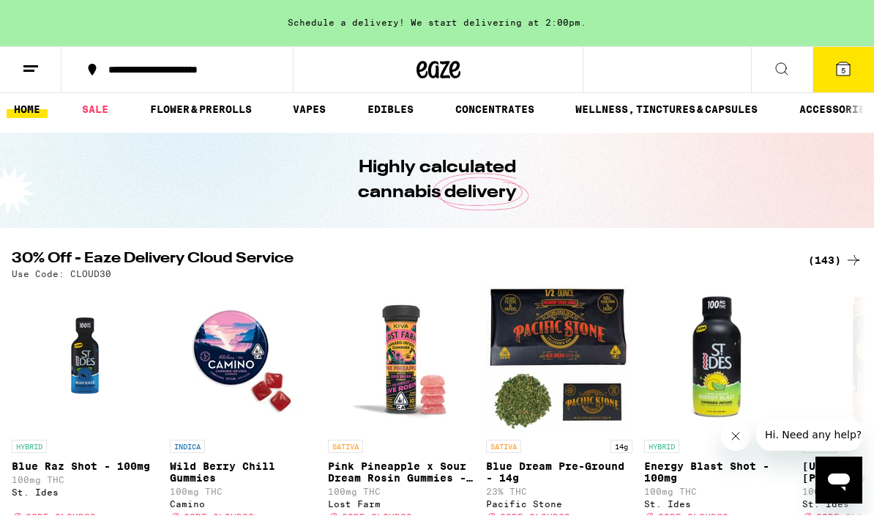
click at [841, 72] on icon at bounding box center [843, 69] width 13 height 13
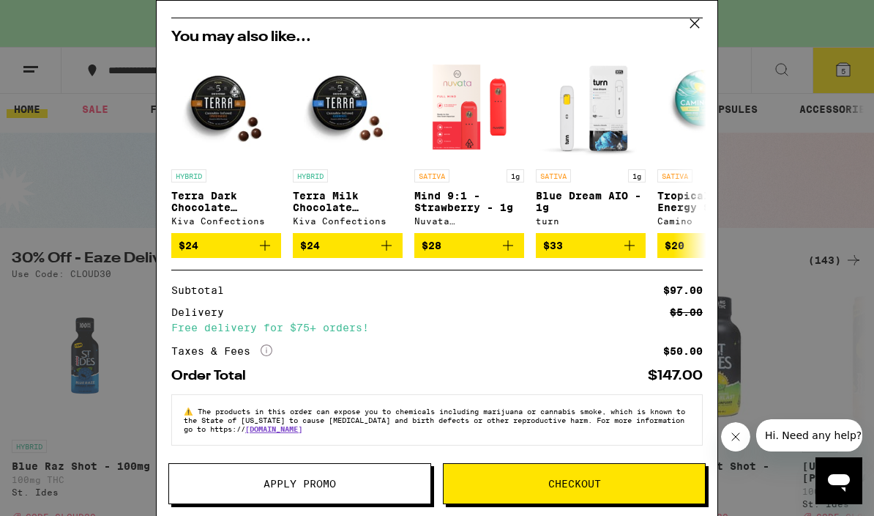
scroll to position [308, 0]
click at [346, 484] on span "Apply Promo" at bounding box center [299, 483] width 261 height 10
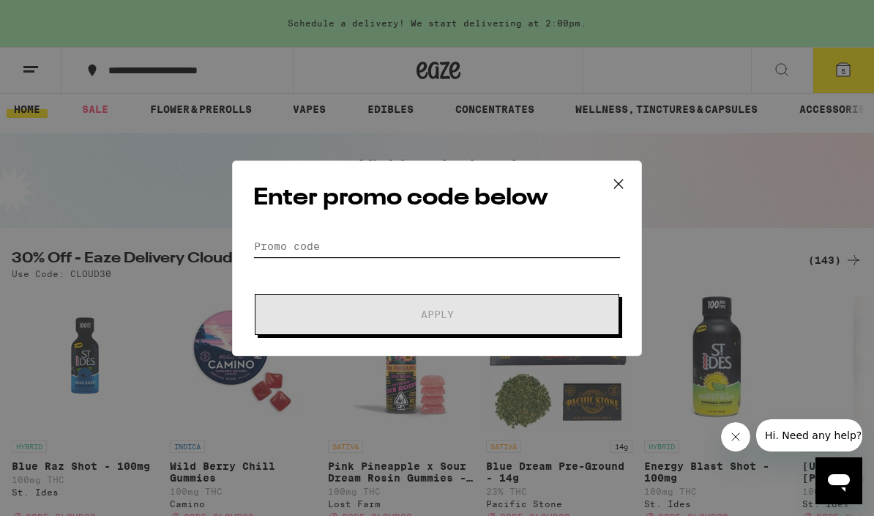
click at [408, 257] on input "Promo Code" at bounding box center [437, 246] width 368 height 22
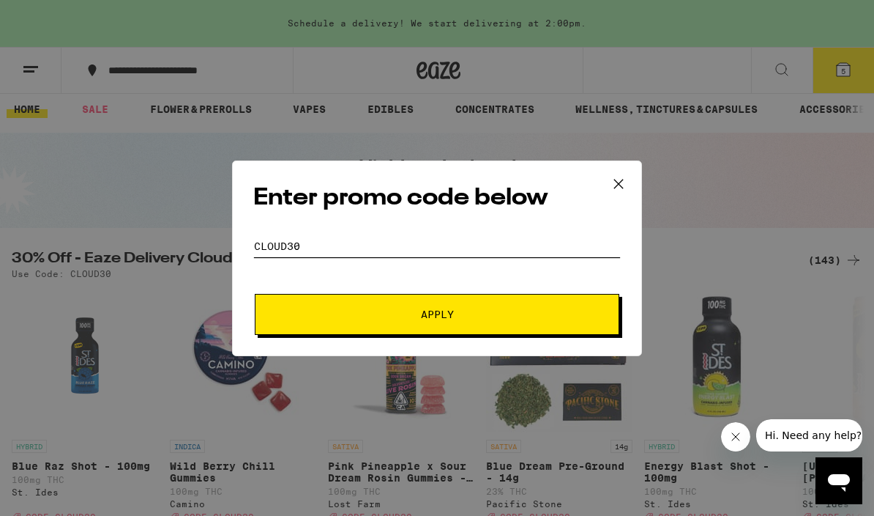
type input "Cloud30"
click at [502, 311] on span "Apply" at bounding box center [437, 314] width 264 height 10
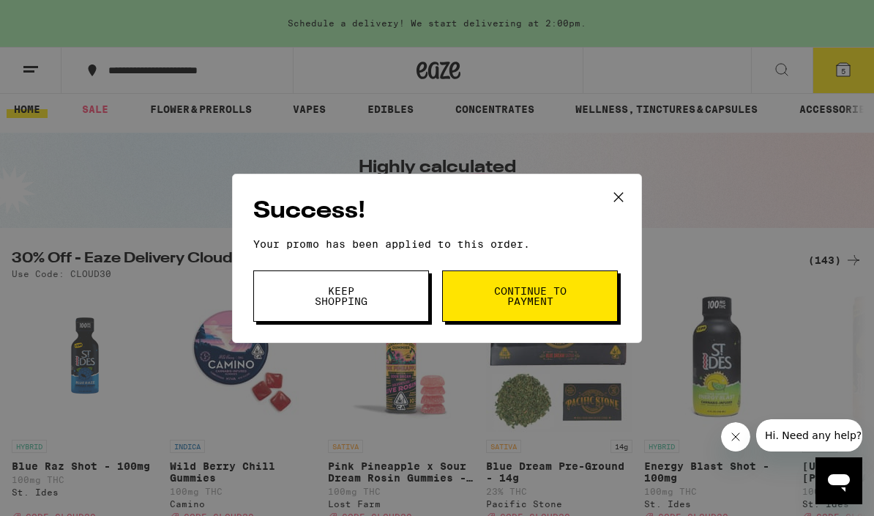
click at [368, 297] on span "Keep Shopping" at bounding box center [341, 296] width 75 height 21
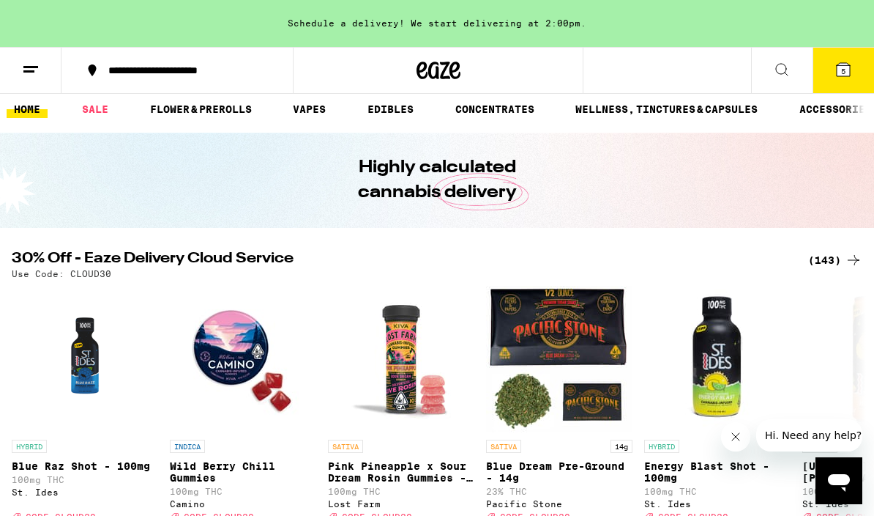
click at [840, 72] on icon at bounding box center [843, 69] width 13 height 13
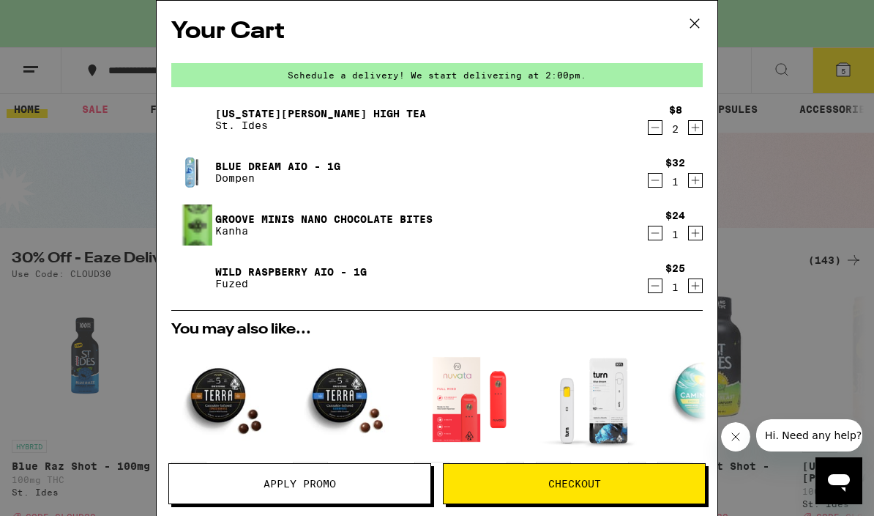
click at [698, 24] on icon at bounding box center [695, 23] width 22 height 22
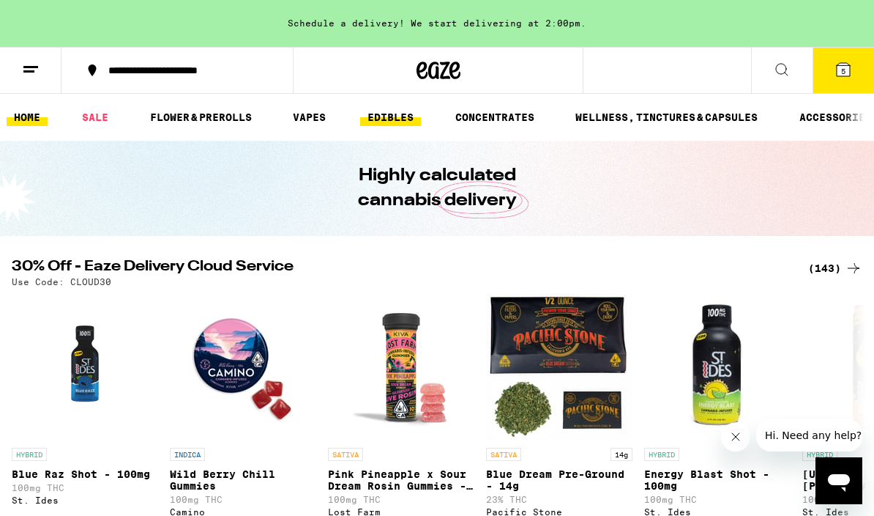
click at [393, 117] on link "EDIBLES" at bounding box center [390, 117] width 61 height 18
click at [385, 123] on link "EDIBLES" at bounding box center [390, 117] width 61 height 18
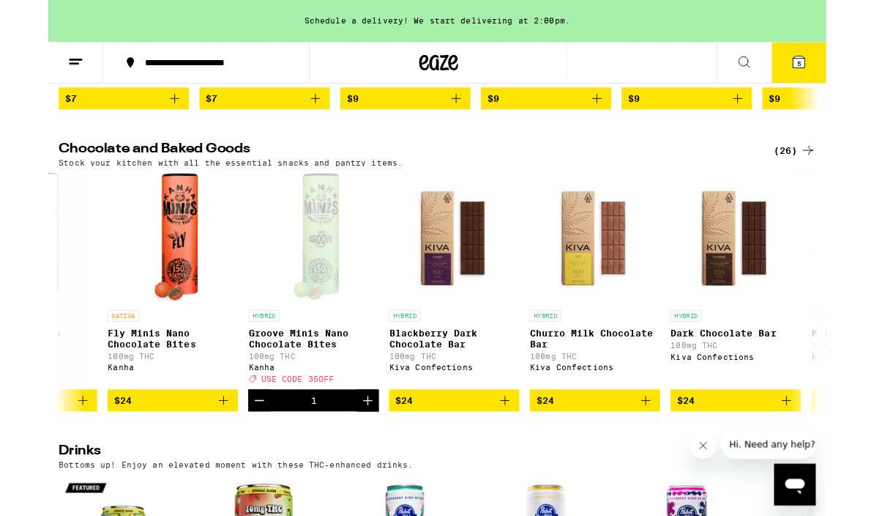
scroll to position [0, 2635]
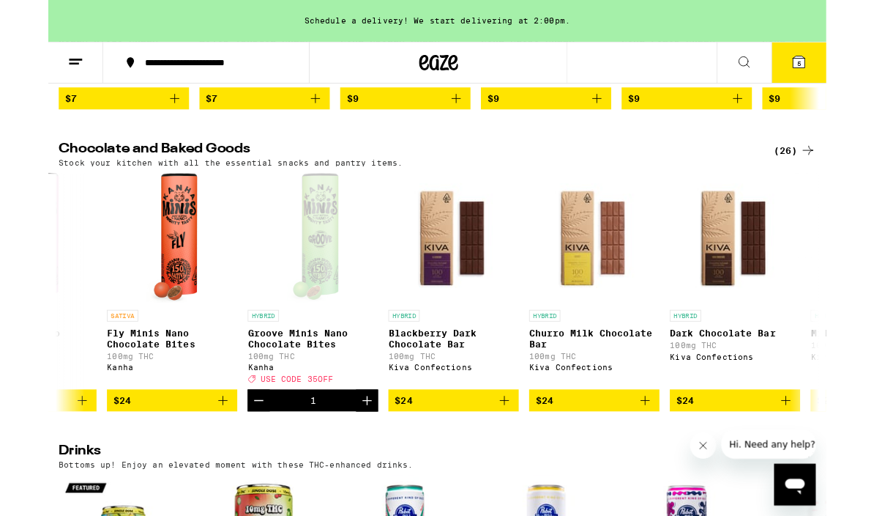
click at [357, 458] on icon "Increment" at bounding box center [358, 450] width 18 height 18
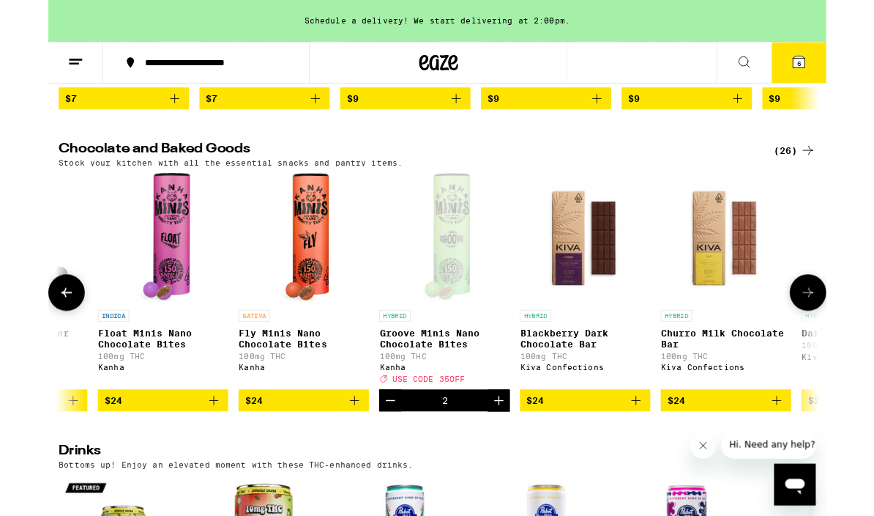
scroll to position [0, 2473]
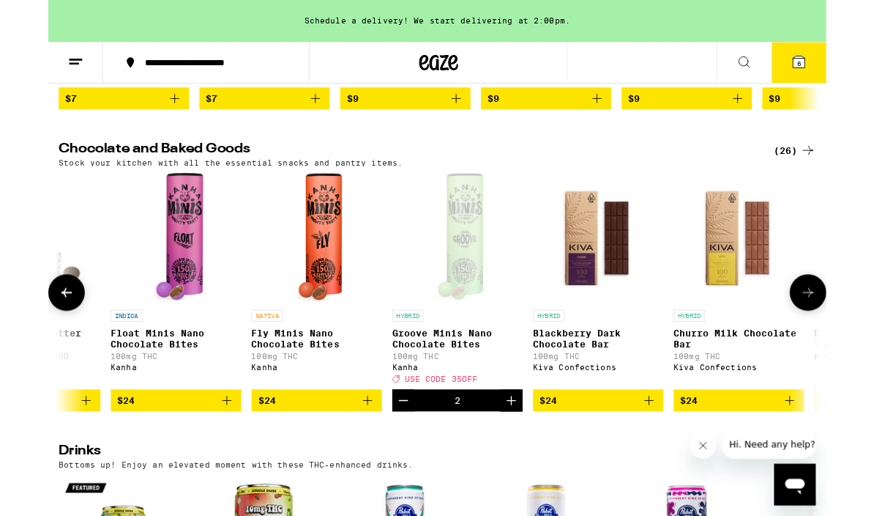
click at [842, 73] on span "6" at bounding box center [844, 71] width 4 height 9
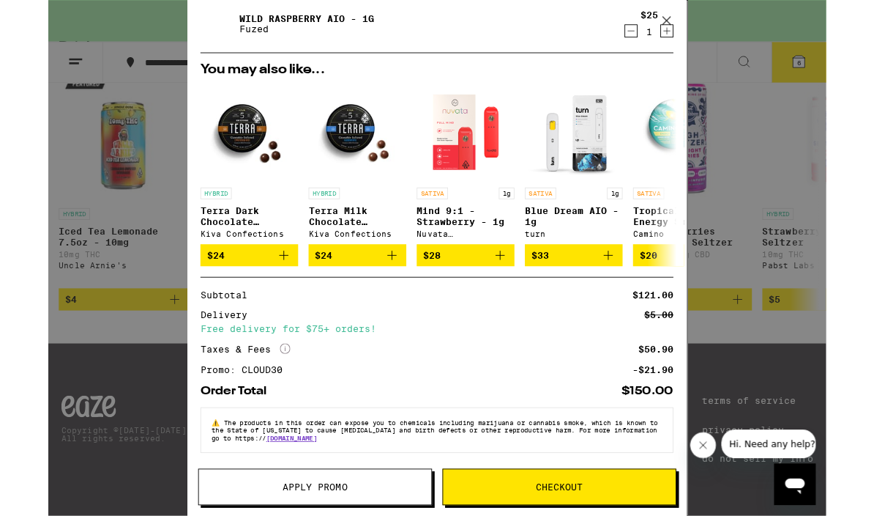
scroll to position [870, 0]
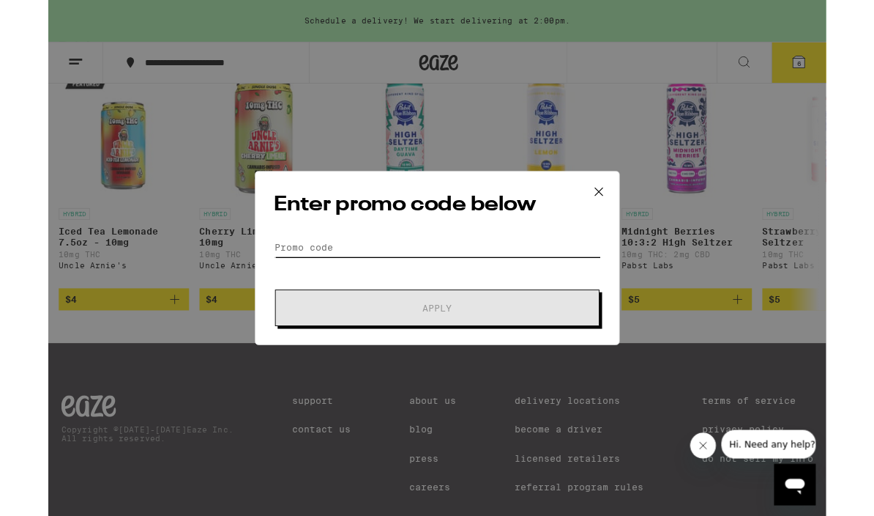
click at [453, 272] on input "Promo Code" at bounding box center [437, 278] width 368 height 22
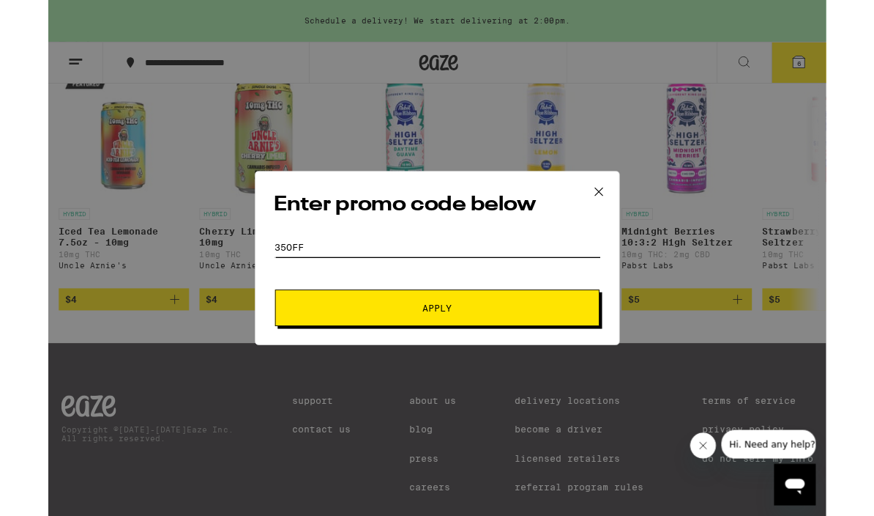
type input "35off"
click at [476, 349] on span "Apply" at bounding box center [437, 346] width 264 height 10
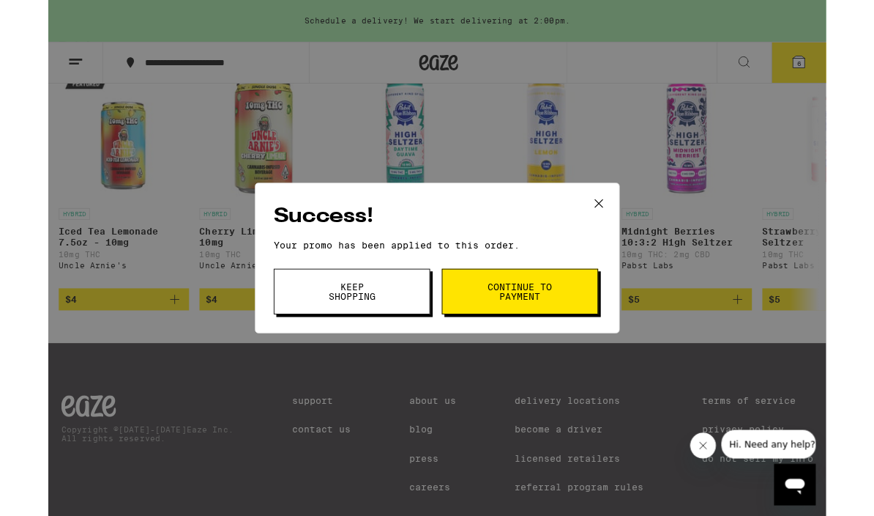
click at [385, 323] on button "Keep Shopping" at bounding box center [341, 327] width 176 height 51
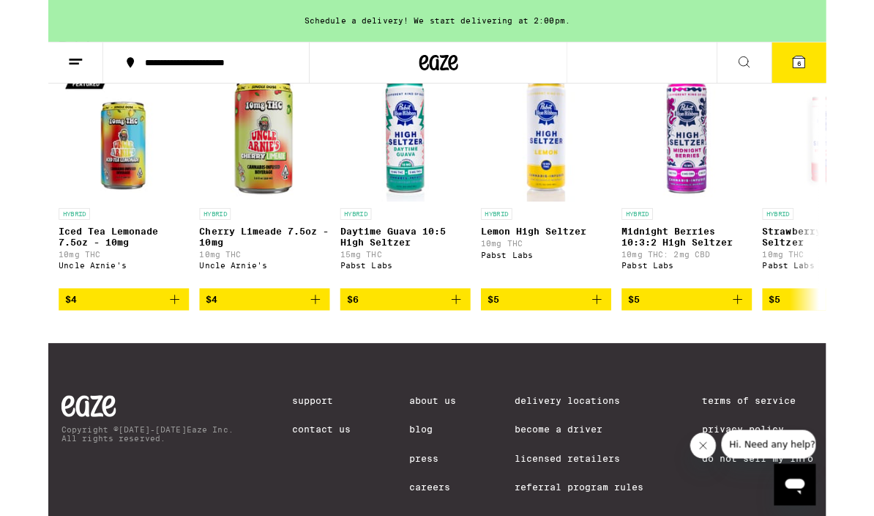
click at [845, 75] on span "6" at bounding box center [844, 71] width 4 height 9
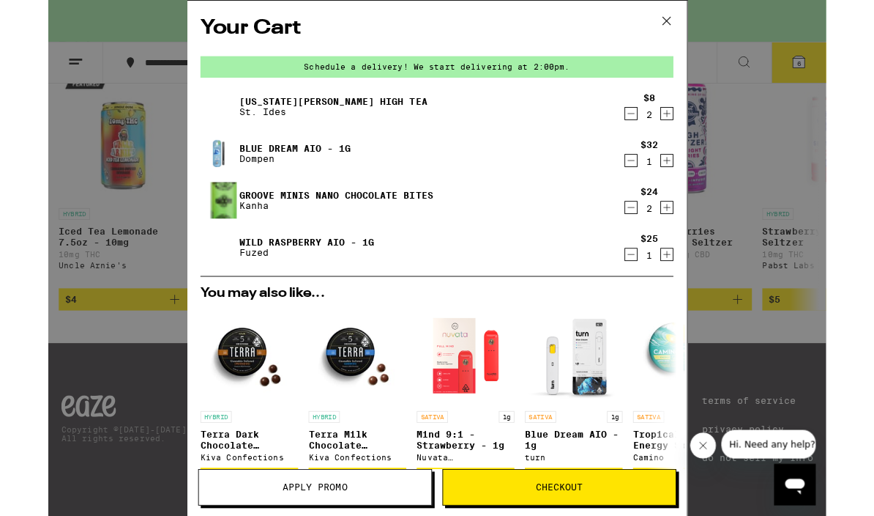
click at [654, 234] on icon "Decrement" at bounding box center [655, 233] width 13 height 18
click at [651, 238] on icon "Decrement" at bounding box center [655, 233] width 13 height 18
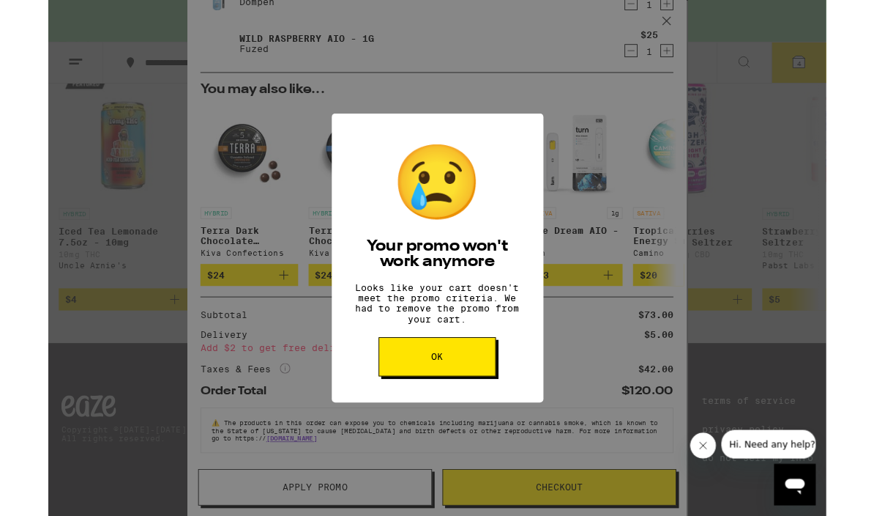
scroll to position [191, 0]
click at [478, 409] on button "OK" at bounding box center [437, 401] width 132 height 44
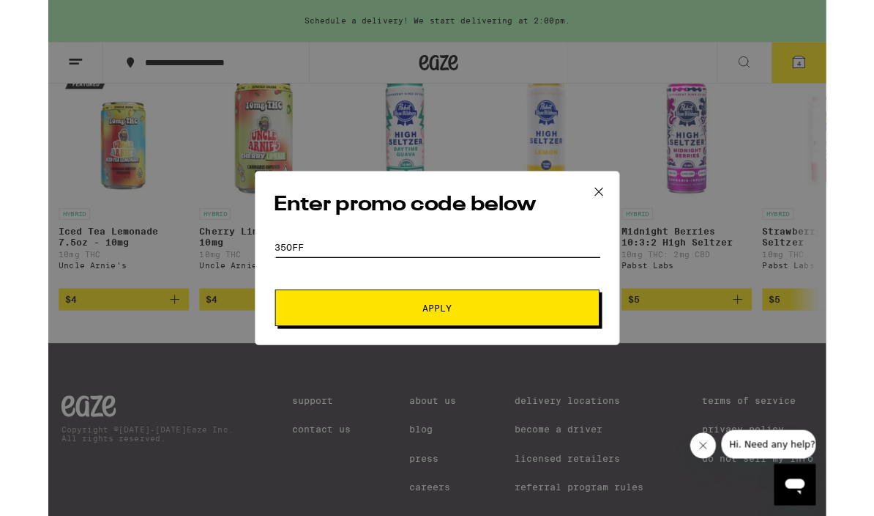
click at [485, 279] on input "35off" at bounding box center [437, 278] width 368 height 22
click at [484, 278] on input "35off" at bounding box center [437, 278] width 368 height 22
click at [483, 283] on input "35off" at bounding box center [437, 278] width 368 height 22
type input "Cloud30"
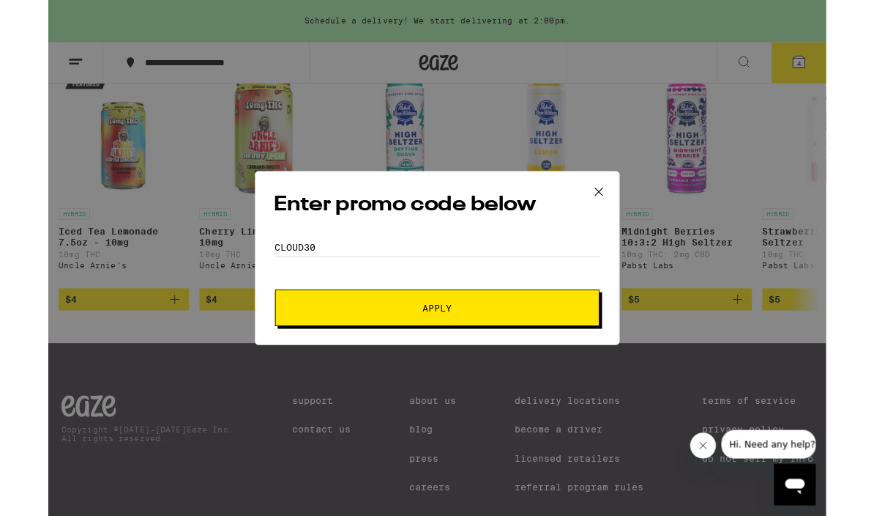
click at [476, 354] on button "Apply" at bounding box center [437, 345] width 365 height 41
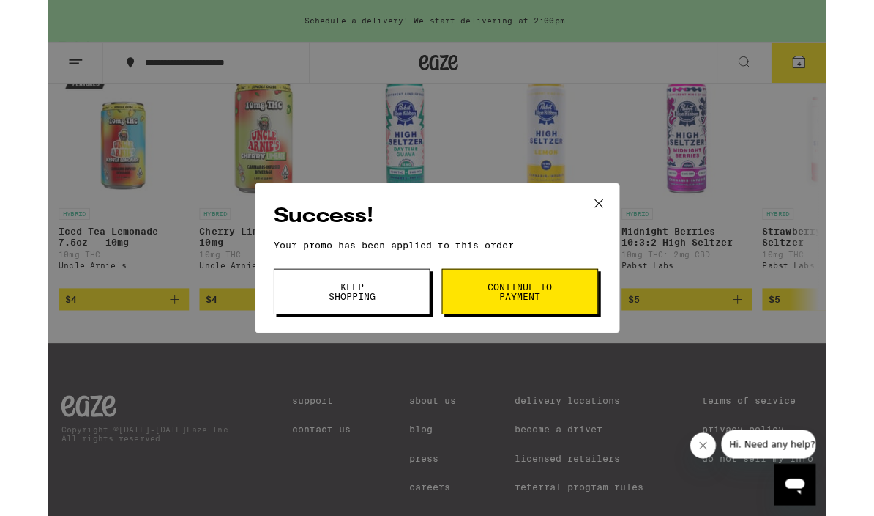
click at [372, 330] on span "Keep Shopping" at bounding box center [341, 327] width 75 height 21
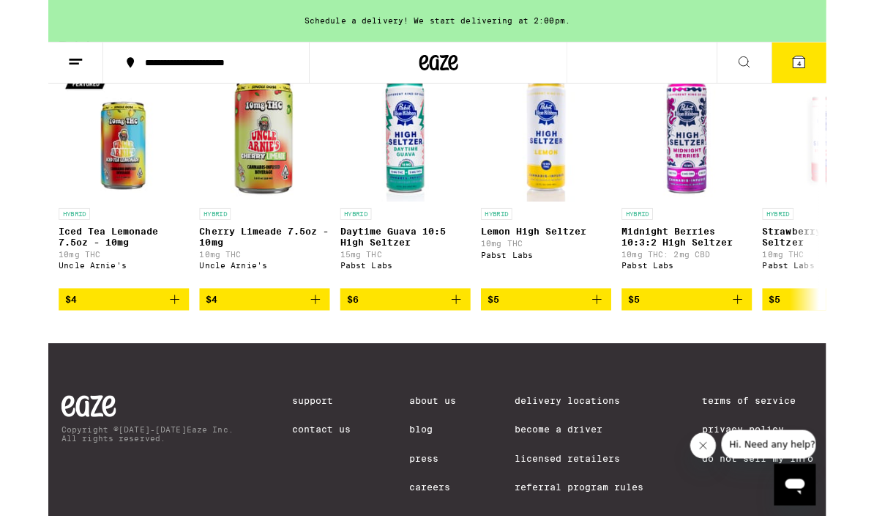
click at [838, 71] on icon at bounding box center [843, 69] width 13 height 13
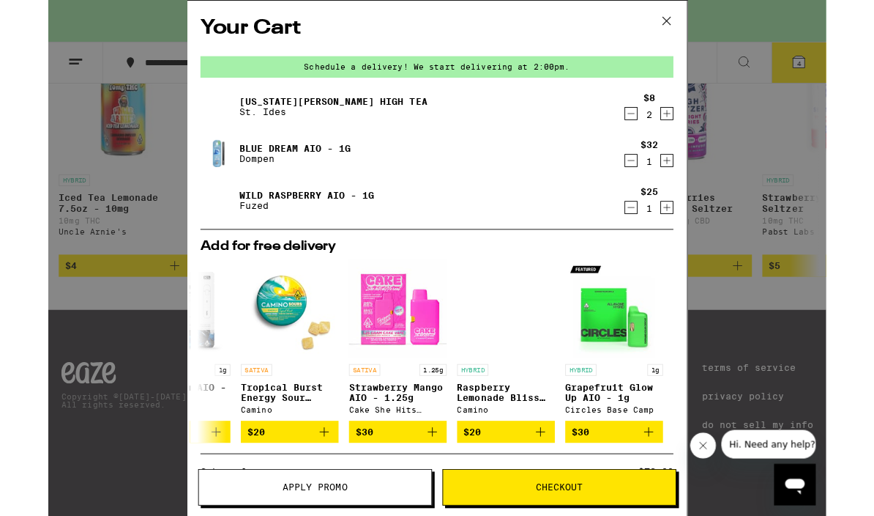
scroll to position [0, 684]
click at [699, 26] on icon at bounding box center [695, 23] width 22 height 22
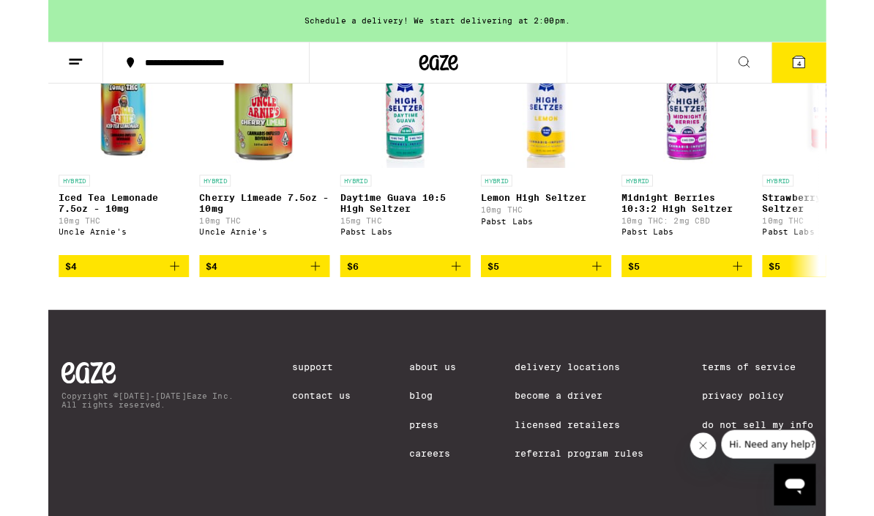
click at [777, 76] on icon at bounding box center [782, 70] width 18 height 18
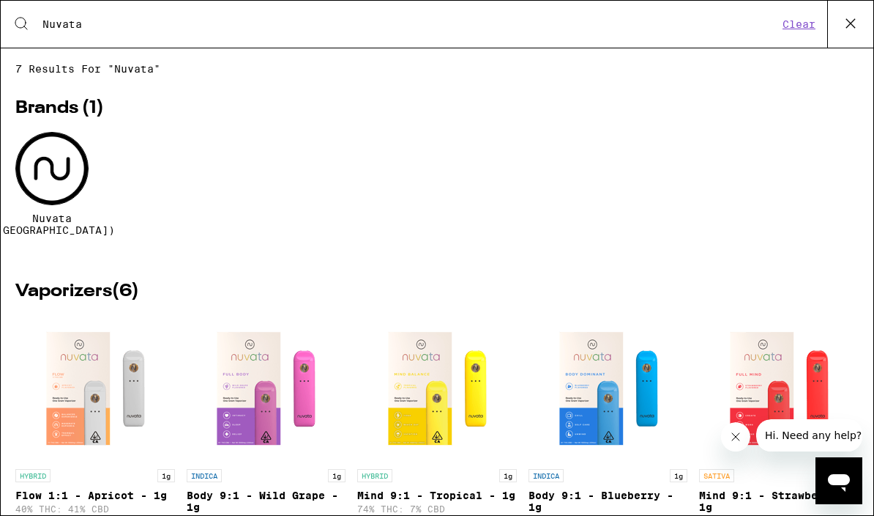
type input "Nuvata"
click at [40, 180] on div at bounding box center [51, 168] width 73 height 73
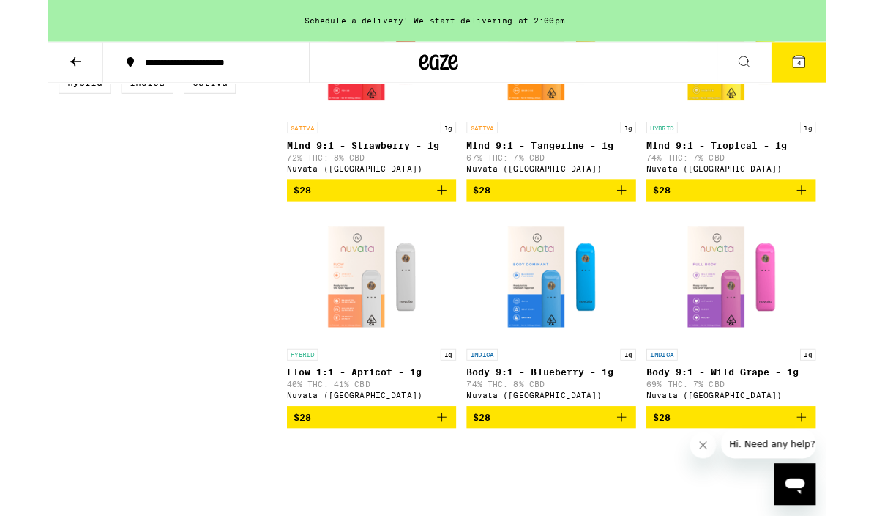
scroll to position [536, 0]
click at [532, 335] on img "Open page for Body 9:1 - Blueberry - 1g from Nuvata (CA)" at bounding box center [565, 310] width 146 height 146
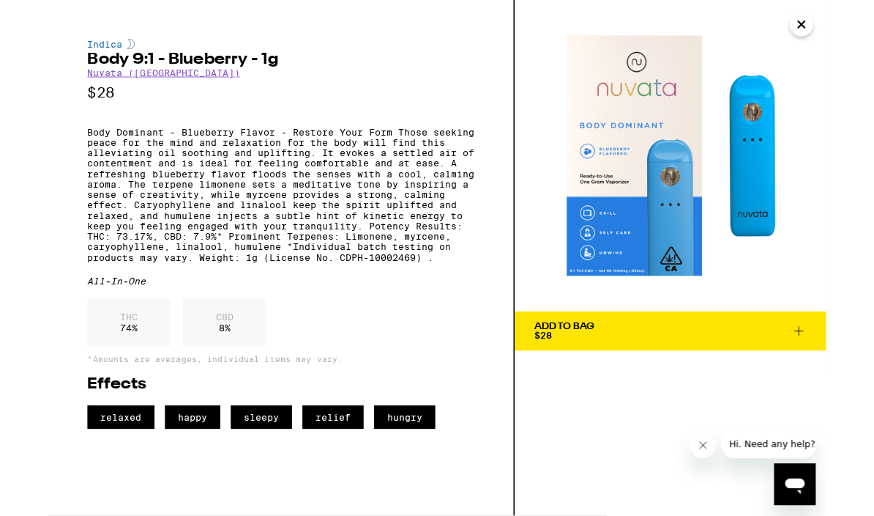
scroll to position [510, 0]
click at [35, 114] on div "Indica Body 9:1 - Blueberry - 1g Nuvata (CA) $28 Body Dominant - Blueberry Flav…" at bounding box center [262, 289] width 524 height 579
click at [853, 26] on icon "Close" at bounding box center [847, 28] width 18 height 22
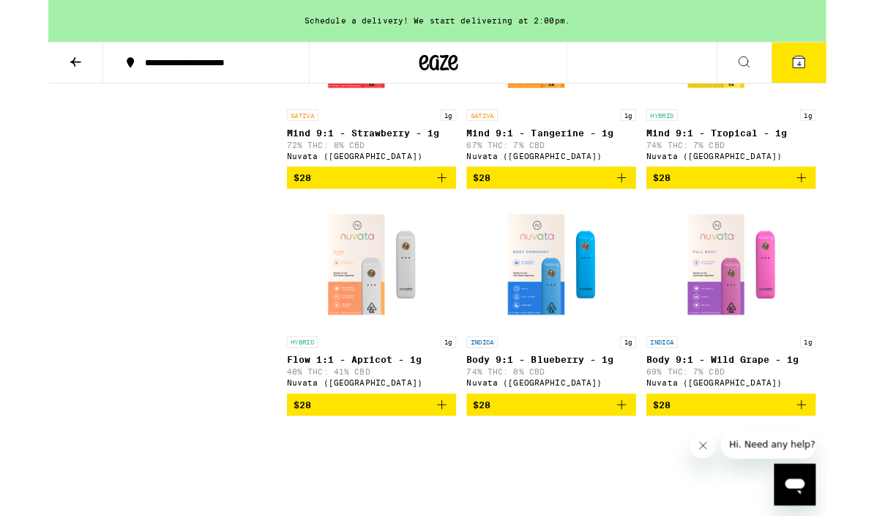
click at [763, 352] on img "Open page for Body 9:1 - Wild Grape - 1g from Nuvata (CA)" at bounding box center [767, 297] width 146 height 146
